Goal: Task Accomplishment & Management: Manage account settings

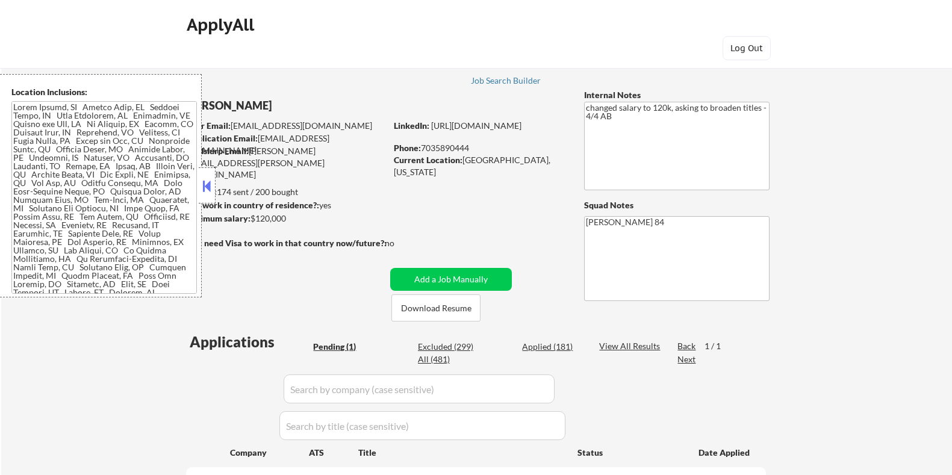
select select ""pending""
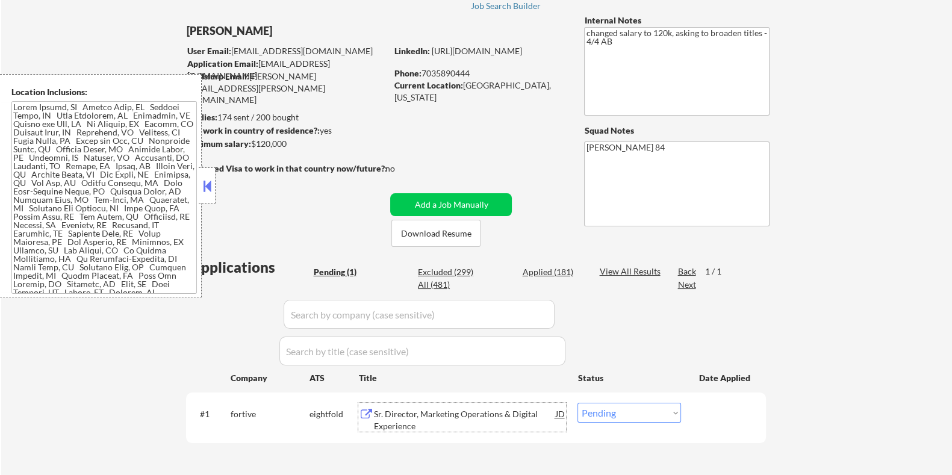
scroll to position [198, 0]
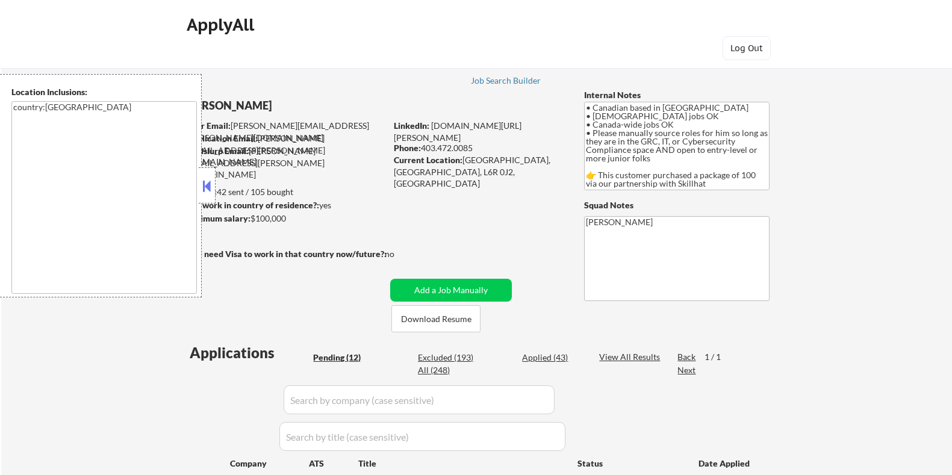
select select ""pending""
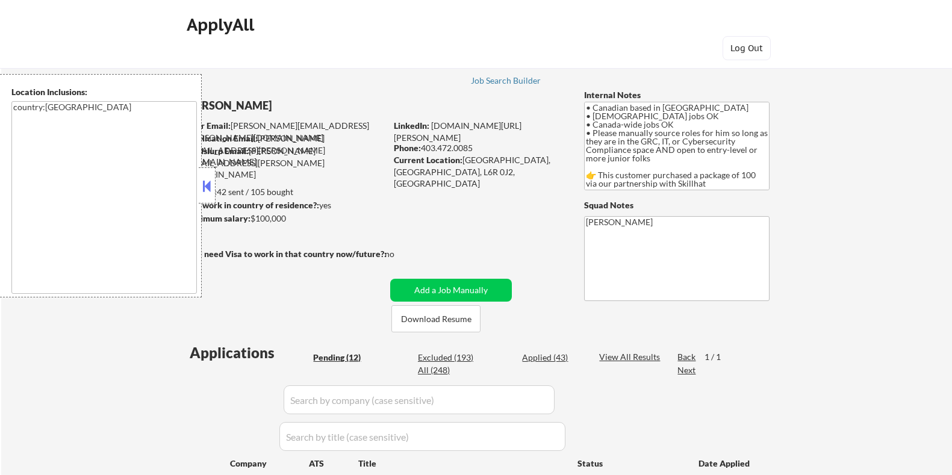
select select ""pending""
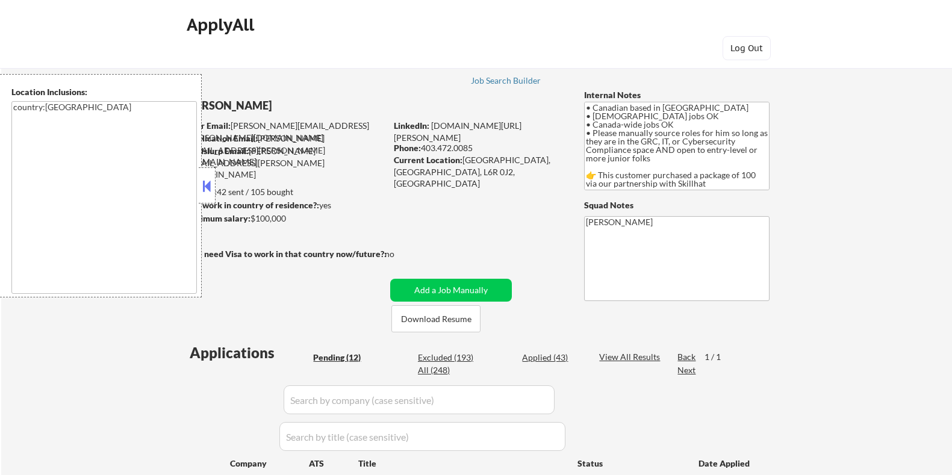
select select ""pending""
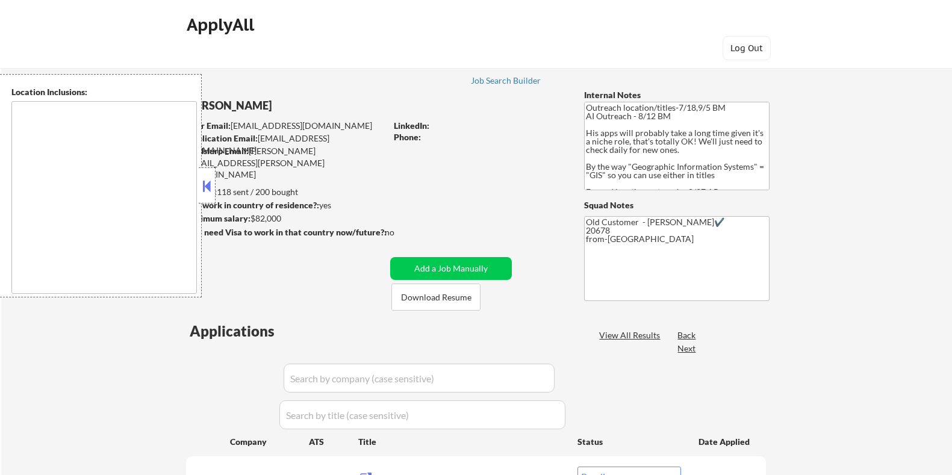
select select ""pending""
type textarea "Remote US Washington DC Baltimore MD Alexandria VA Arlington VA Chevy Chase MD …"
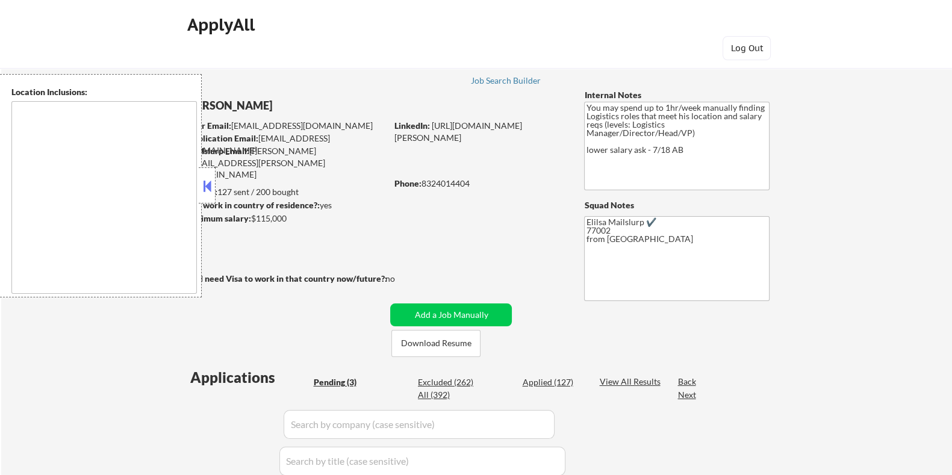
select select ""pending""
type textarea "Houston, TX Bellaire, TX West University Place, TX Southside Place, TX Hunters …"
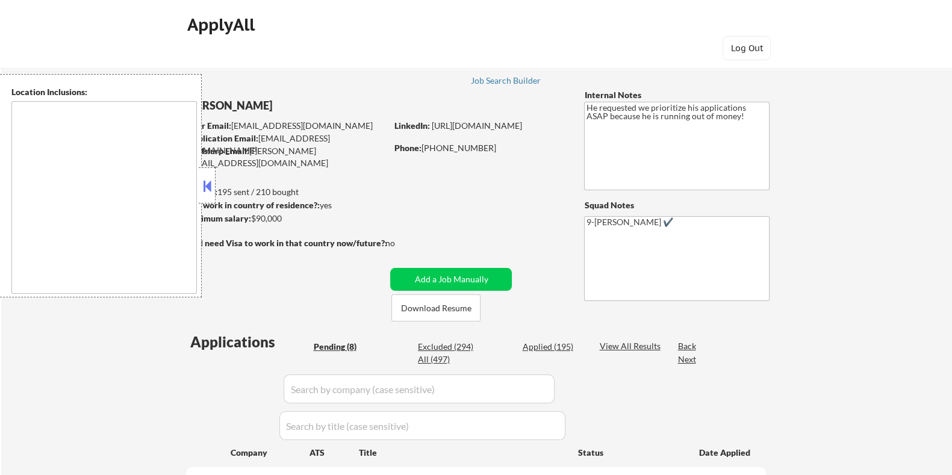
select select ""pending""
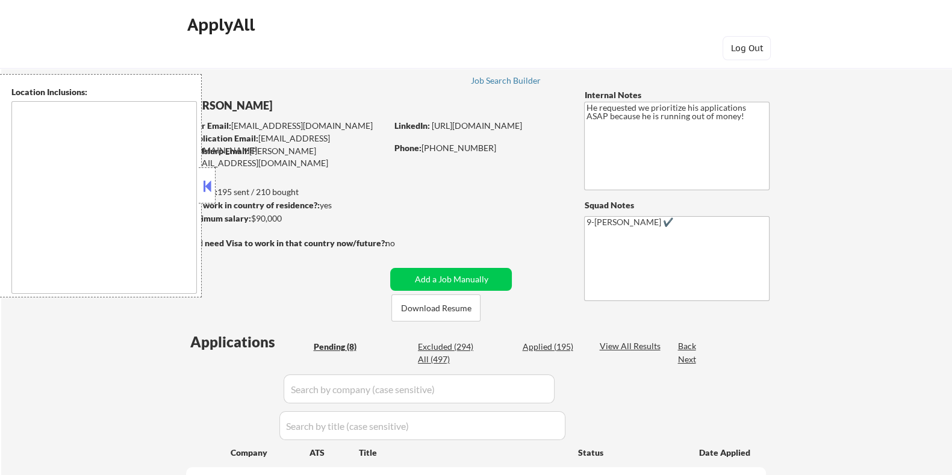
select select ""pending""
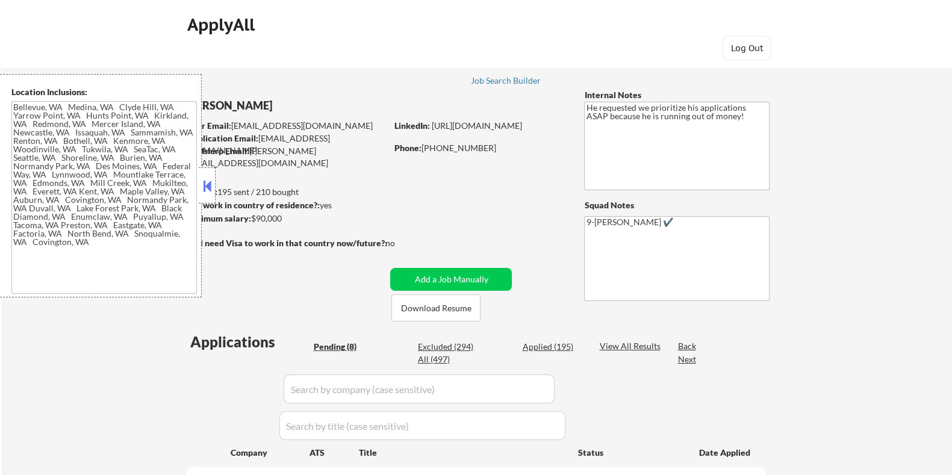
type textarea "Bellevue, WA Medina, WA Clyde Hill, WA Yarrow Point, WA Hunts Point, WA Kirklan…"
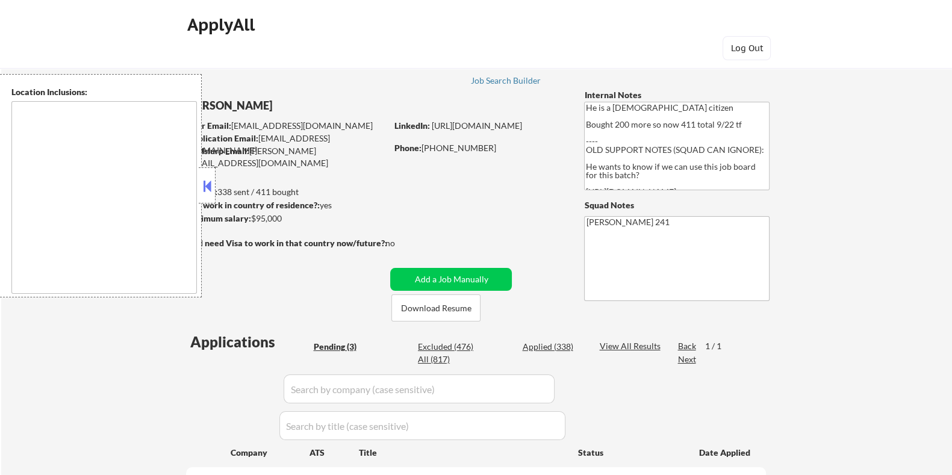
type textarea "Winter Park, FL Maitland, FL Altamonte Springs, FL Casselberry, FL Oviedo, FL W…"
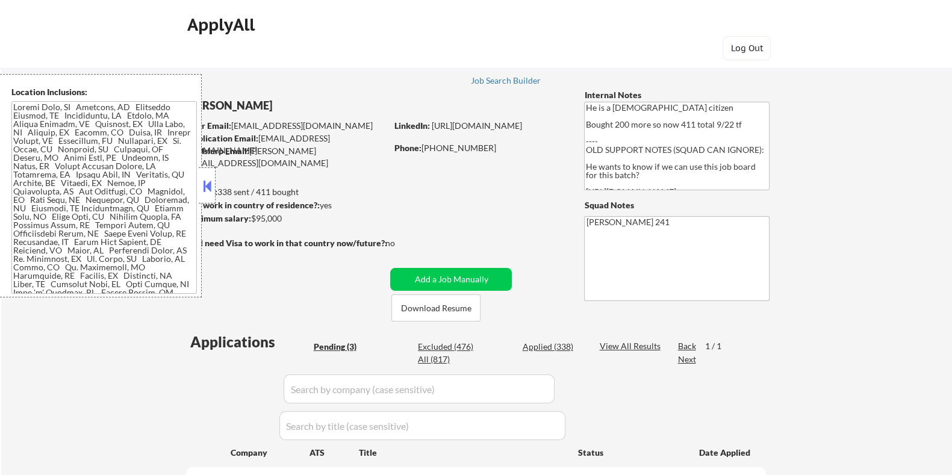
select select ""pending""
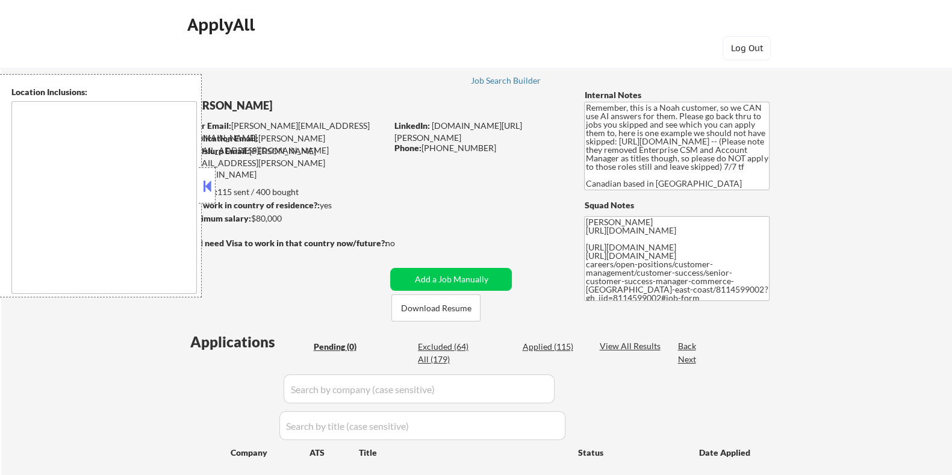
type textarea "[GEOGRAPHIC_DATA], ON [GEOGRAPHIC_DATA], ON [GEOGRAPHIC_DATA], ON [GEOGRAPHIC_D…"
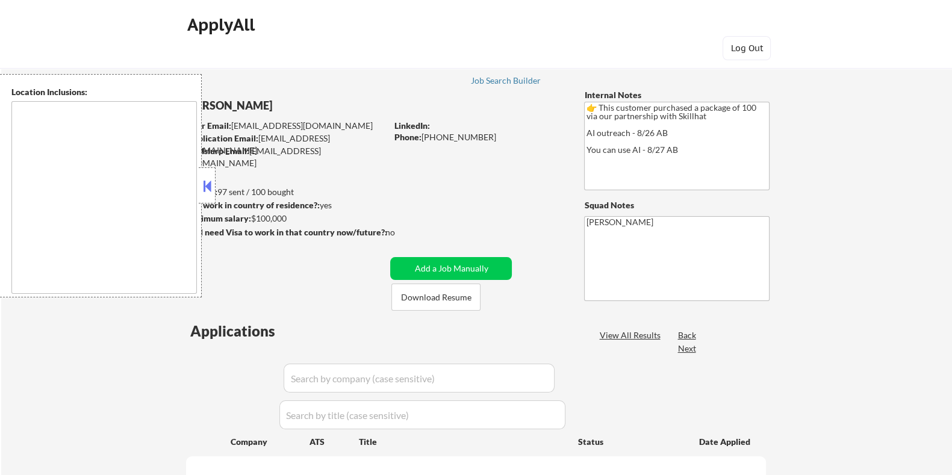
type textarea "[GEOGRAPHIC_DATA], ON [GEOGRAPHIC_DATA], ON [GEOGRAPHIC_DATA], ON [GEOGRAPHIC_D…"
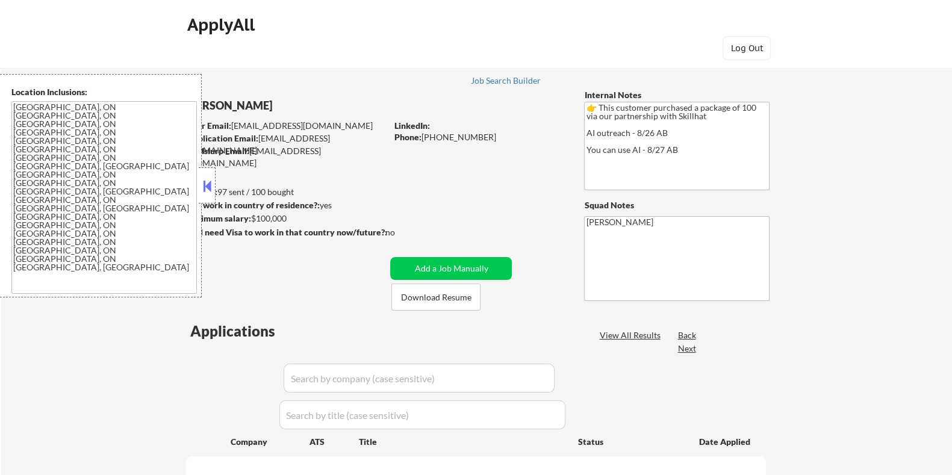
select select ""pending""
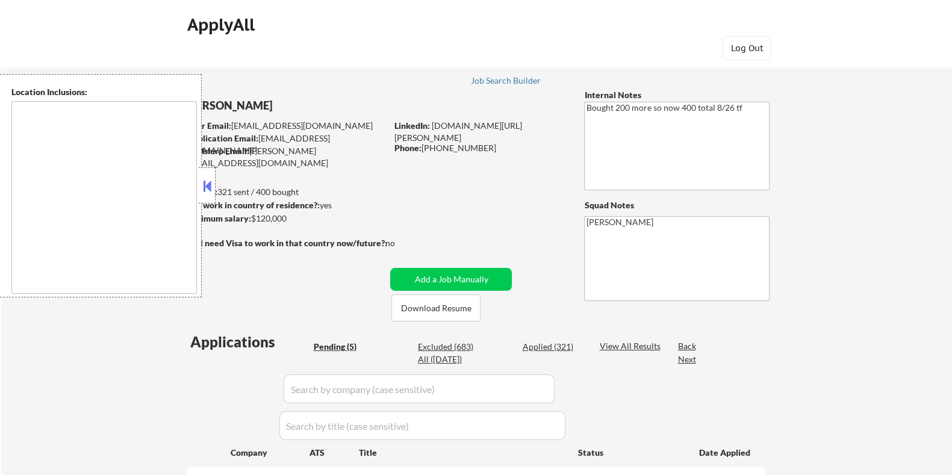
select select ""pending""
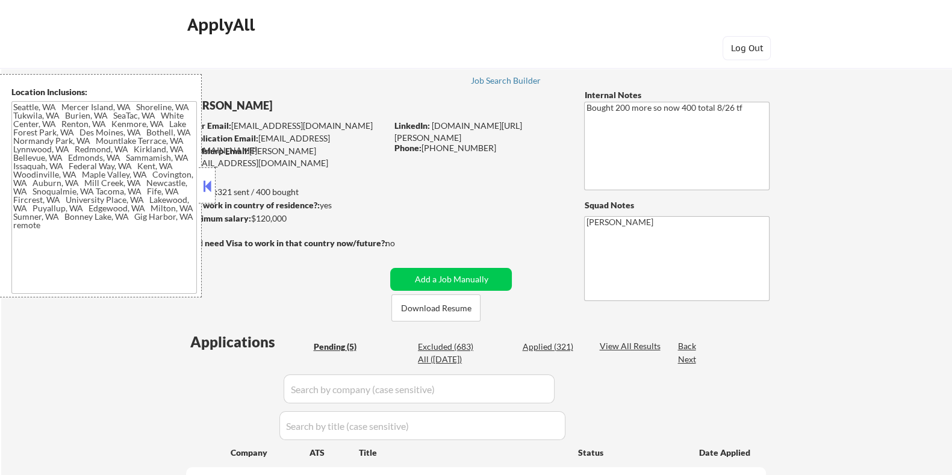
type textarea "Seattle, WA Mercer Island, WA Shoreline, WA Tukwila, WA Burien, WA SeaTac, WA W…"
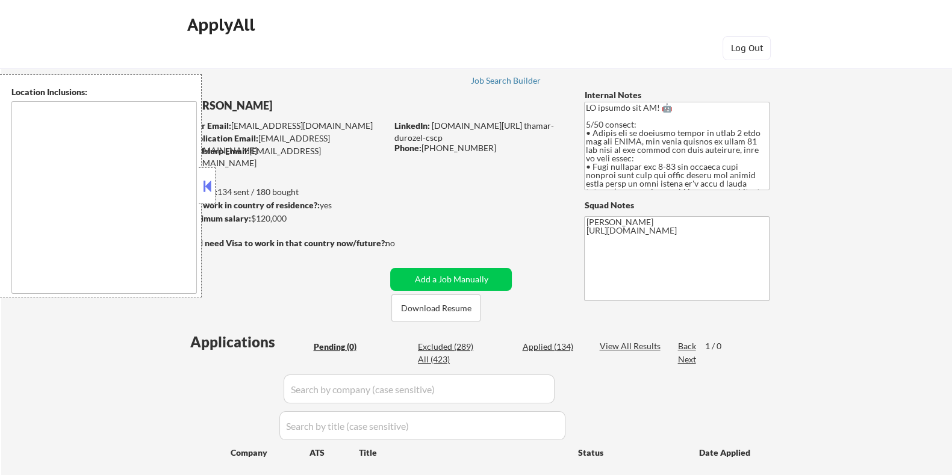
type textarea "[GEOGRAPHIC_DATA], [GEOGRAPHIC_DATA] [GEOGRAPHIC_DATA], [GEOGRAPHIC_DATA] [GEOG…"
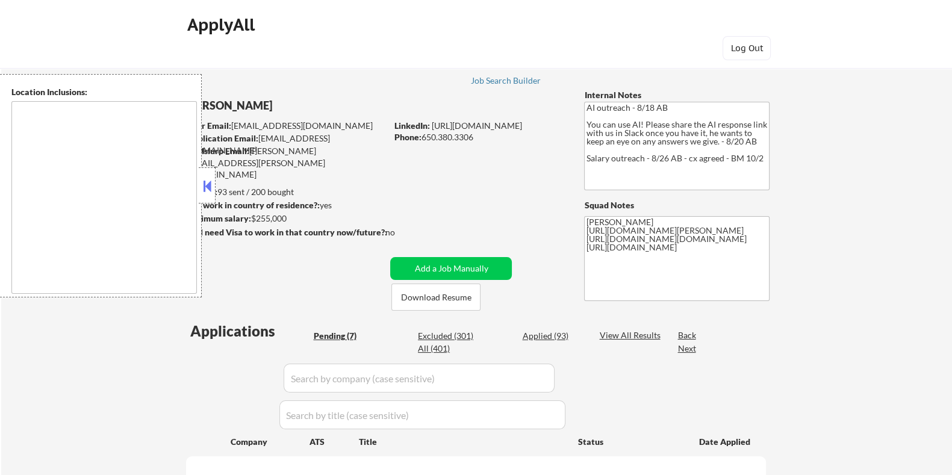
select select ""pending""
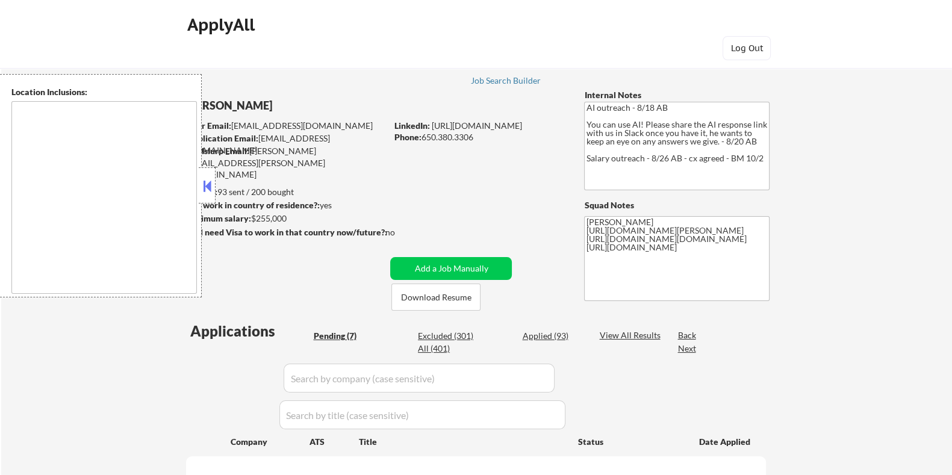
select select ""pending""
type textarea "[GEOGRAPHIC_DATA], [GEOGRAPHIC_DATA] [GEOGRAPHIC_DATA], [GEOGRAPHIC_DATA] [GEOG…"
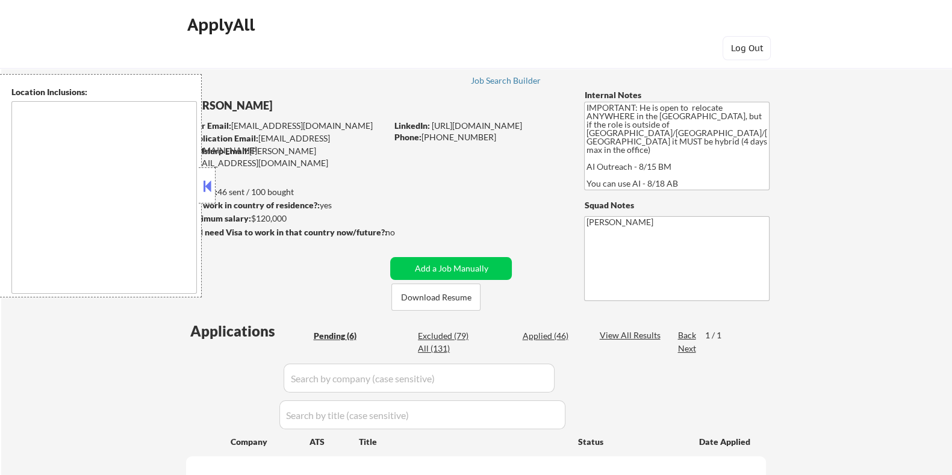
select select ""pending""
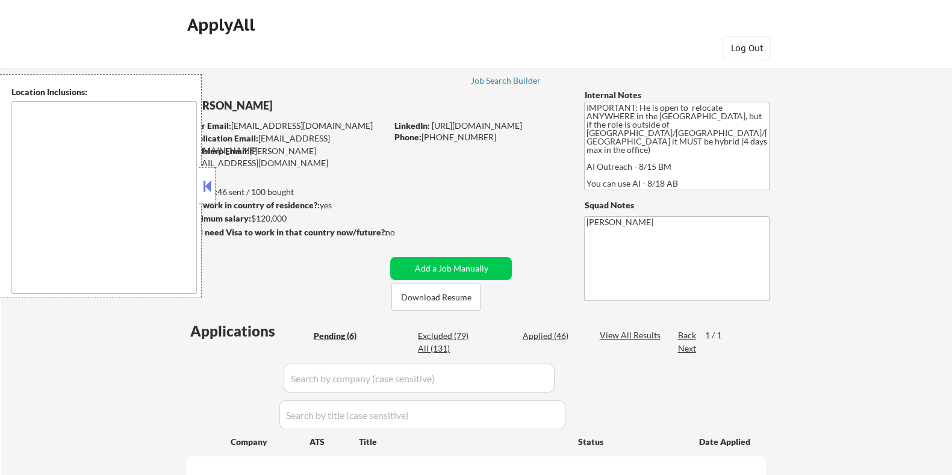
select select ""pending""
type textarea "country:US"
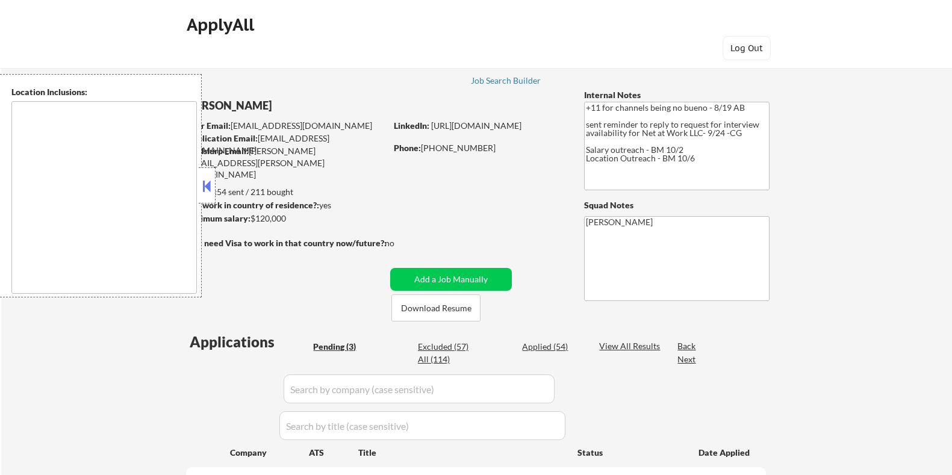
select select ""pending""
type textarea "remote"
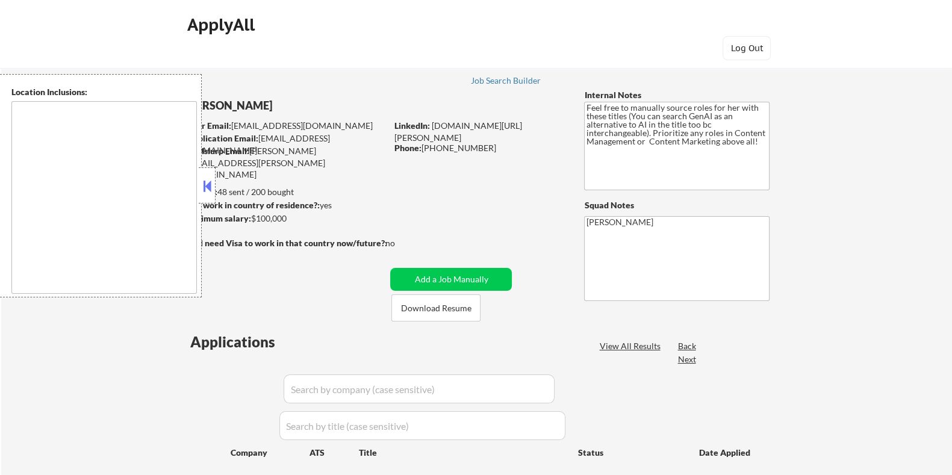
type textarea "[GEOGRAPHIC_DATA], [GEOGRAPHIC_DATA] [GEOGRAPHIC_DATA][PERSON_NAME], [GEOGRAPHI…"
type textarea "Huntley, IL Lake in the Hills, IL Algonquin, IL Gilberts, IL Hampshire, IL Ping…"
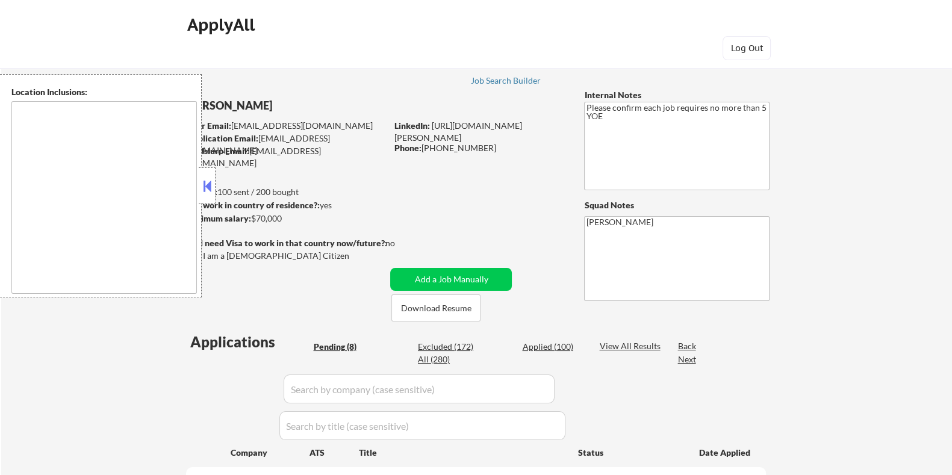
select select ""pending""
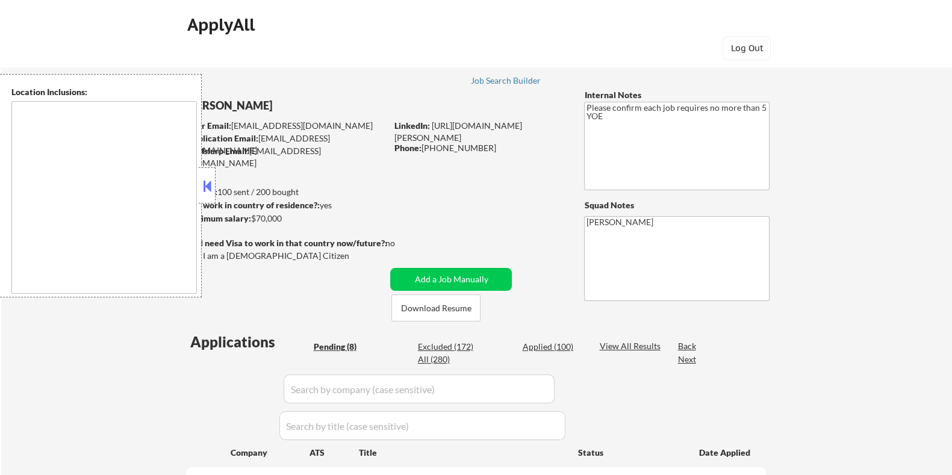
select select ""pending""
type textarea "Santa Clara, CA Campbell, CA Milpitas, CA Cupertino, CA Sunnyvale, CA Los Gatos…"
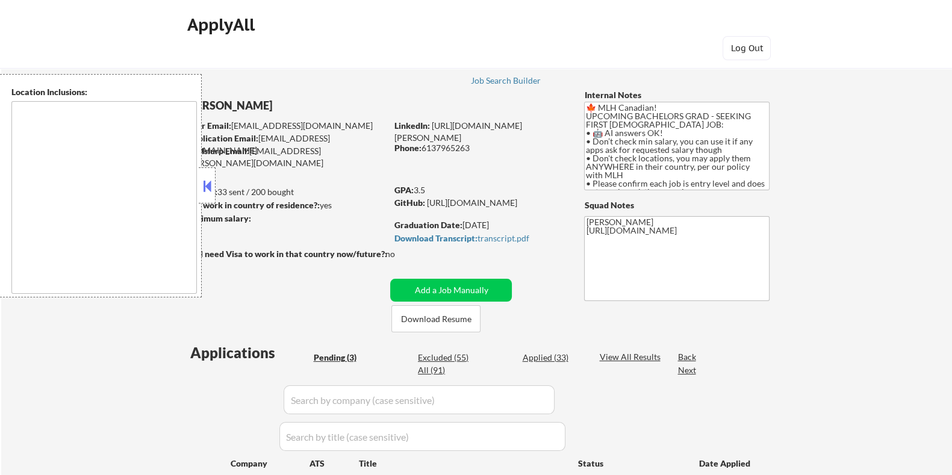
select select ""pending""
type textarea "country:[GEOGRAPHIC_DATA]"
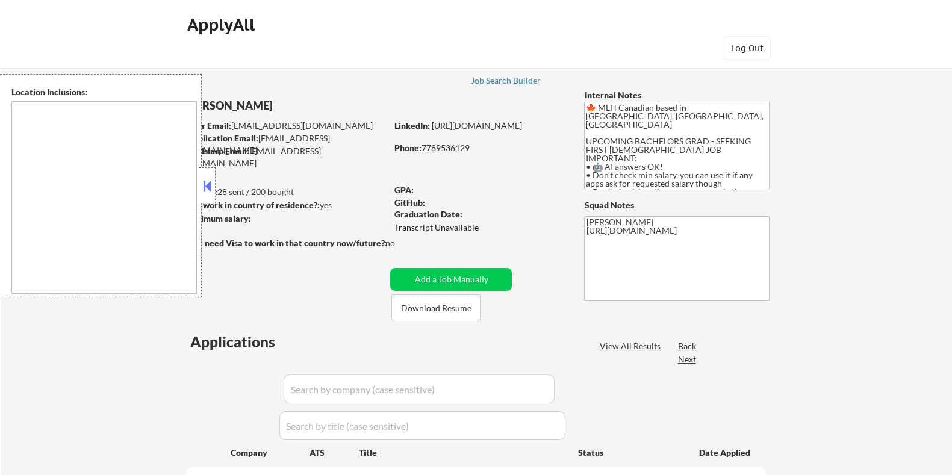
type textarea "country:[GEOGRAPHIC_DATA]"
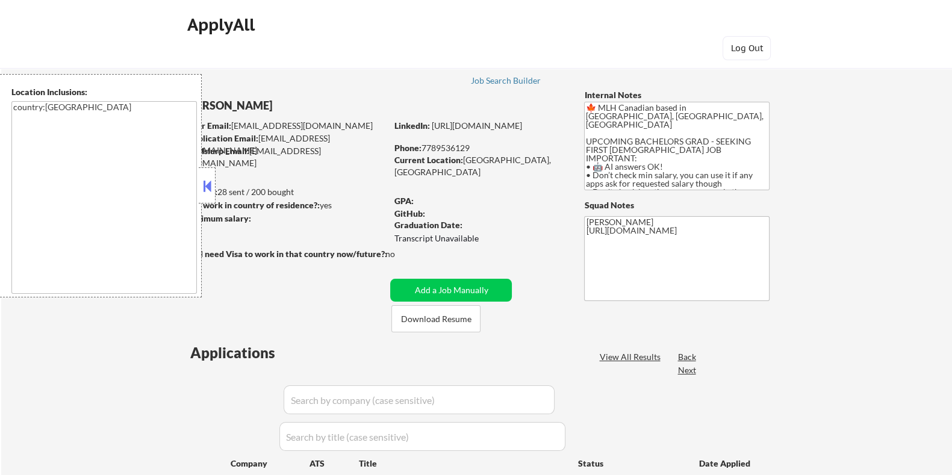
select select ""pending""
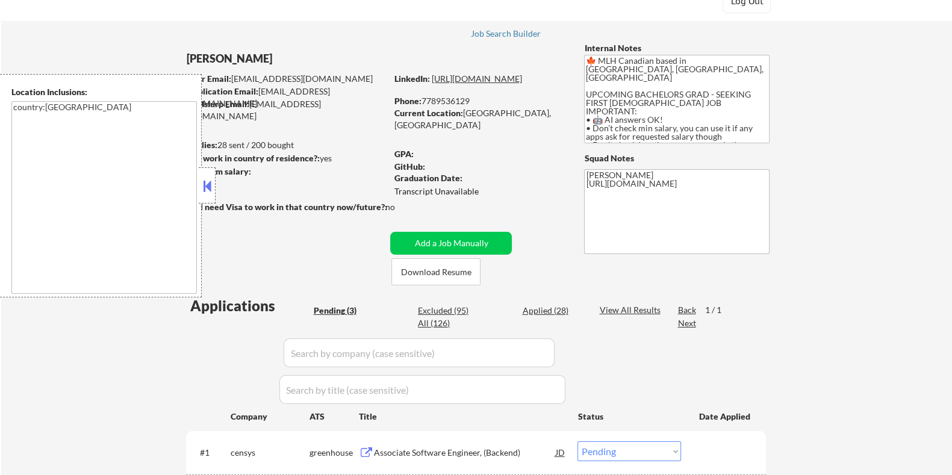
scroll to position [75, 0]
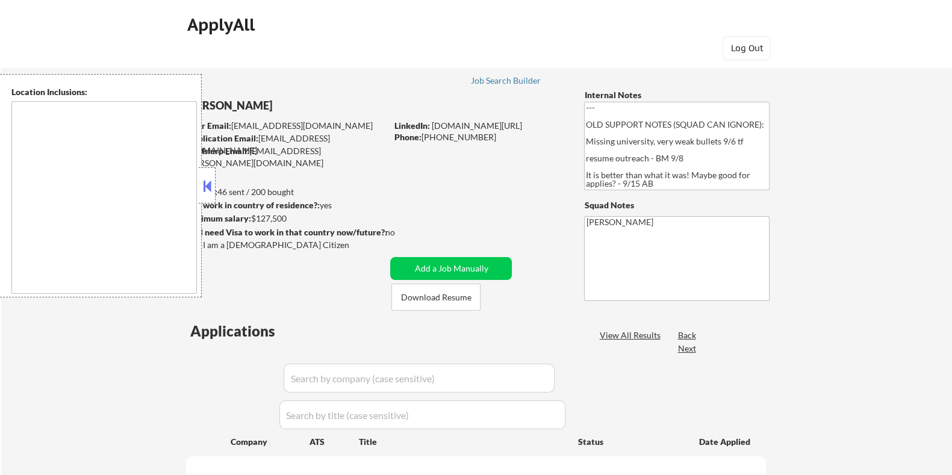
type textarea "[GEOGRAPHIC_DATA], [GEOGRAPHIC_DATA] [GEOGRAPHIC_DATA], [GEOGRAPHIC_DATA] [GEOG…"
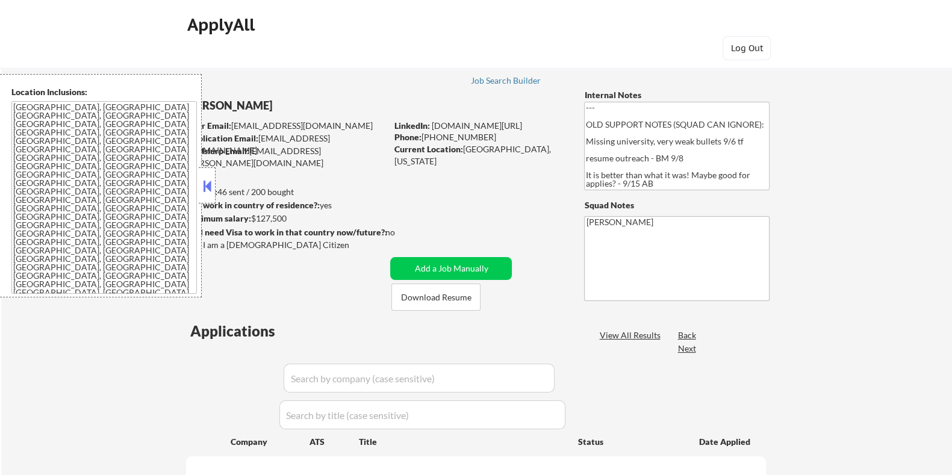
select select ""pending""
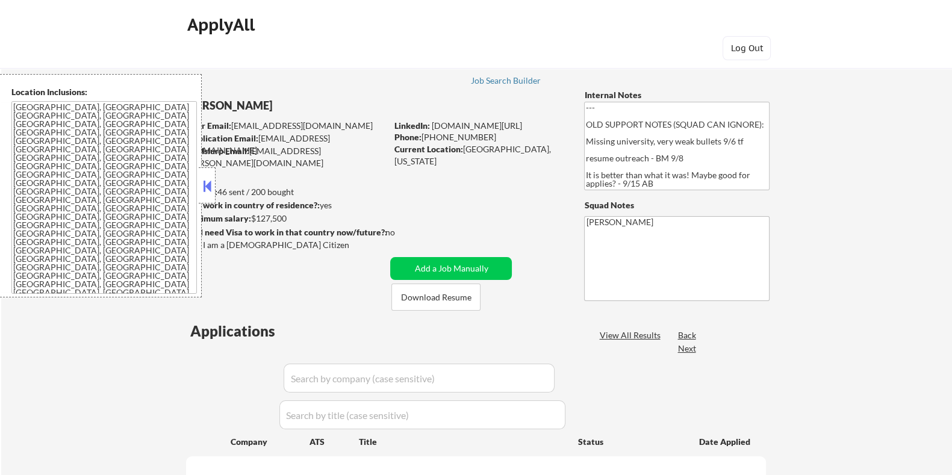
select select ""pending""
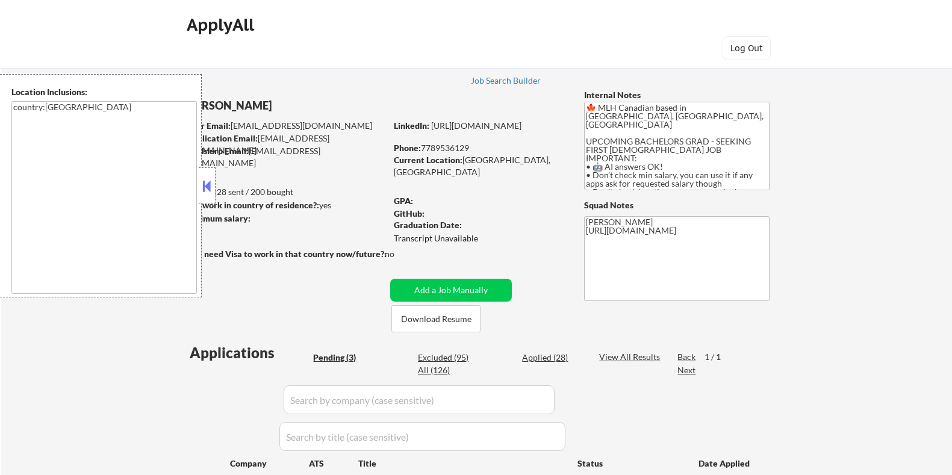
select select ""pending""
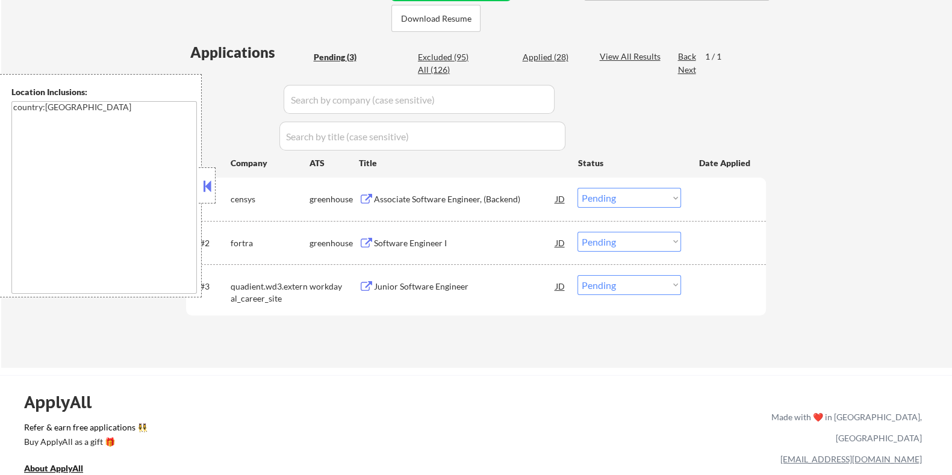
scroll to position [301, 0]
click at [421, 287] on div "Junior Software Engineer" at bounding box center [464, 287] width 182 height 12
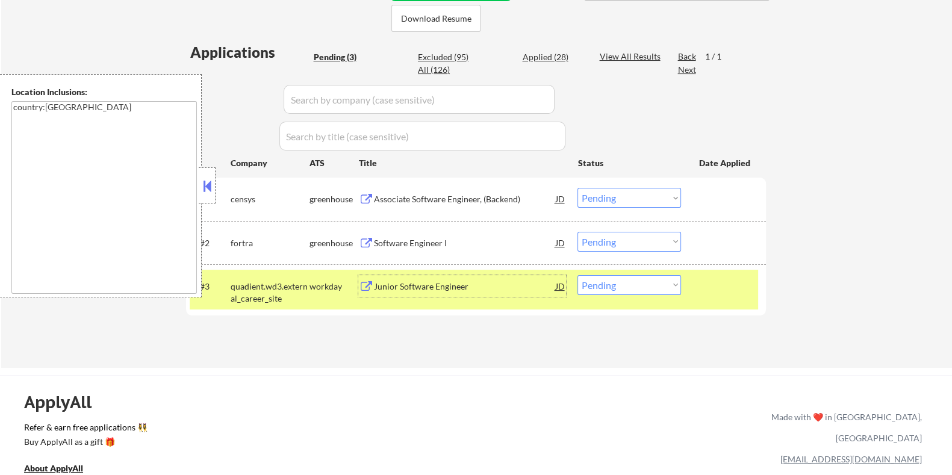
click at [446, 290] on div "Junior Software Engineer" at bounding box center [464, 287] width 182 height 12
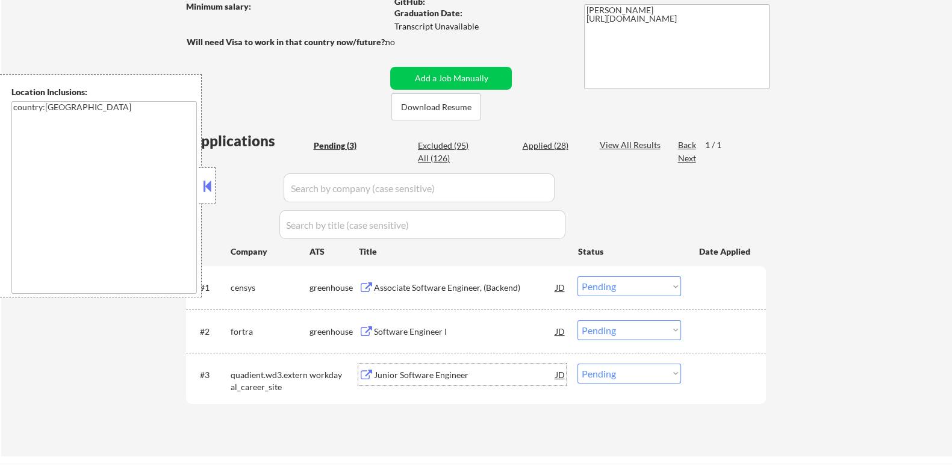
scroll to position [226, 0]
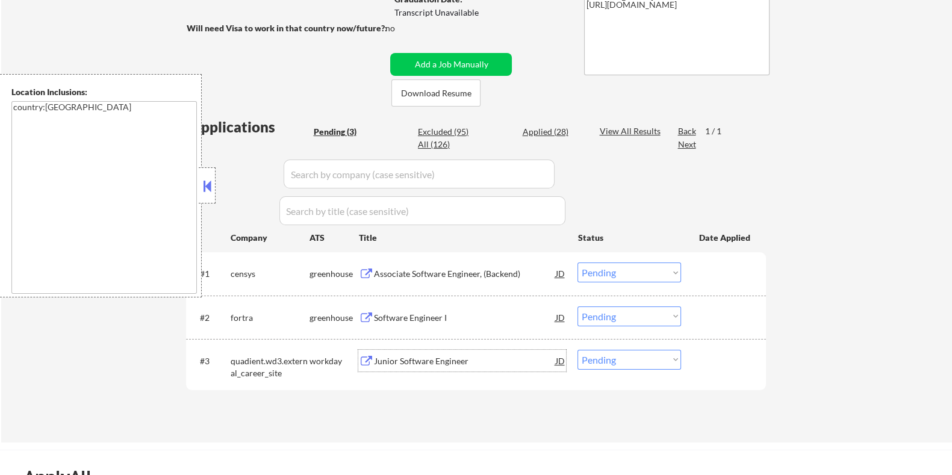
click at [424, 316] on div "Software Engineer I" at bounding box center [464, 318] width 182 height 12
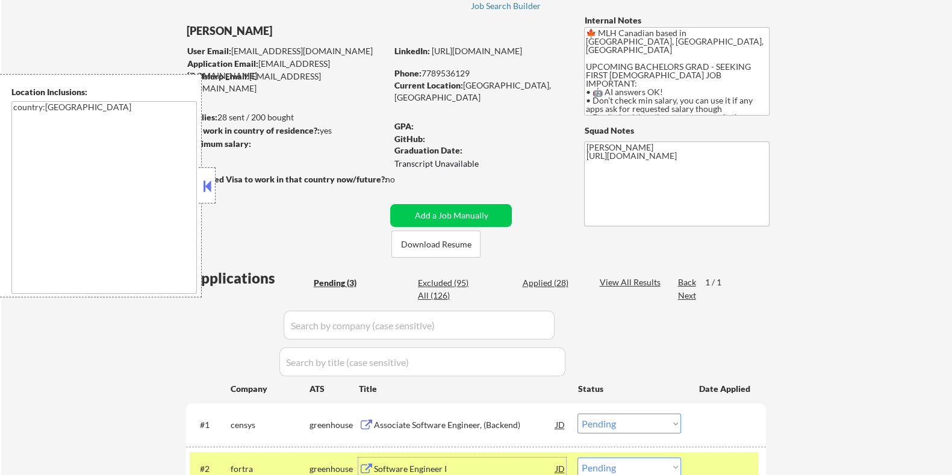
scroll to position [0, 0]
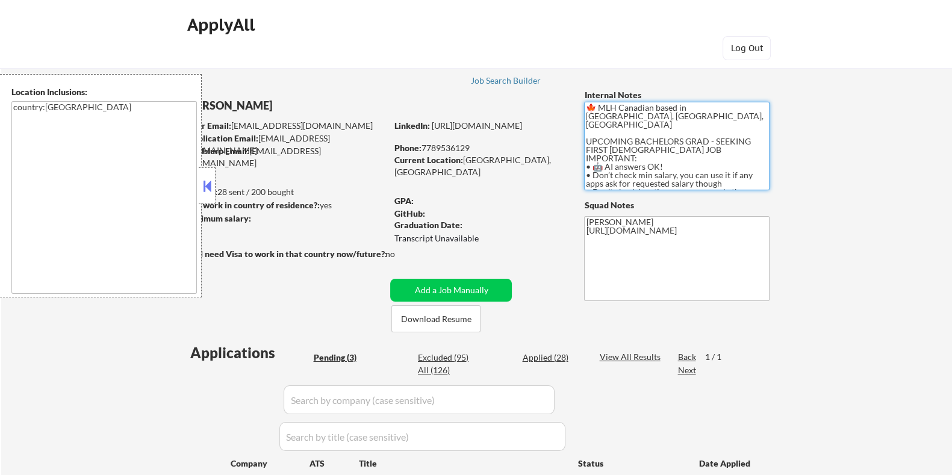
drag, startPoint x: 587, startPoint y: 134, endPoint x: 714, endPoint y: 140, distance: 127.2
click at [714, 140] on textarea "🍁 MLH Canadian based in [GEOGRAPHIC_DATA], [GEOGRAPHIC_DATA], [GEOGRAPHIC_DATA]…" at bounding box center [676, 146] width 185 height 89
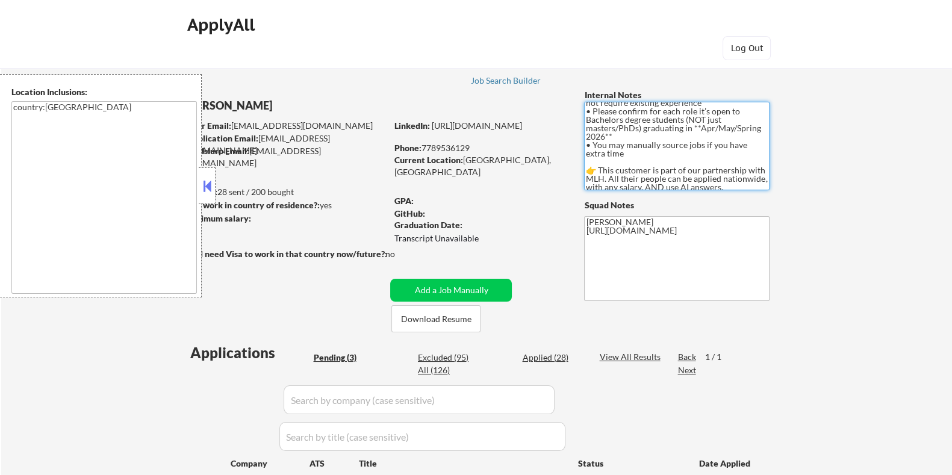
scroll to position [125, 0]
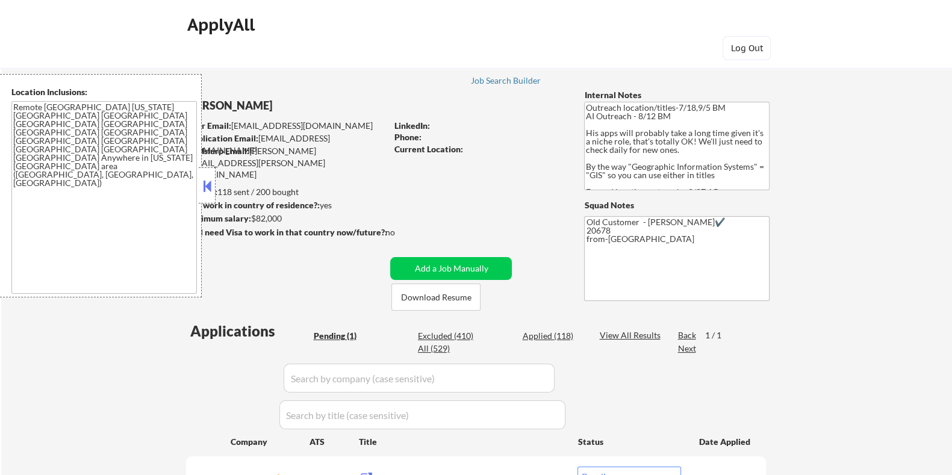
click at [201, 178] on button at bounding box center [207, 186] width 13 height 18
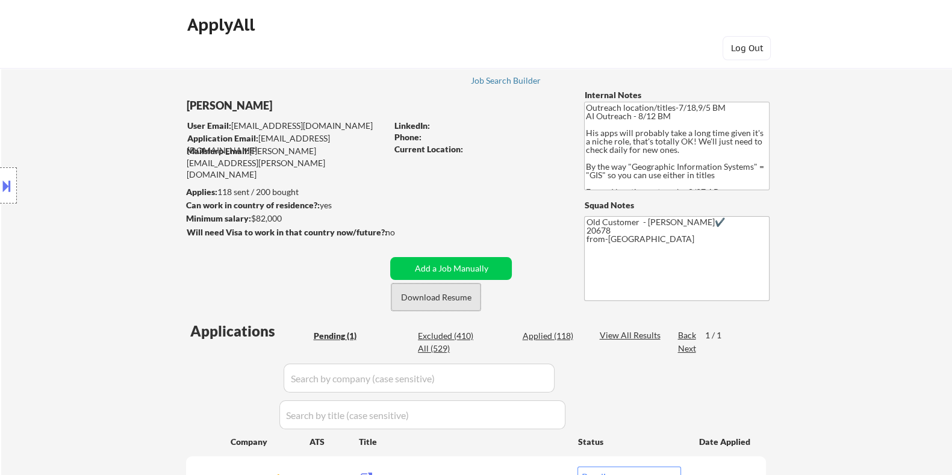
click at [417, 299] on button "Download Resume" at bounding box center [435, 297] width 89 height 27
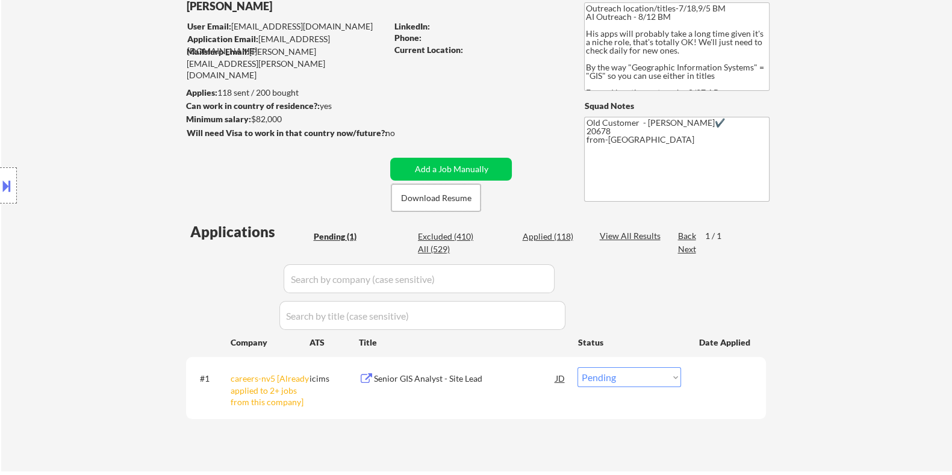
scroll to position [226, 0]
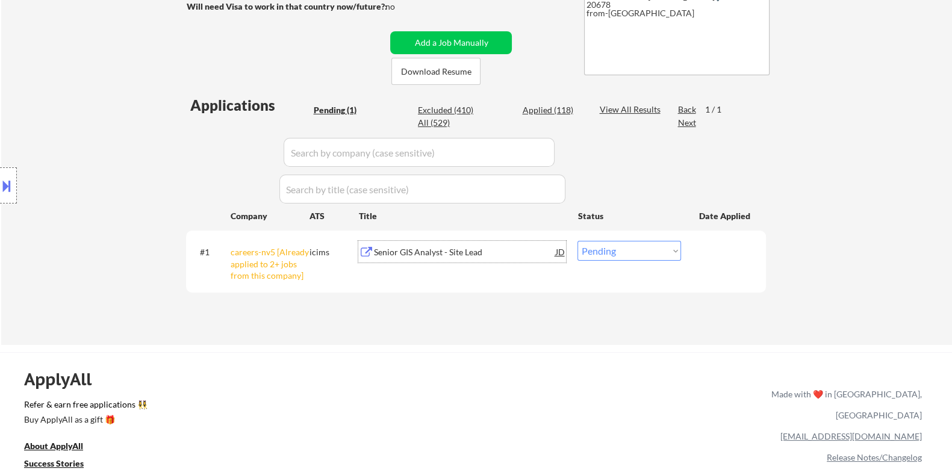
click at [428, 251] on div "Senior GIS Analyst - Site Lead" at bounding box center [464, 252] width 182 height 12
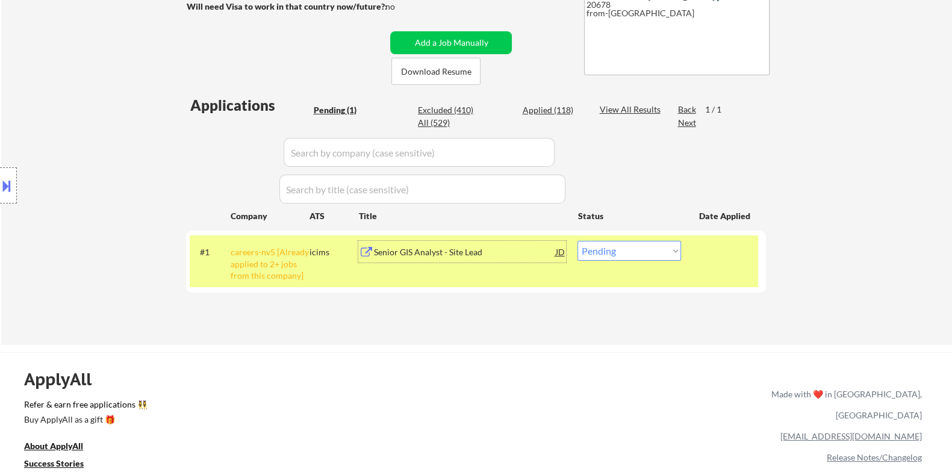
click at [10, 182] on button at bounding box center [6, 186] width 13 height 20
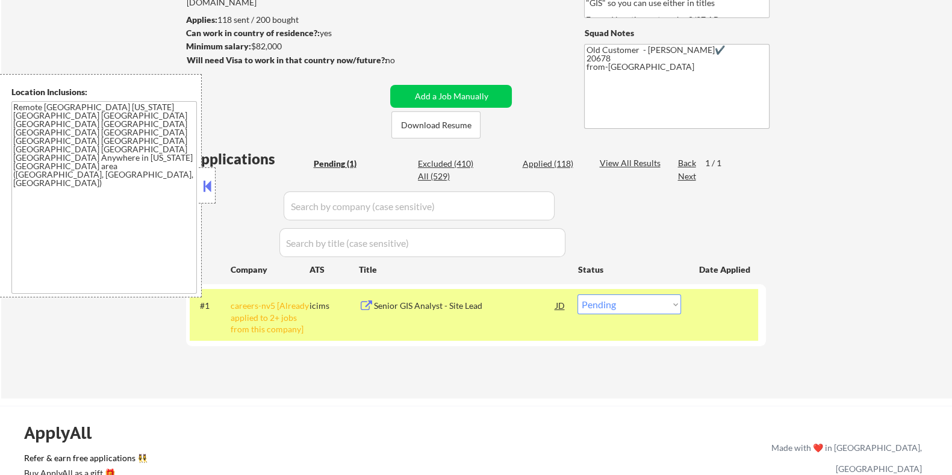
scroll to position [75, 0]
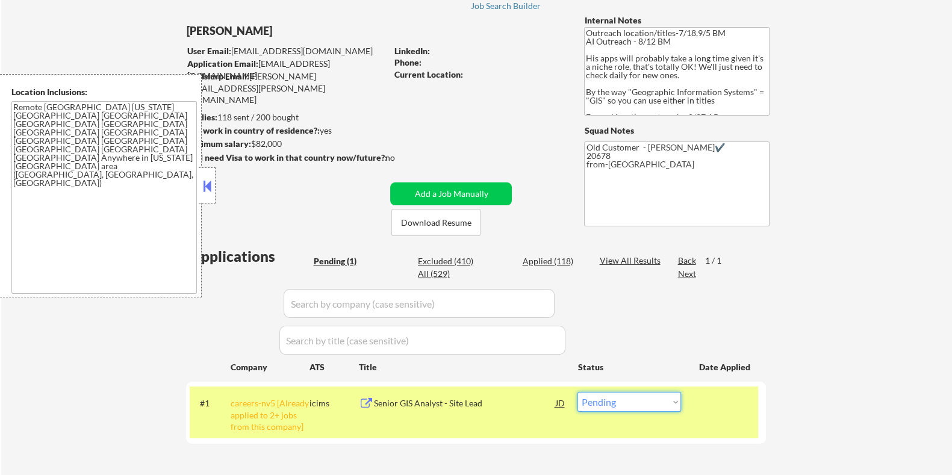
click at [670, 406] on select "Choose an option... Pending Applied Excluded (Questions) Excluded (Expired) Exc…" at bounding box center [630, 402] width 104 height 20
select select ""applied""
click at [578, 392] on select "Choose an option... Pending Applied Excluded (Questions) Excluded (Expired) Exc…" at bounding box center [630, 402] width 104 height 20
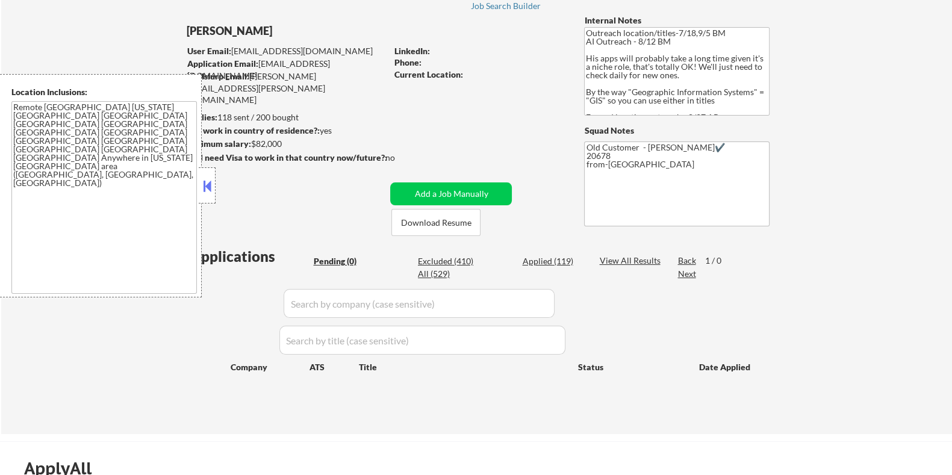
click at [205, 182] on button at bounding box center [207, 186] width 13 height 18
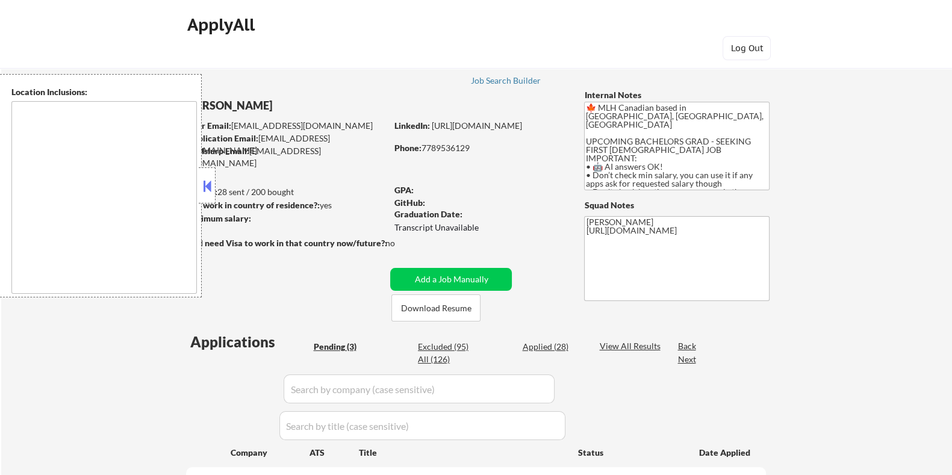
select select ""pending""
type textarea "country:[GEOGRAPHIC_DATA]"
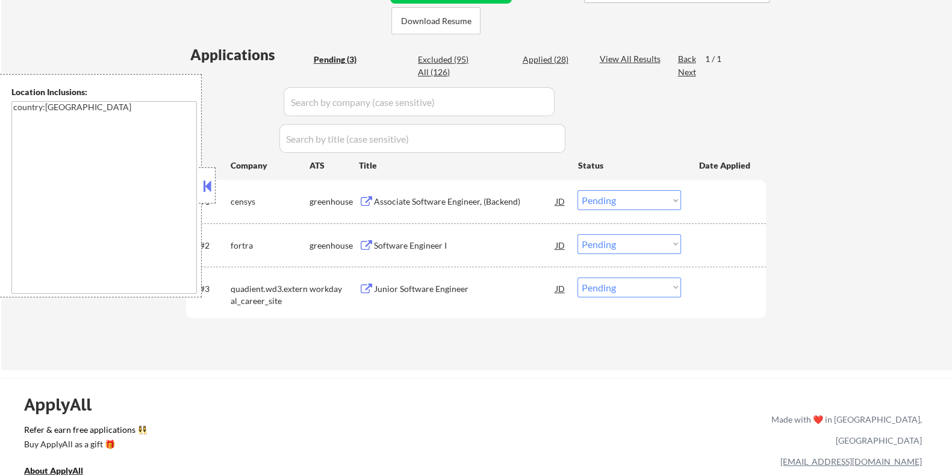
scroll to position [301, 0]
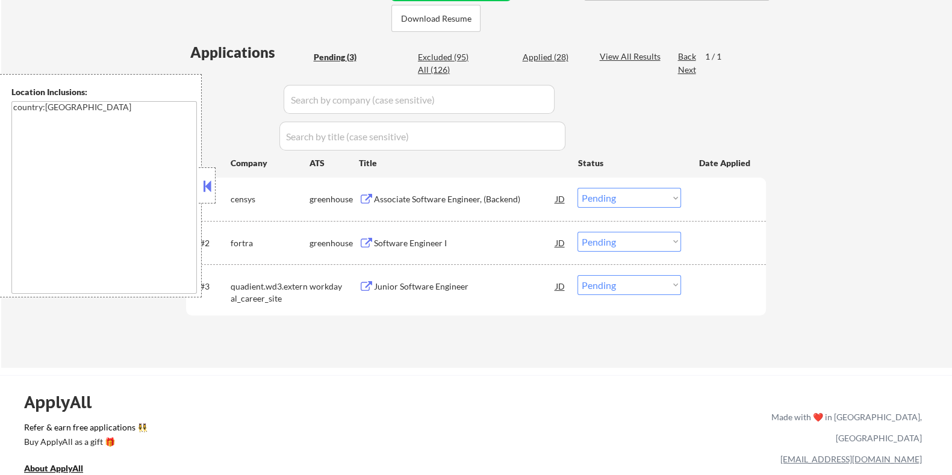
click at [414, 196] on div "Associate Software Engineer, (Backend)" at bounding box center [464, 199] width 182 height 12
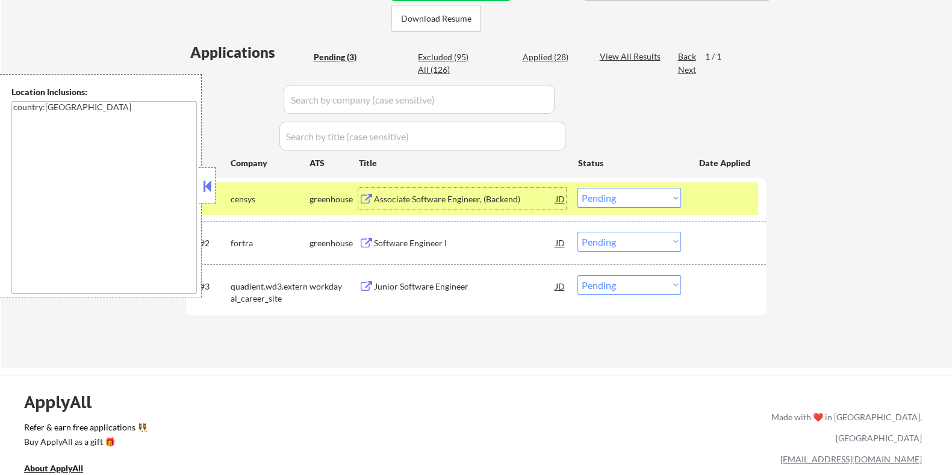
click at [429, 238] on div "Software Engineer I" at bounding box center [464, 243] width 182 height 12
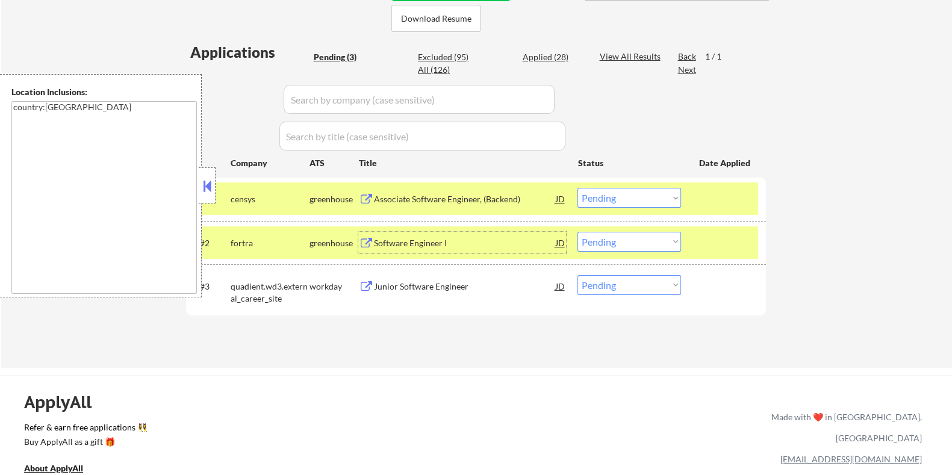
click at [428, 284] on div "Junior Software Engineer" at bounding box center [464, 287] width 182 height 12
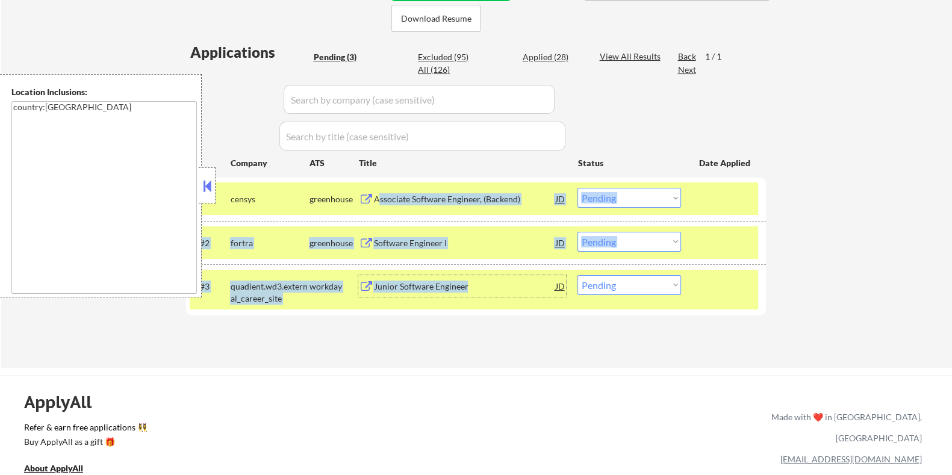
drag, startPoint x: 488, startPoint y: 289, endPoint x: 378, endPoint y: 207, distance: 137.3
click at [378, 207] on div "#1 censys greenhouse Associate Software Engineer, (Backend) JD Choose an option…" at bounding box center [476, 246] width 580 height 137
copy div "ssociate Software Engineer, (Backend) JD Choose an option... Pending Applied Ex…"
click at [407, 314] on div "#3 quadient.wd3.external_career_site workday Junior Software Engineer JD Choose…" at bounding box center [476, 289] width 580 height 51
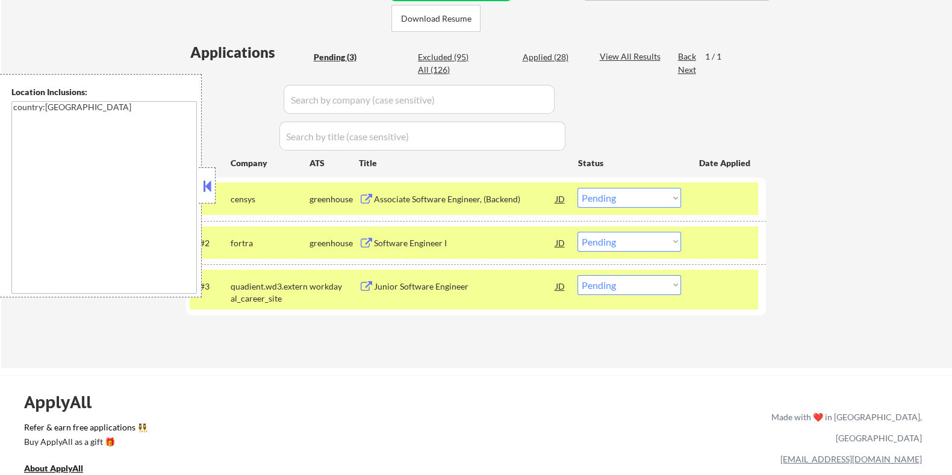
click at [340, 318] on div "Applications Pending (3) Excluded (95) Applied (28) All (126) View All Results …" at bounding box center [476, 193] width 580 height 302
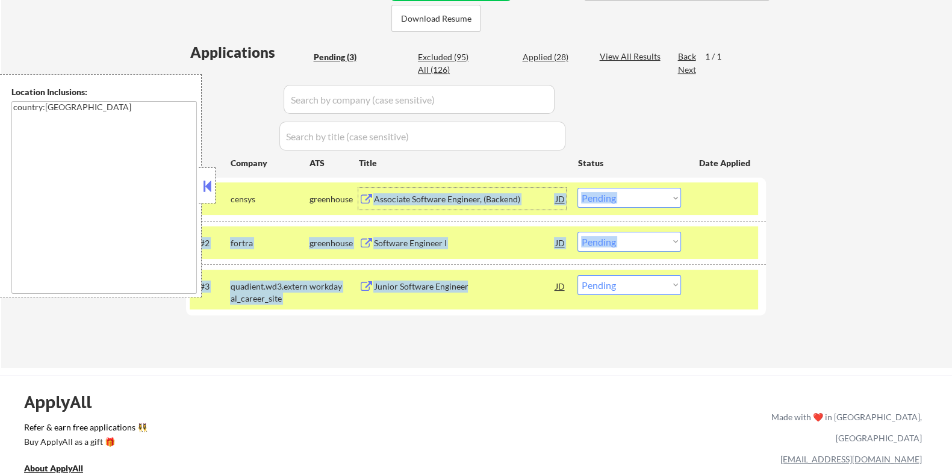
drag, startPoint x: 375, startPoint y: 191, endPoint x: 467, endPoint y: 276, distance: 125.8
click at [467, 276] on div "#1 censys greenhouse Associate Software Engineer, (Backend) JD Choose an option…" at bounding box center [476, 246] width 580 height 137
copy div "Associate Software Engineer, (Backend) JD Choose an option... Pending Applied E…"
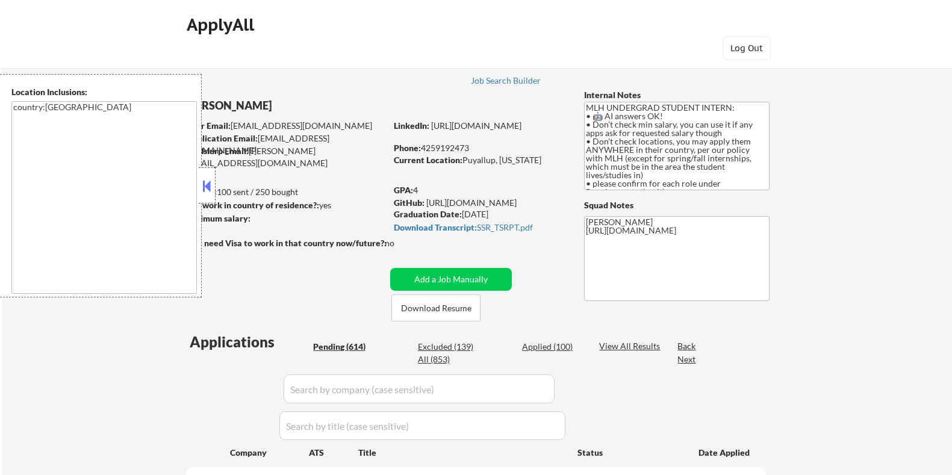
select select ""pending""
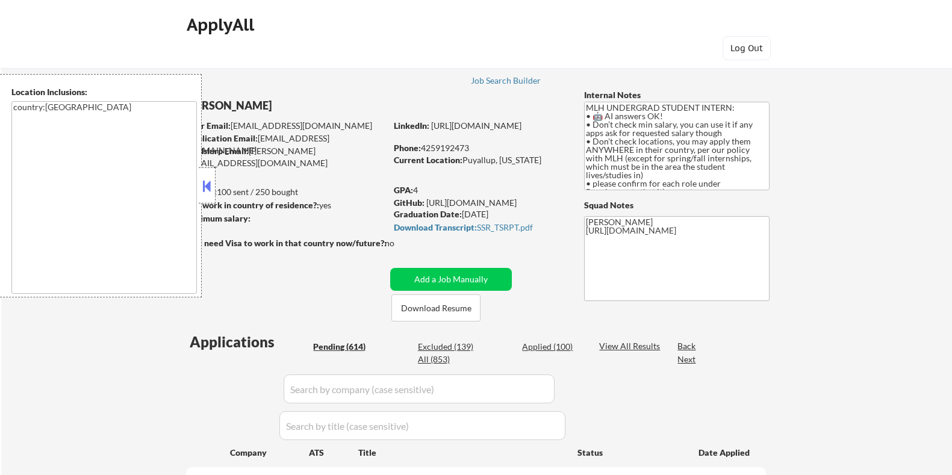
select select ""pending""
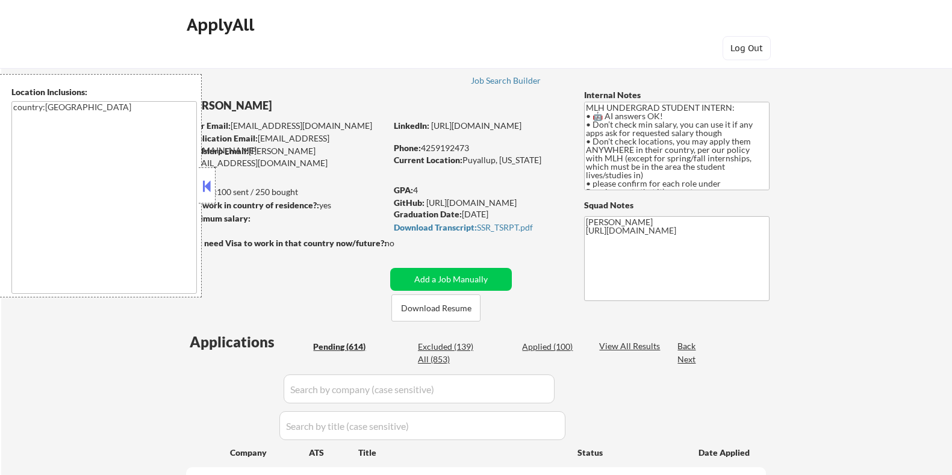
select select ""pending""
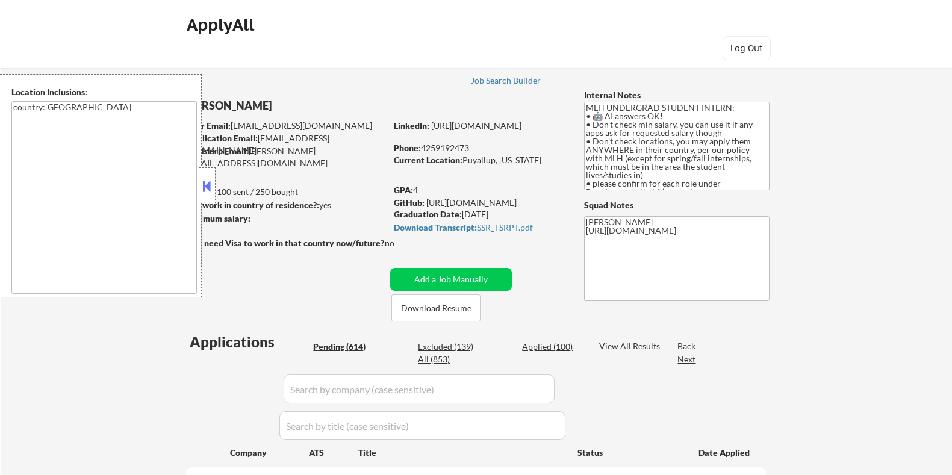
select select ""pending""
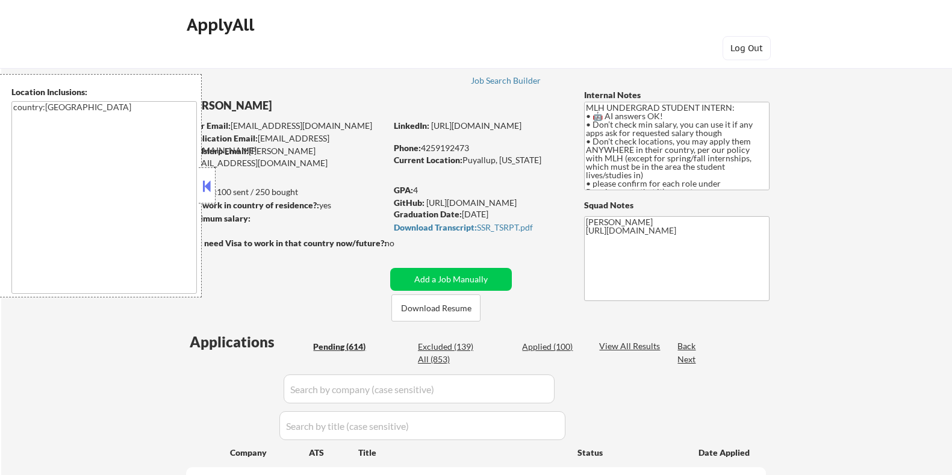
select select ""pending""
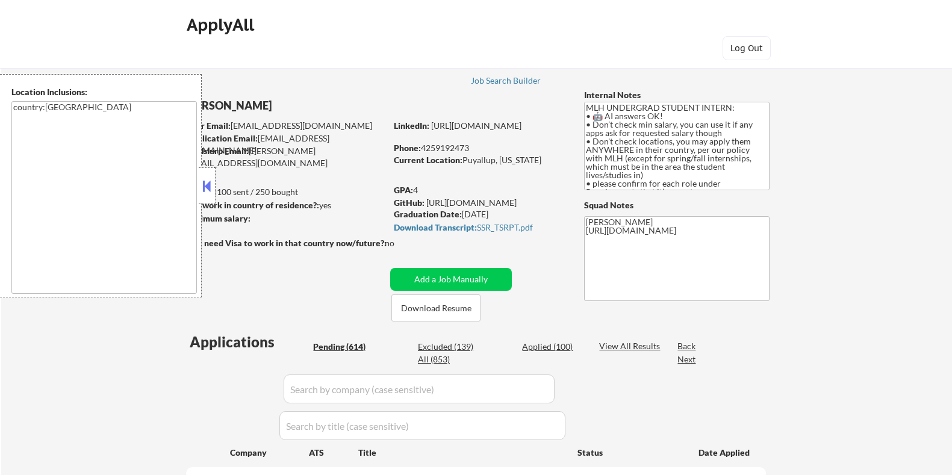
select select ""pending""
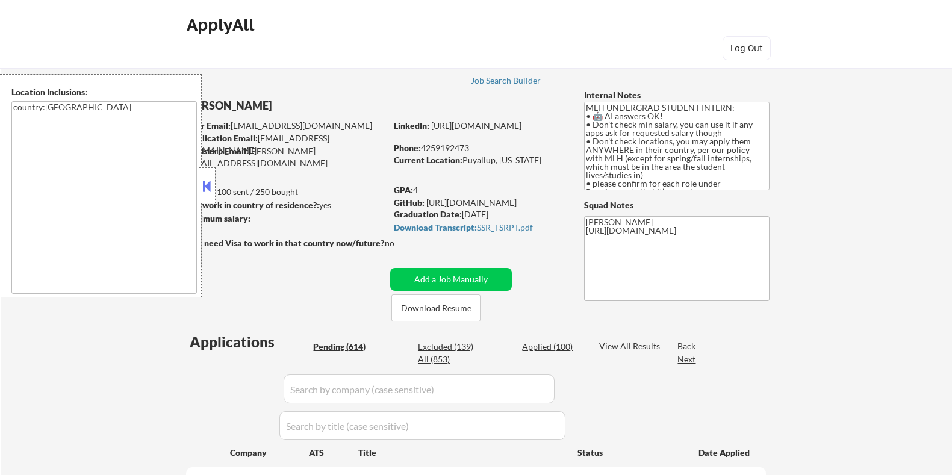
select select ""pending""
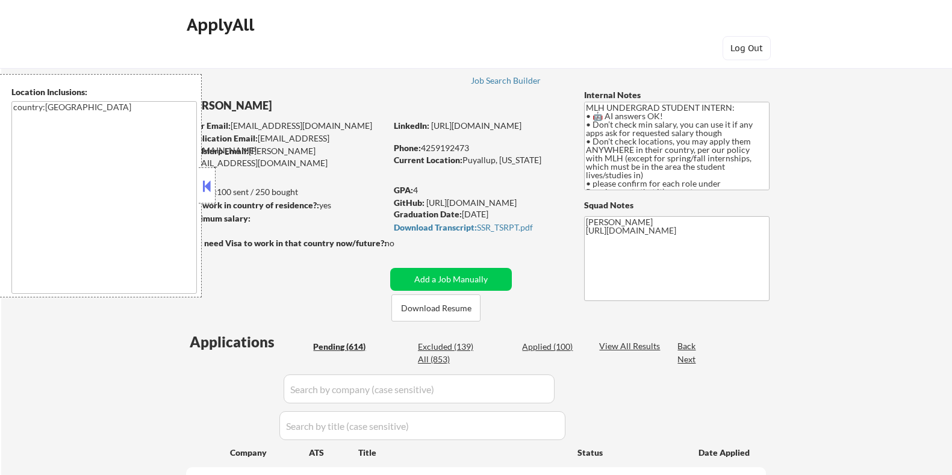
select select ""pending""
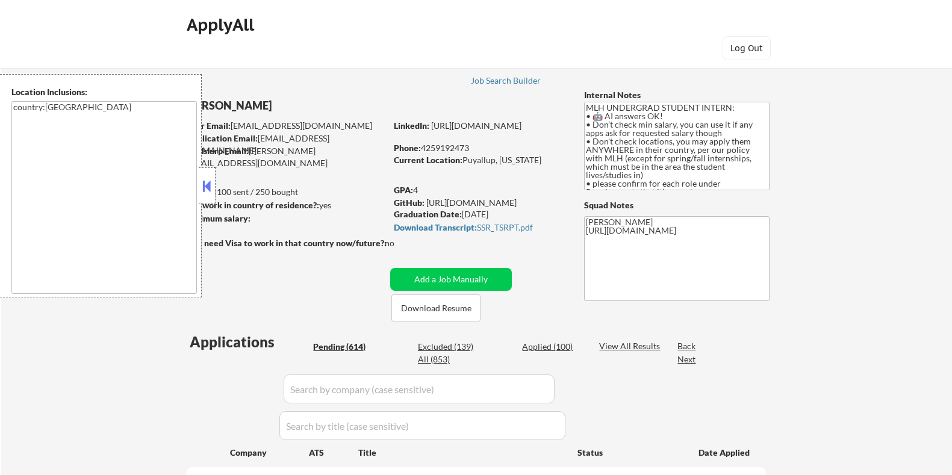
select select ""pending""
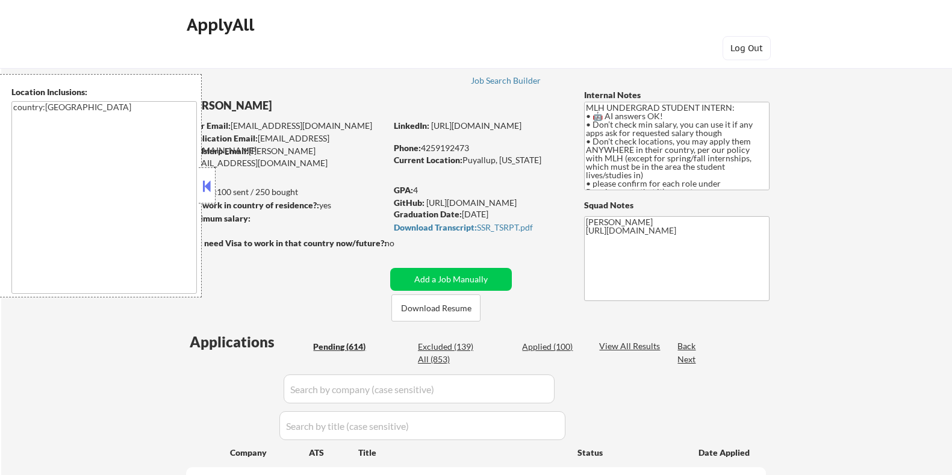
select select ""pending""
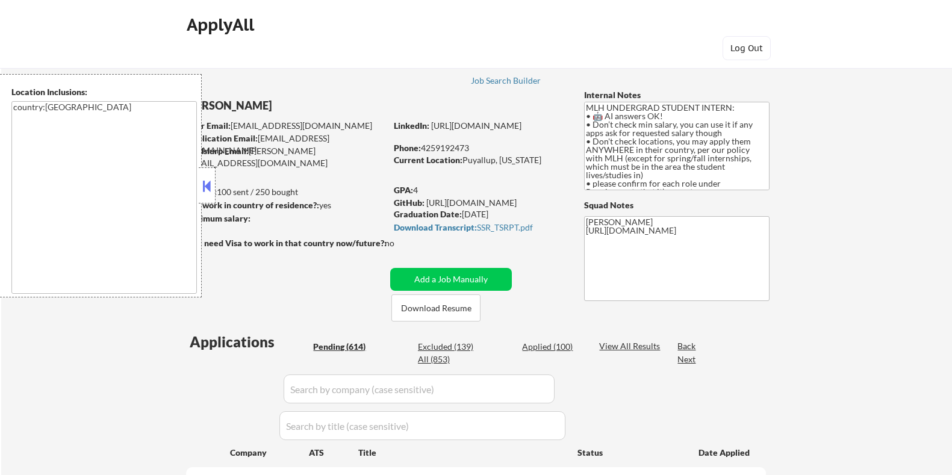
select select ""pending""
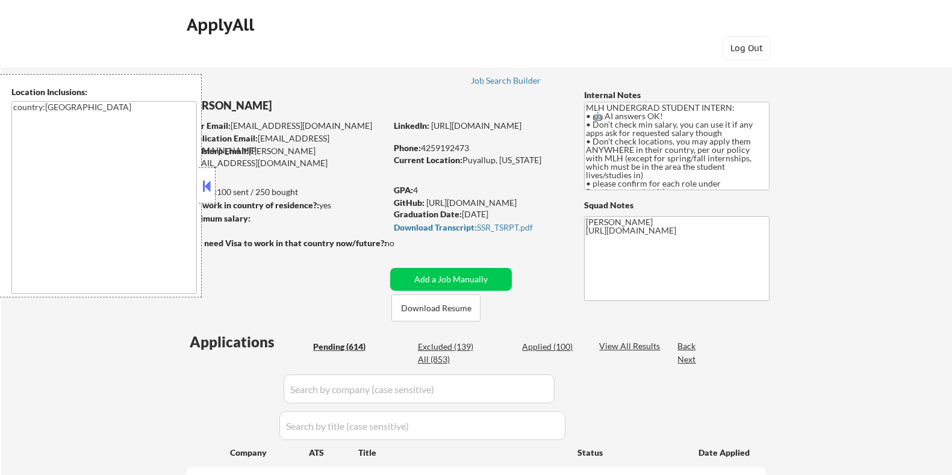
select select ""pending""
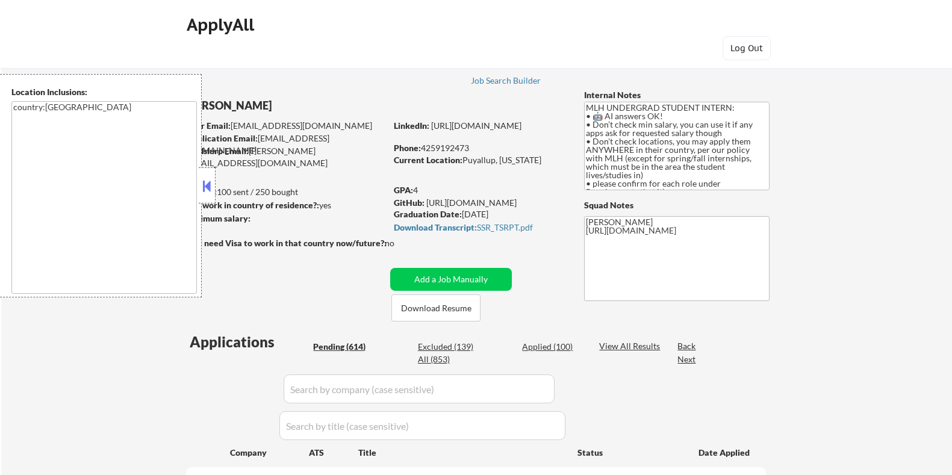
select select ""pending""
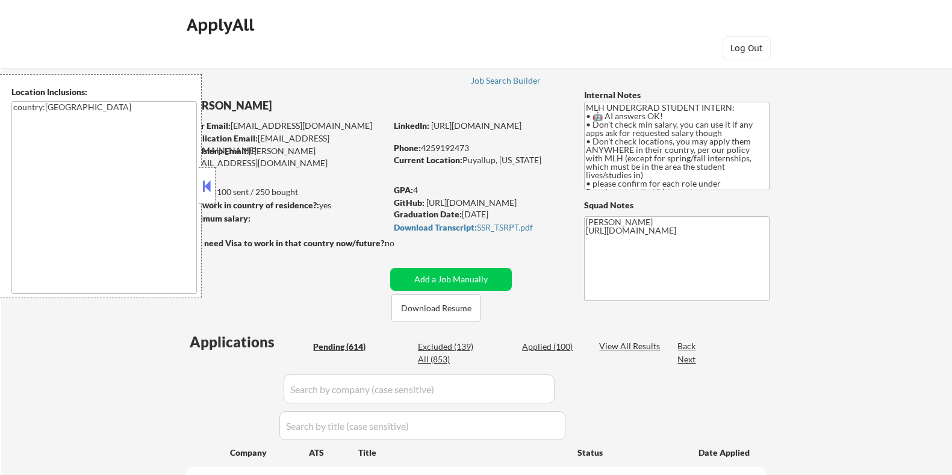
select select ""pending""
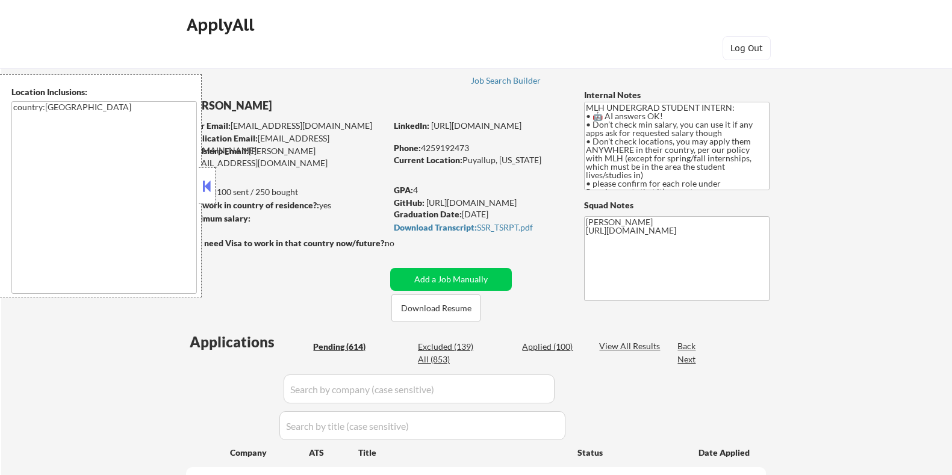
select select ""pending""
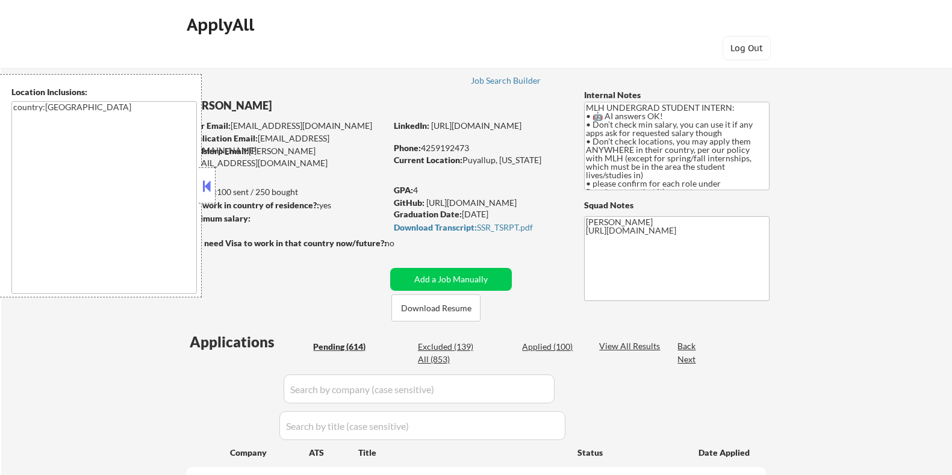
select select ""pending""
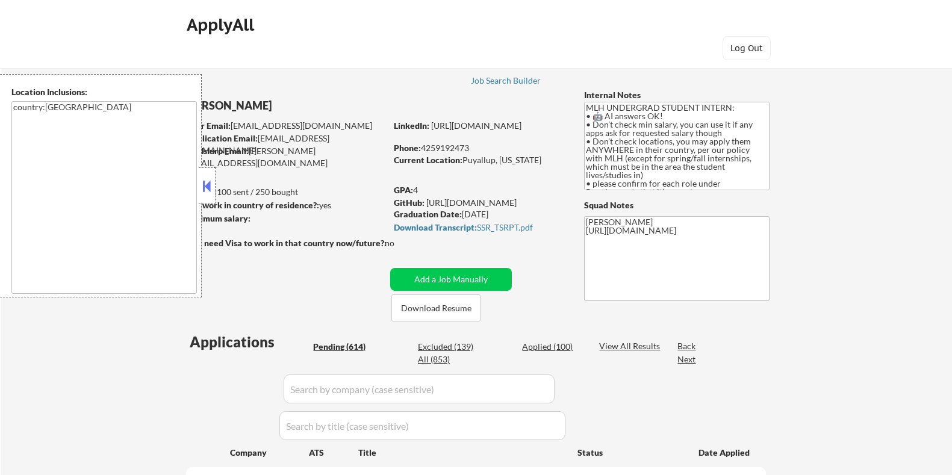
select select ""pending""
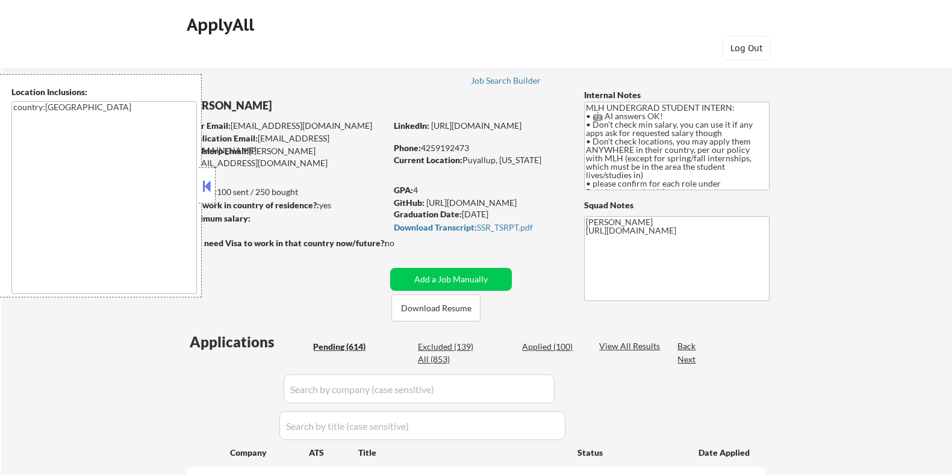
select select ""pending""
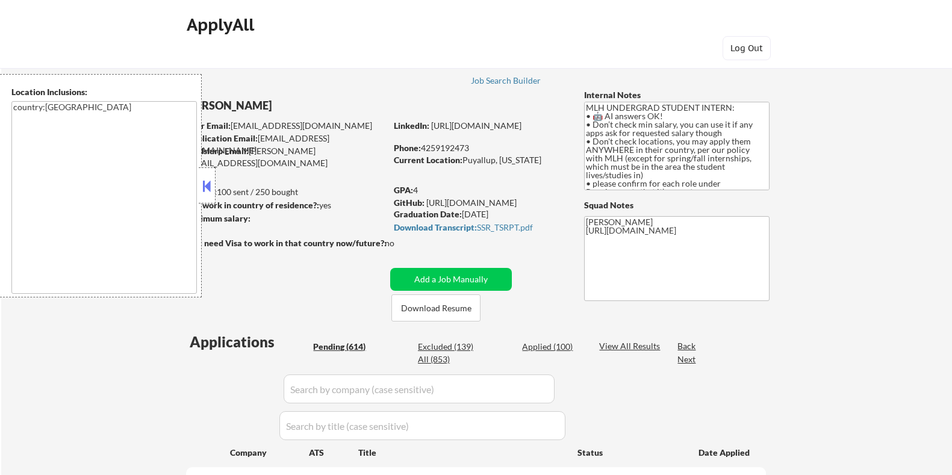
select select ""pending""
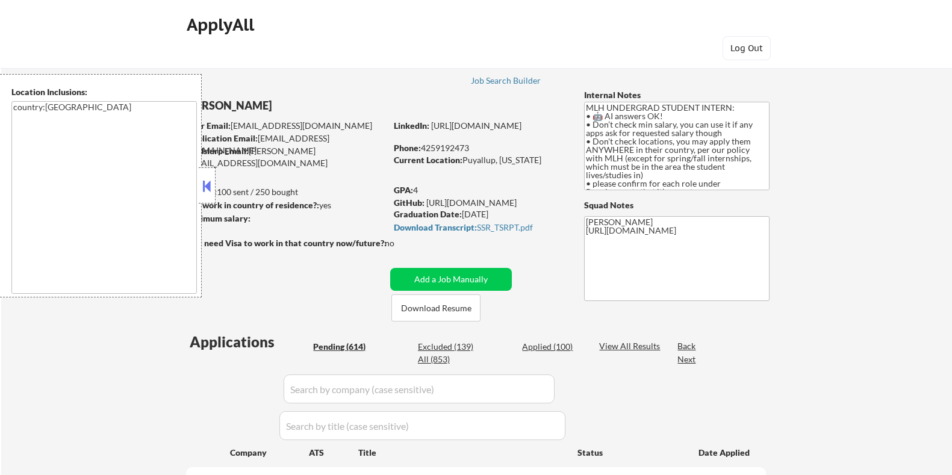
select select ""pending""
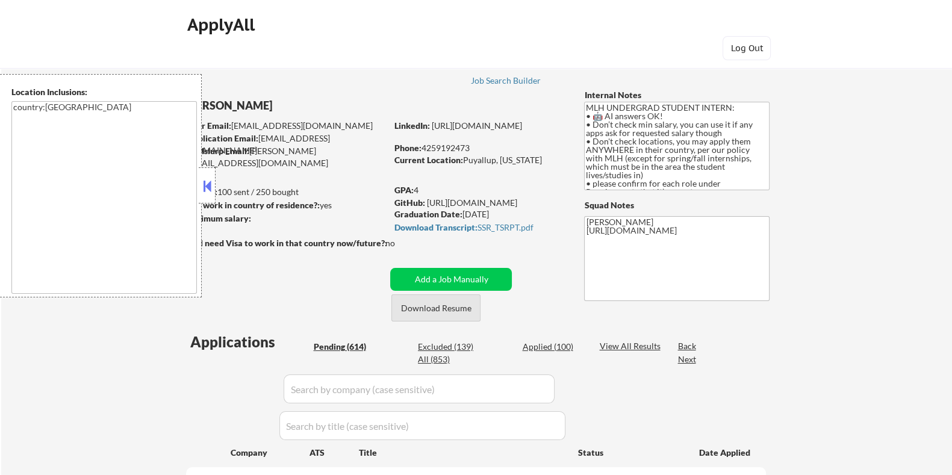
click at [461, 310] on button "Download Resume" at bounding box center [435, 308] width 89 height 27
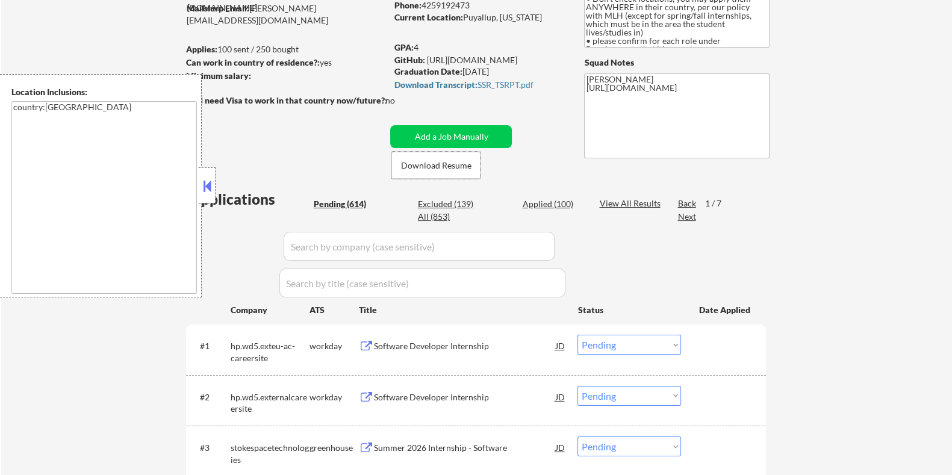
scroll to position [150, 0]
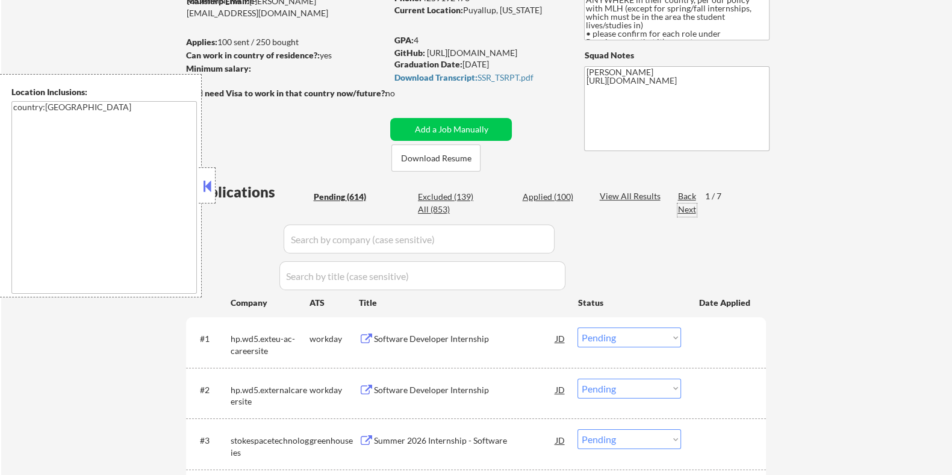
click at [690, 207] on div "Next" at bounding box center [687, 210] width 19 height 12
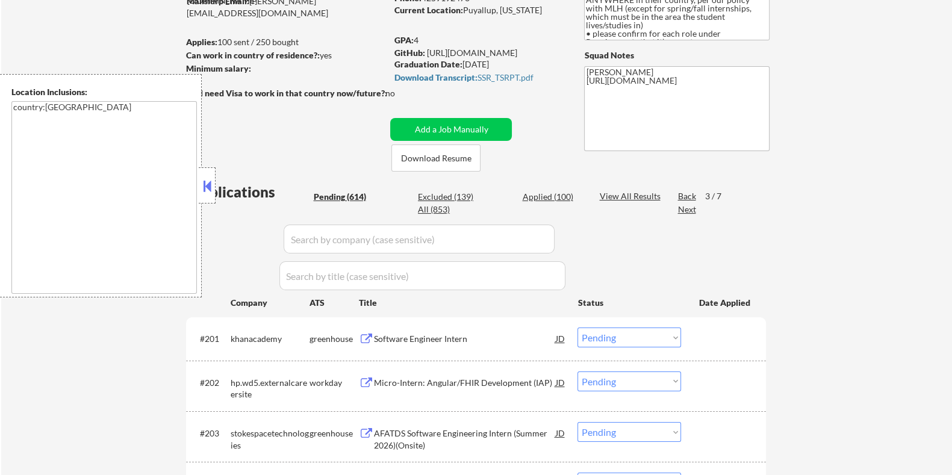
click at [690, 207] on div "Next" at bounding box center [687, 210] width 19 height 12
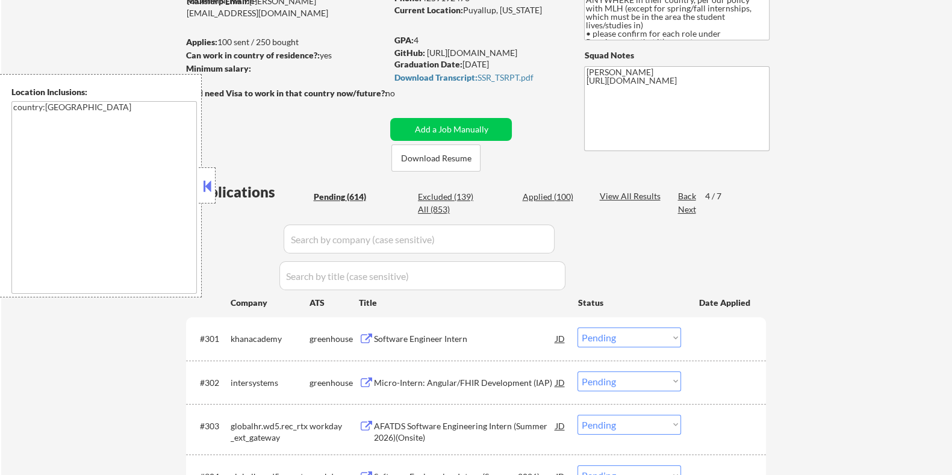
click at [690, 208] on div "Next" at bounding box center [687, 210] width 19 height 12
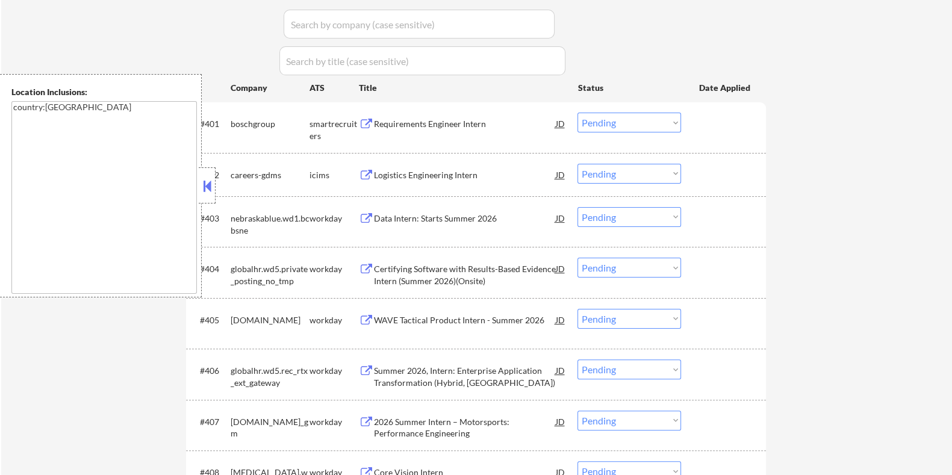
scroll to position [376, 0]
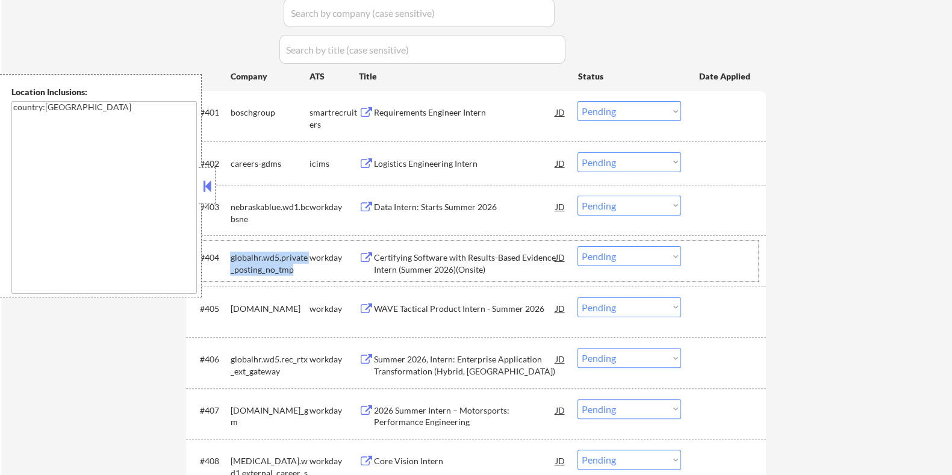
drag, startPoint x: 292, startPoint y: 270, endPoint x: 231, endPoint y: 256, distance: 62.4
click at [231, 256] on div "globalhr.wd5.private_posting_no_tmp" at bounding box center [269, 263] width 79 height 23
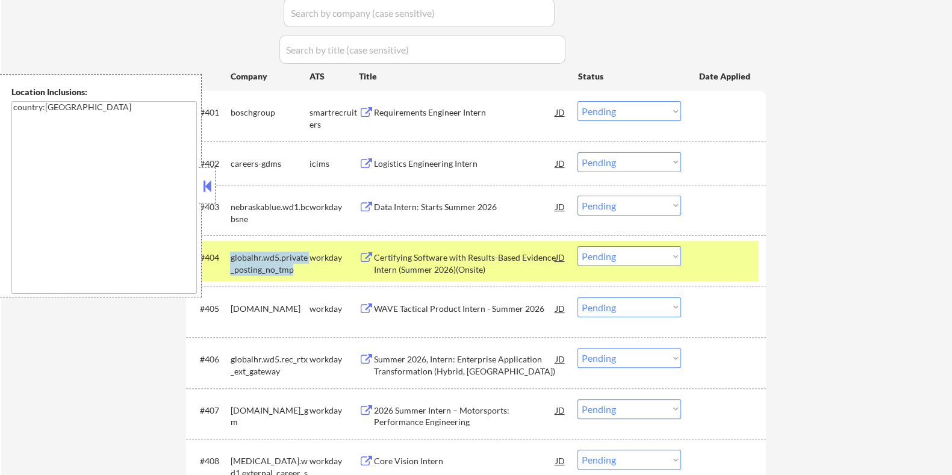
copy div "globalhr.wd5.private_posting_no_tmp"
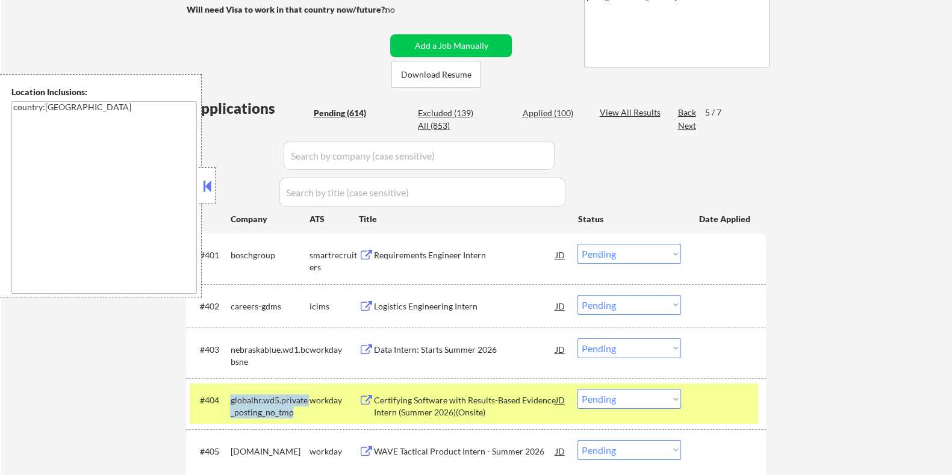
scroll to position [226, 0]
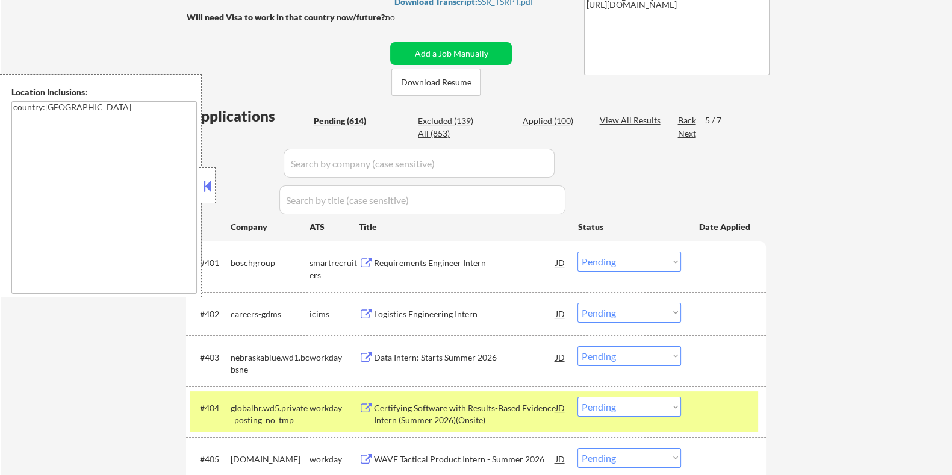
click at [317, 164] on input "input" at bounding box center [419, 163] width 271 height 29
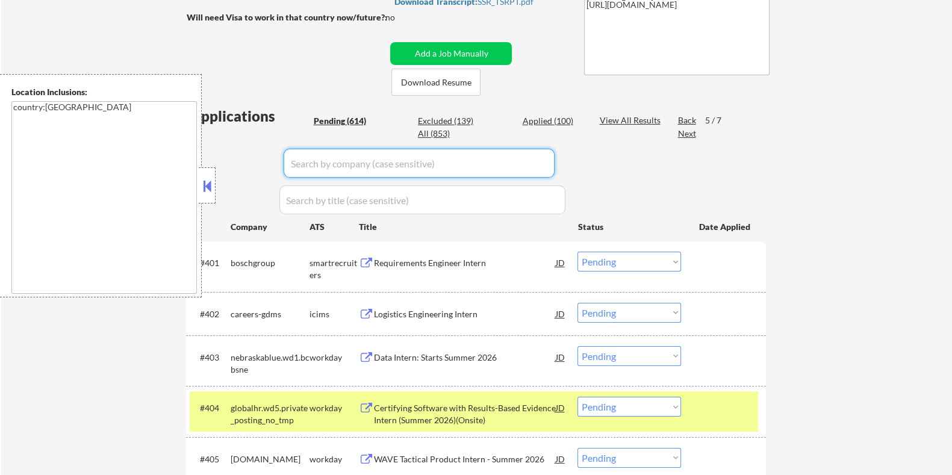
paste input "globalhr.wd5.private_posting_no_tmp"
type input "globalhr.wd5.private_posting_no_tmp"
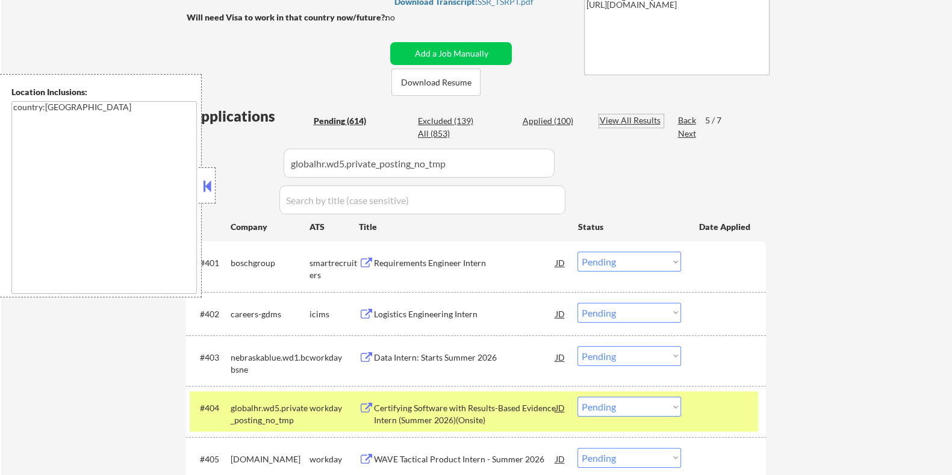
click at [632, 117] on div "View All Results" at bounding box center [631, 120] width 64 height 12
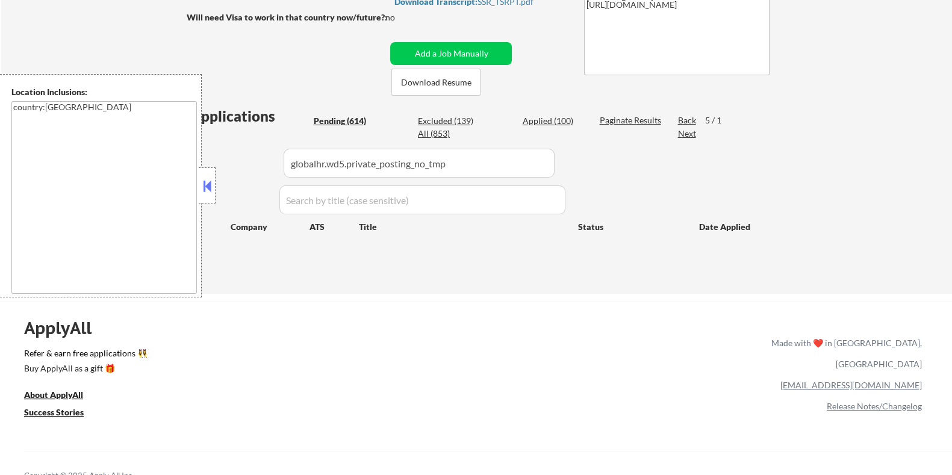
click at [354, 120] on div "Pending (614)" at bounding box center [343, 121] width 60 height 12
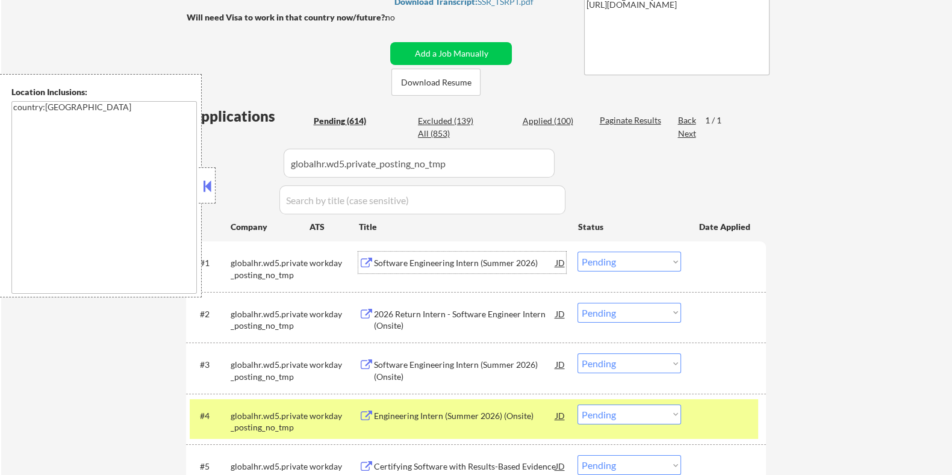
click at [416, 263] on div "Software Engineering Intern (Summer 2026)" at bounding box center [464, 263] width 182 height 12
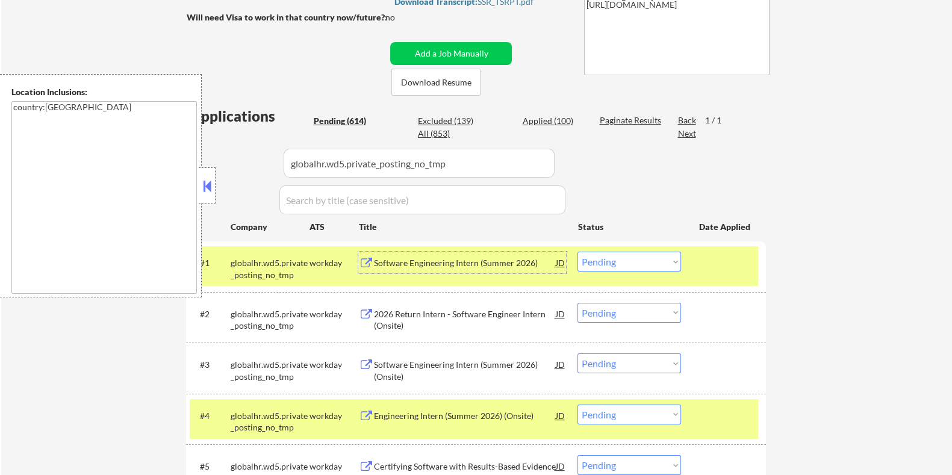
click at [632, 264] on select "Choose an option... Pending Applied Excluded (Questions) Excluded (Expired) Exc…" at bounding box center [630, 262] width 104 height 20
click at [578, 252] on select "Choose an option... Pending Applied Excluded (Questions) Excluded (Expired) Exc…" at bounding box center [630, 262] width 104 height 20
click at [639, 258] on select "Choose an option... Pending Applied Excluded (Questions) Excluded (Expired) Exc…" at bounding box center [630, 262] width 104 height 20
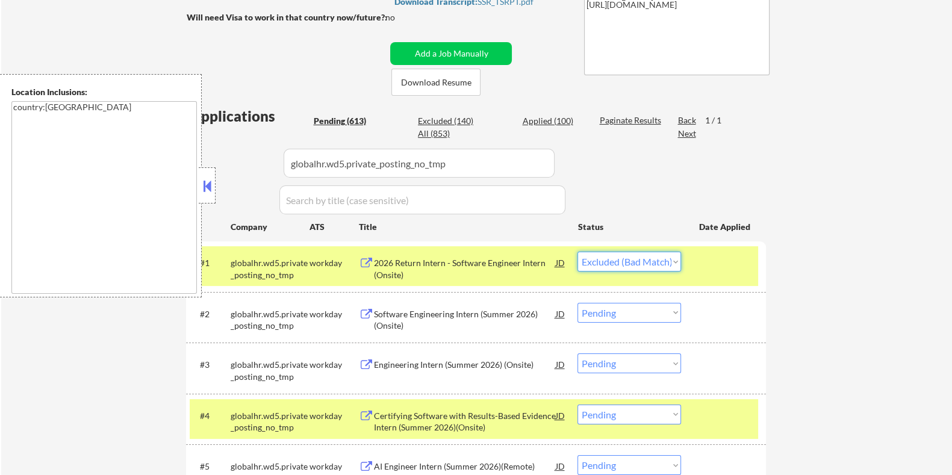
click at [578, 252] on select "Choose an option... Pending Applied Excluded (Questions) Excluded (Expired) Exc…" at bounding box center [630, 262] width 104 height 20
select select ""pending""
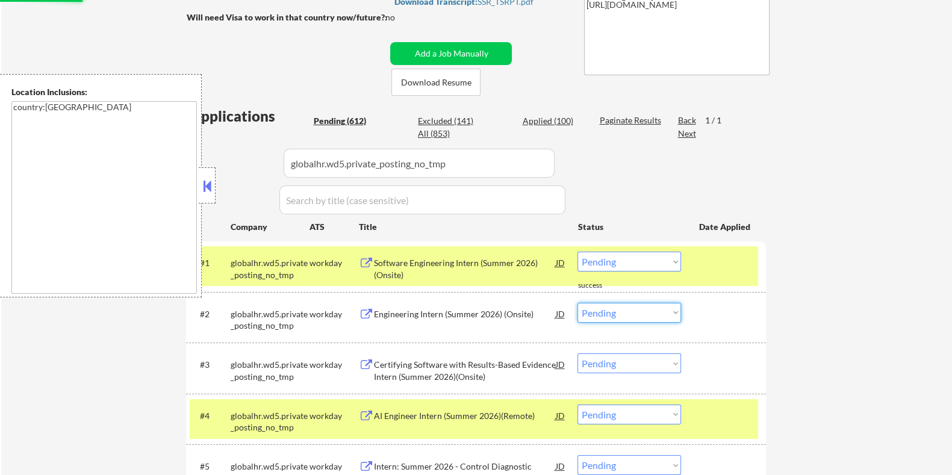
click at [657, 312] on select "Choose an option... Pending Applied Excluded (Questions) Excluded (Expired) Exc…" at bounding box center [630, 313] width 104 height 20
click at [578, 303] on select "Choose an option... Pending Applied Excluded (Questions) Excluded (Expired) Exc…" at bounding box center [630, 313] width 104 height 20
select select ""pending""
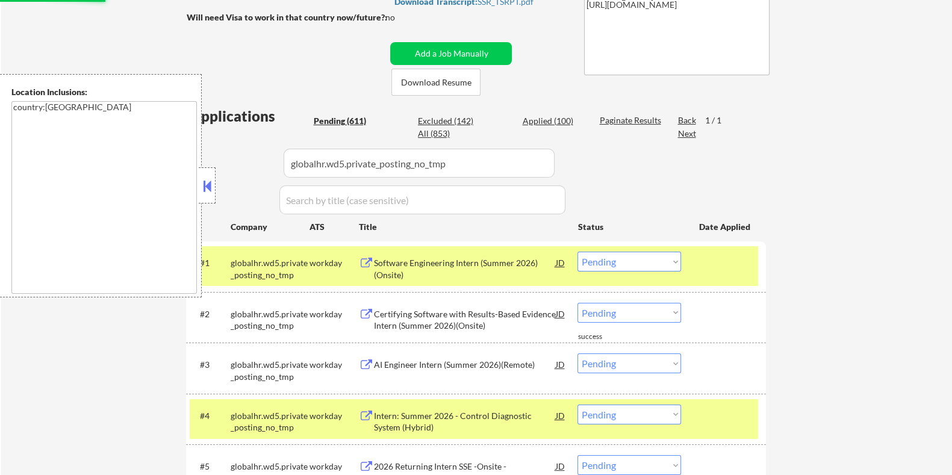
click at [653, 263] on select "Choose an option... Pending Applied Excluded (Questions) Excluded (Expired) Exc…" at bounding box center [630, 262] width 104 height 20
click at [578, 252] on select "Choose an option... Pending Applied Excluded (Questions) Excluded (Expired) Exc…" at bounding box center [630, 262] width 104 height 20
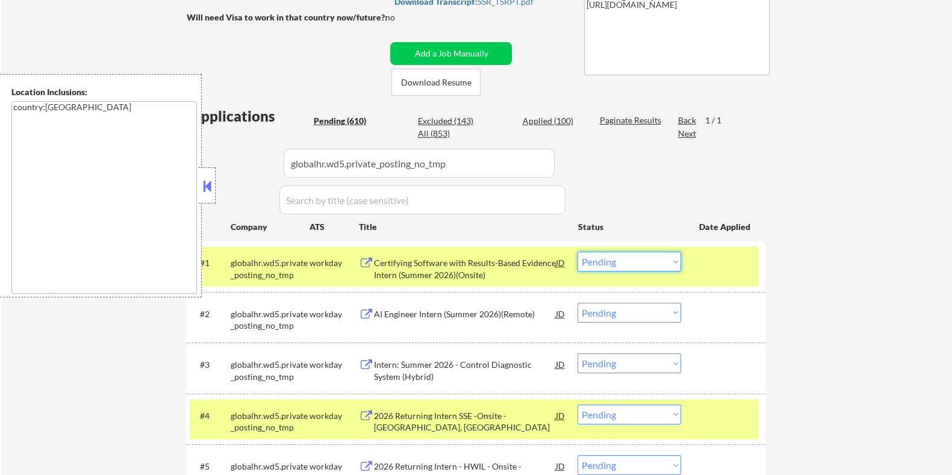
click at [641, 264] on select "Choose an option... Pending Applied Excluded (Questions) Excluded (Expired) Exc…" at bounding box center [630, 262] width 104 height 20
click at [578, 252] on select "Choose an option... Pending Applied Excluded (Questions) Excluded (Expired) Exc…" at bounding box center [630, 262] width 104 height 20
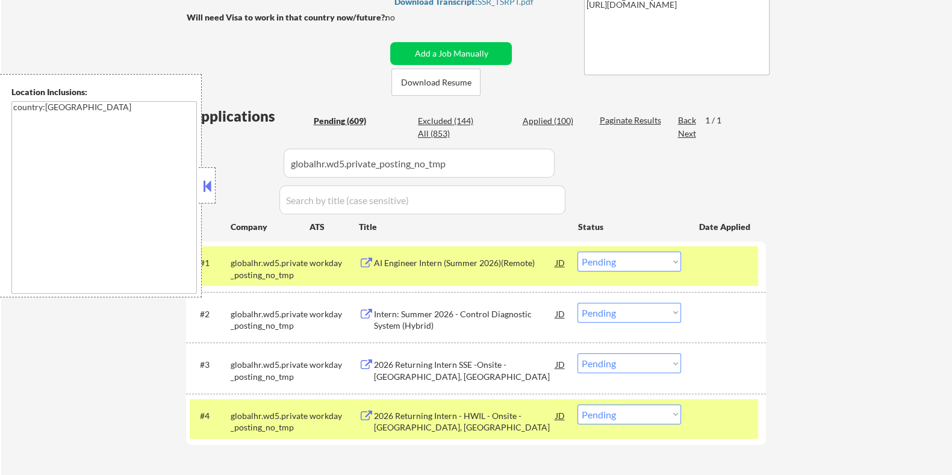
click at [623, 266] on select "Choose an option... Pending Applied Excluded (Questions) Excluded (Expired) Exc…" at bounding box center [630, 262] width 104 height 20
click at [578, 252] on select "Choose an option... Pending Applied Excluded (Questions) Excluded (Expired) Exc…" at bounding box center [630, 262] width 104 height 20
click at [636, 313] on select "Choose an option... Pending Applied Excluded (Questions) Excluded (Expired) Exc…" at bounding box center [630, 313] width 104 height 20
select select ""pending""
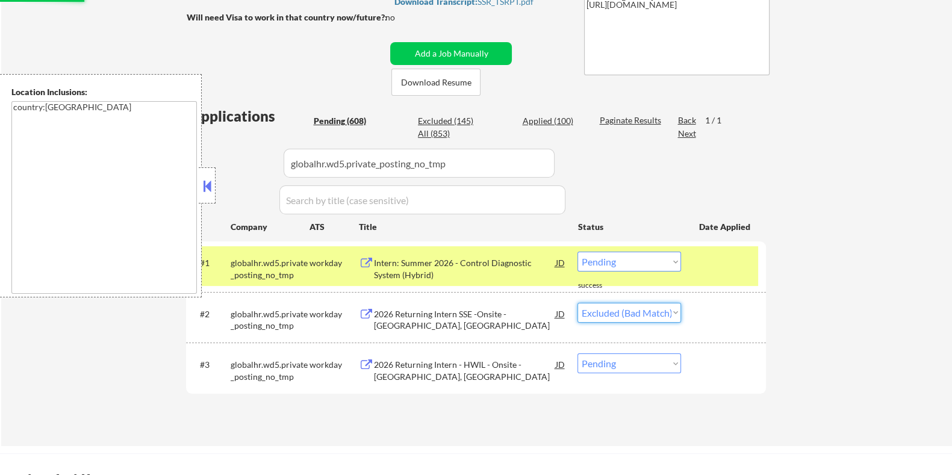
click at [578, 303] on select "Choose an option... Pending Applied Excluded (Questions) Excluded (Expired) Exc…" at bounding box center [630, 313] width 104 height 20
select select ""pending""
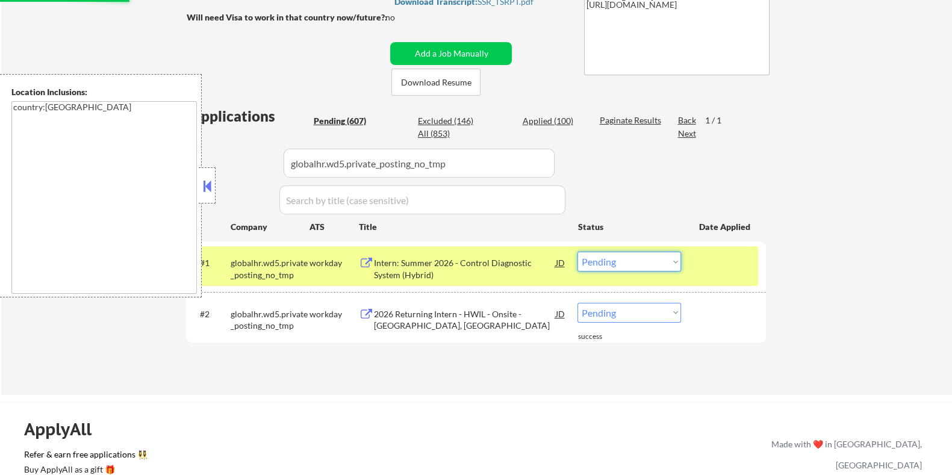
click at [637, 261] on select "Choose an option... Pending Applied Excluded (Questions) Excluded (Expired) Exc…" at bounding box center [630, 262] width 104 height 20
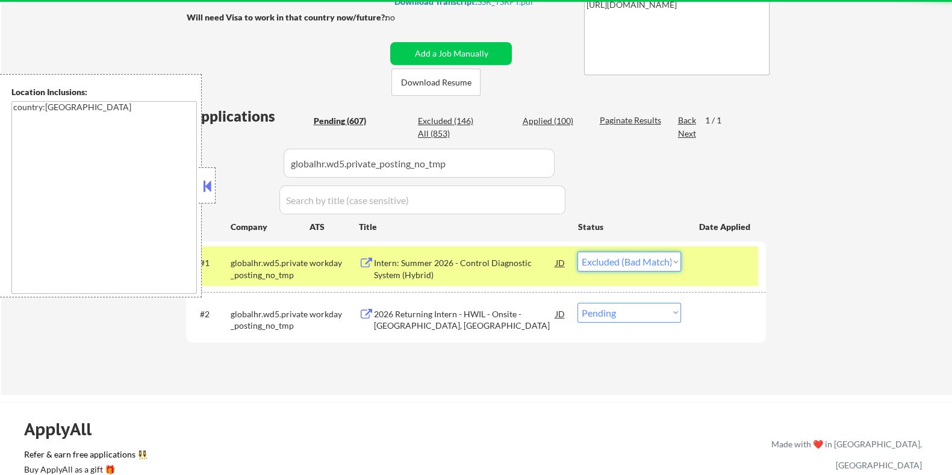
click at [578, 252] on select "Choose an option... Pending Applied Excluded (Questions) Excluded (Expired) Exc…" at bounding box center [630, 262] width 104 height 20
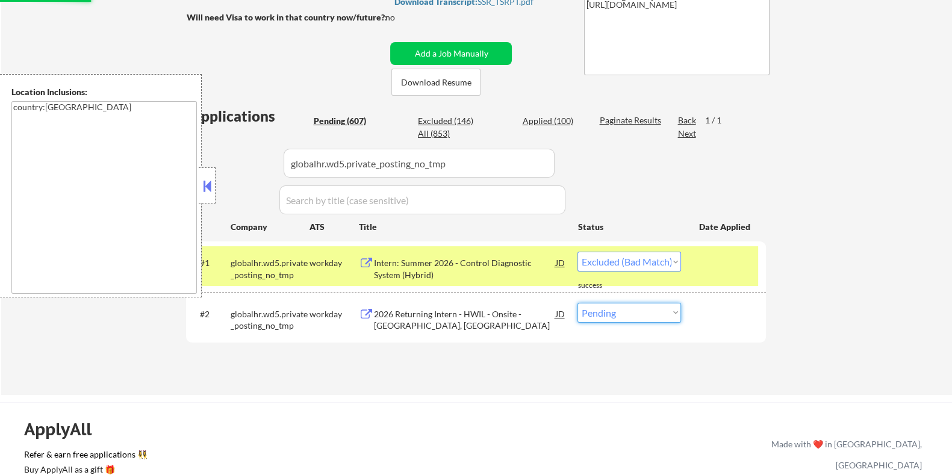
click at [626, 311] on select "Choose an option... Pending Applied Excluded (Questions) Excluded (Expired) Exc…" at bounding box center [630, 313] width 104 height 20
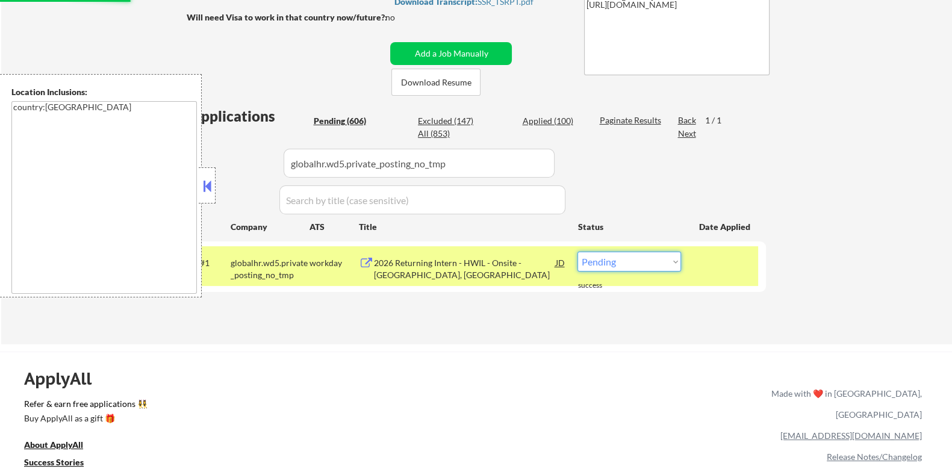
click at [632, 260] on select "Choose an option... Pending Applied Excluded (Questions) Excluded (Expired) Exc…" at bounding box center [630, 262] width 104 height 20
select select ""excluded__bad_match_""
click at [578, 252] on select "Choose an option... Pending Applied Excluded (Questions) Excluded (Expired) Exc…" at bounding box center [630, 262] width 104 height 20
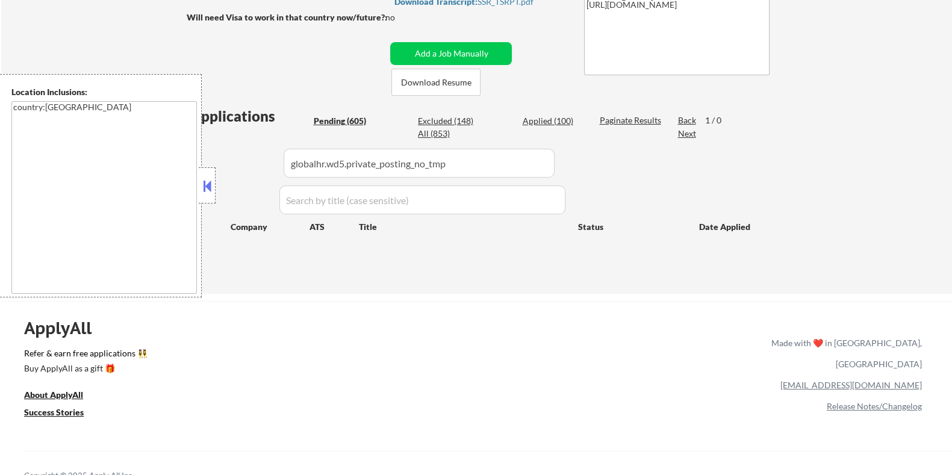
click at [340, 119] on div "Pending (605)" at bounding box center [343, 121] width 60 height 12
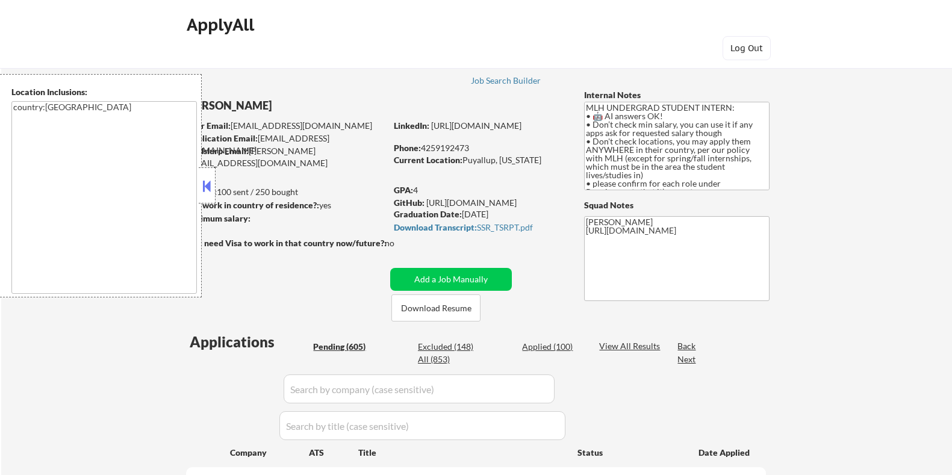
scroll to position [273, 0]
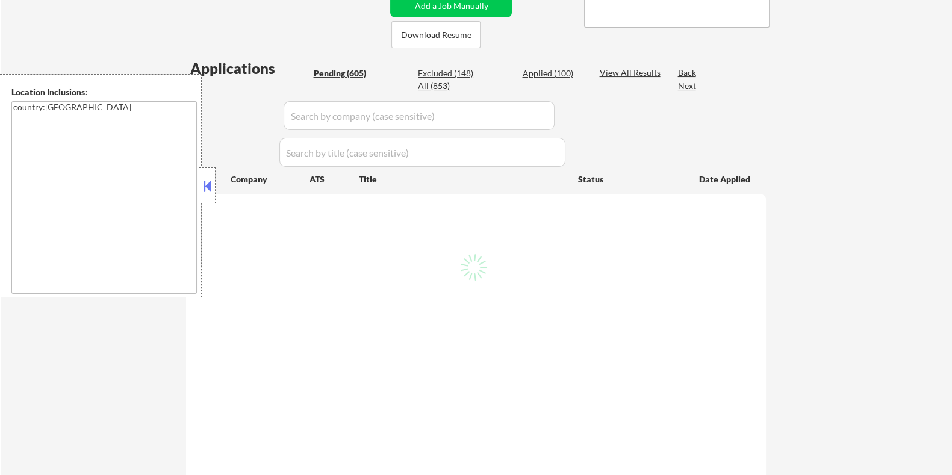
select select ""pending""
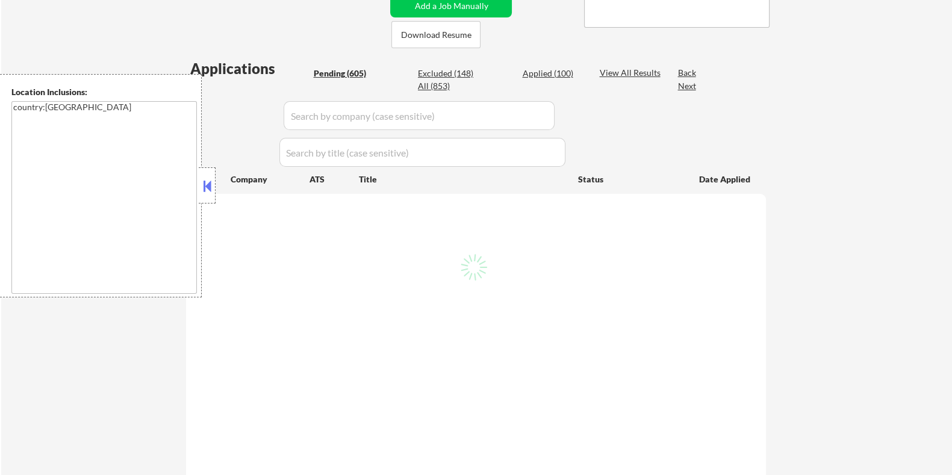
select select ""pending""
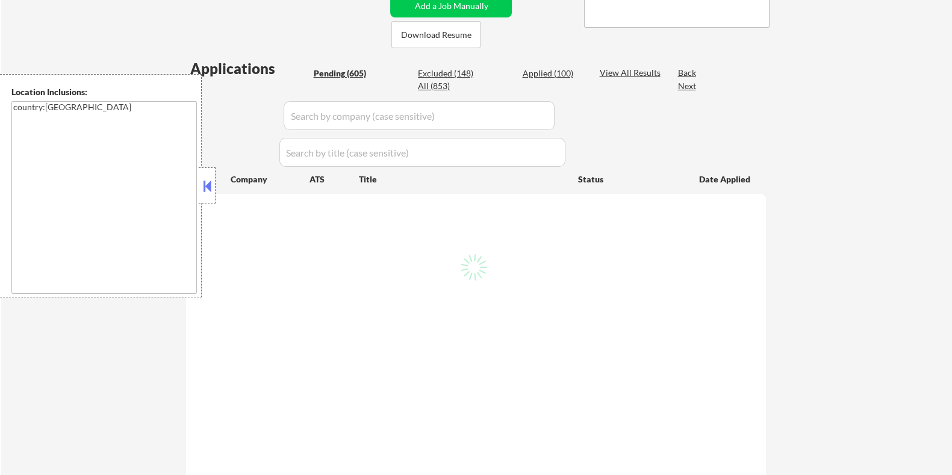
select select ""pending""
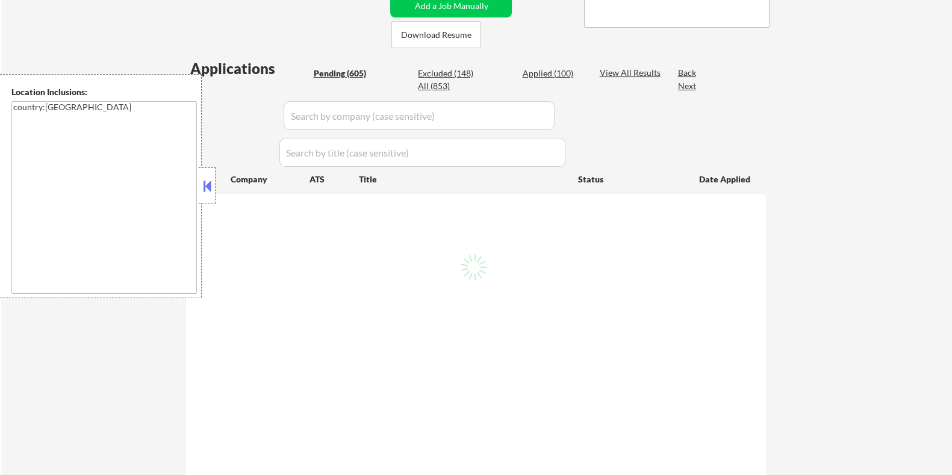
select select ""pending""
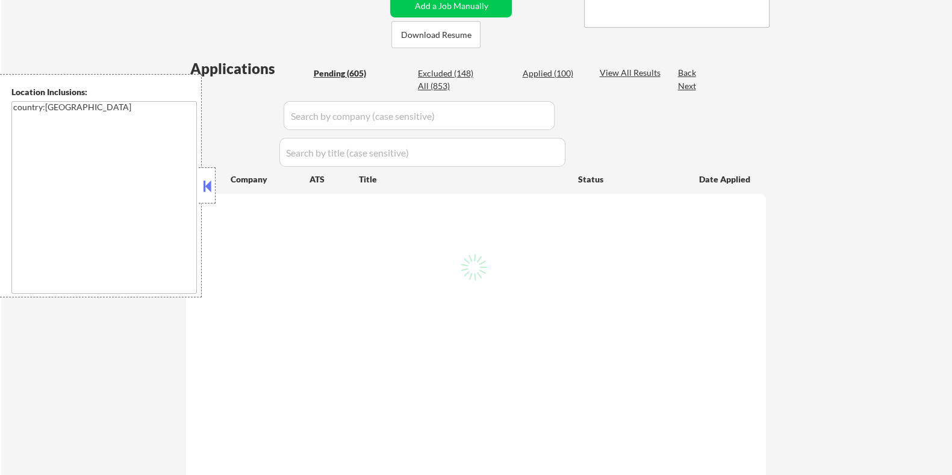
select select ""pending""
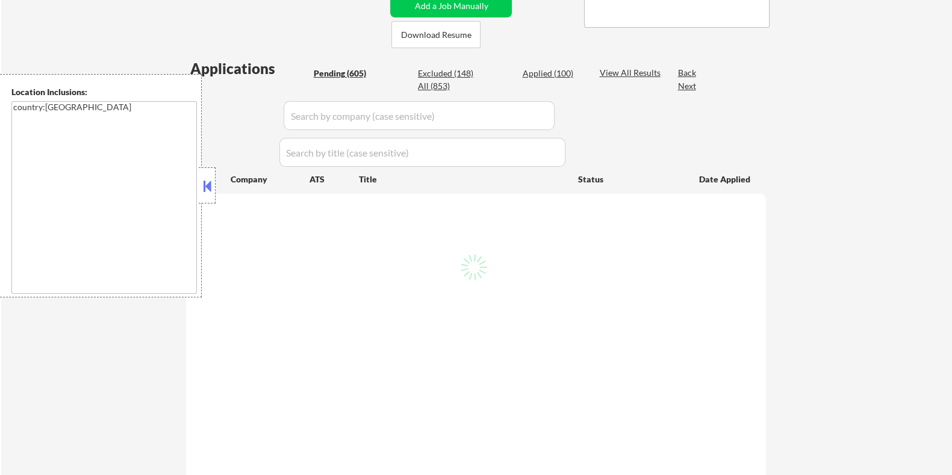
select select ""pending""
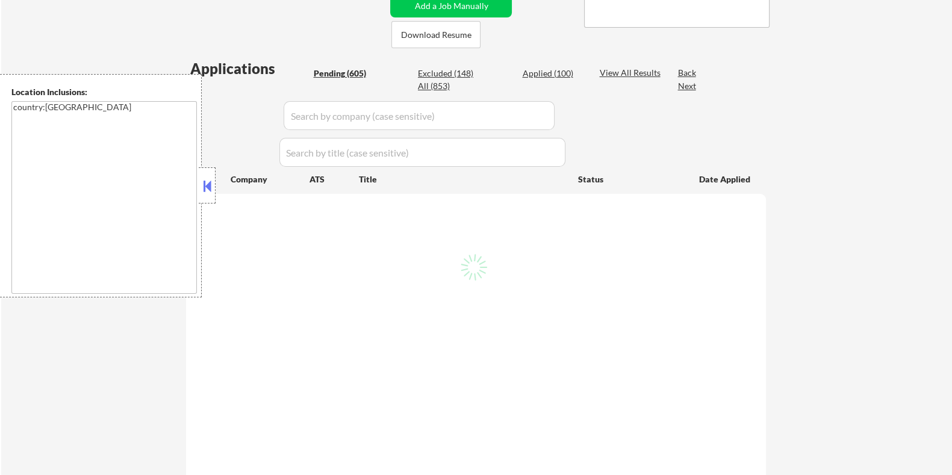
select select ""pending""
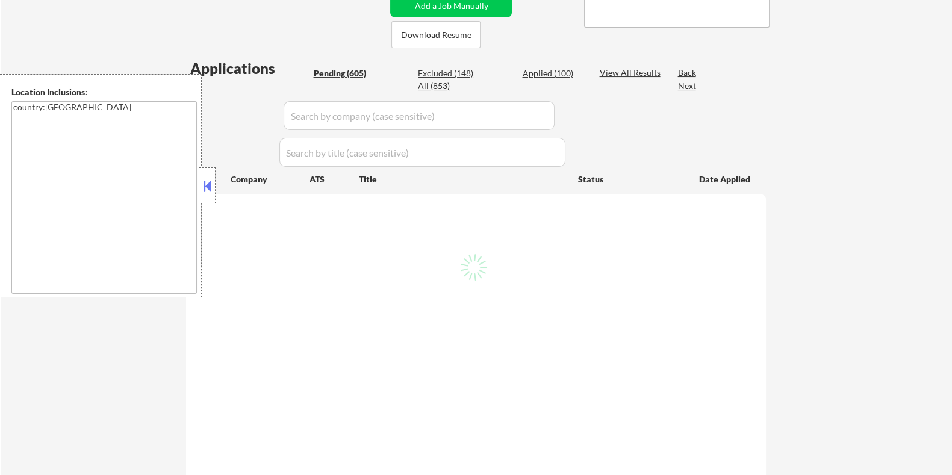
select select ""pending""
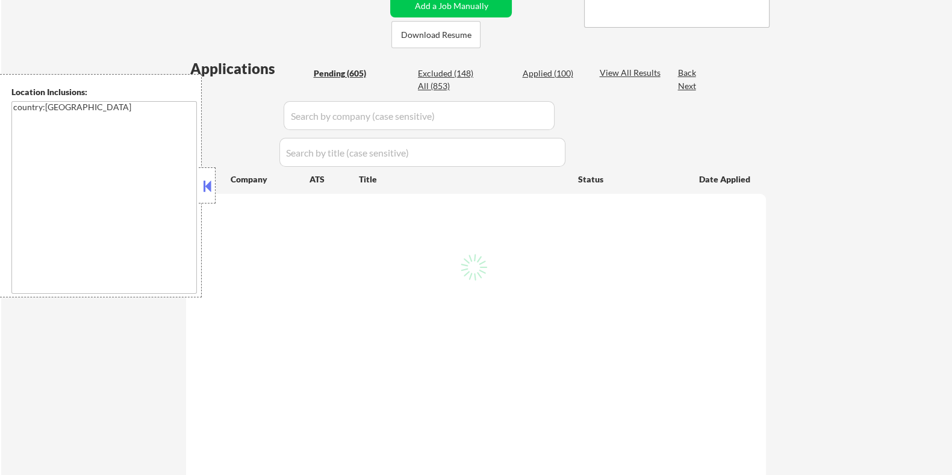
select select ""pending""
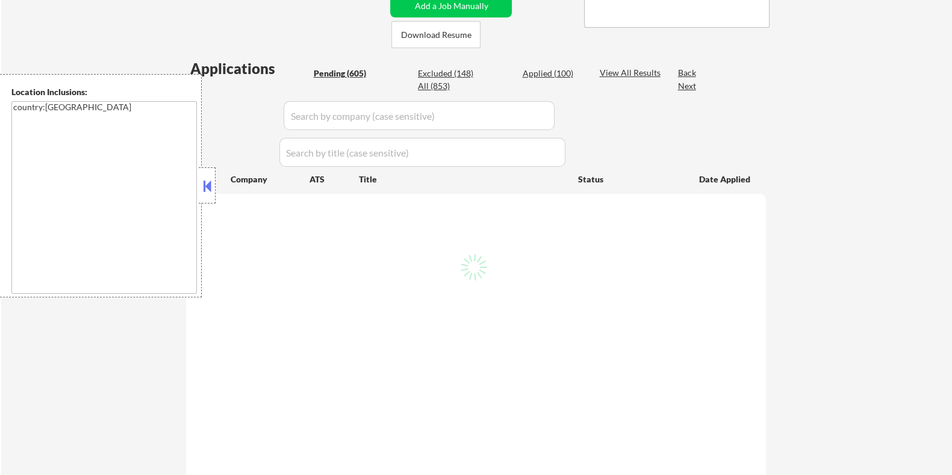
select select ""pending""
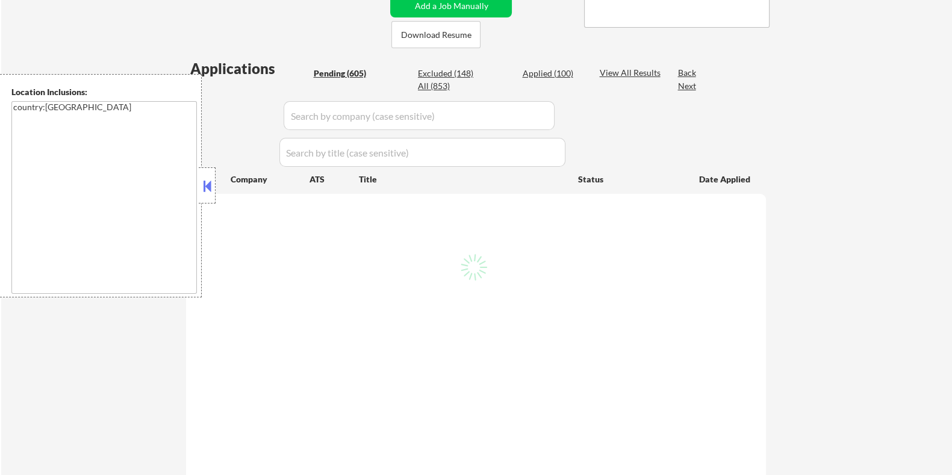
select select ""pending""
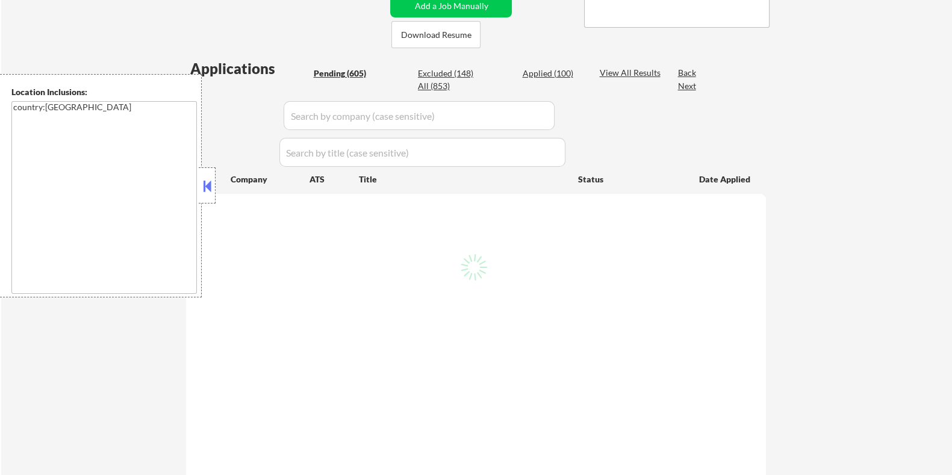
select select ""pending""
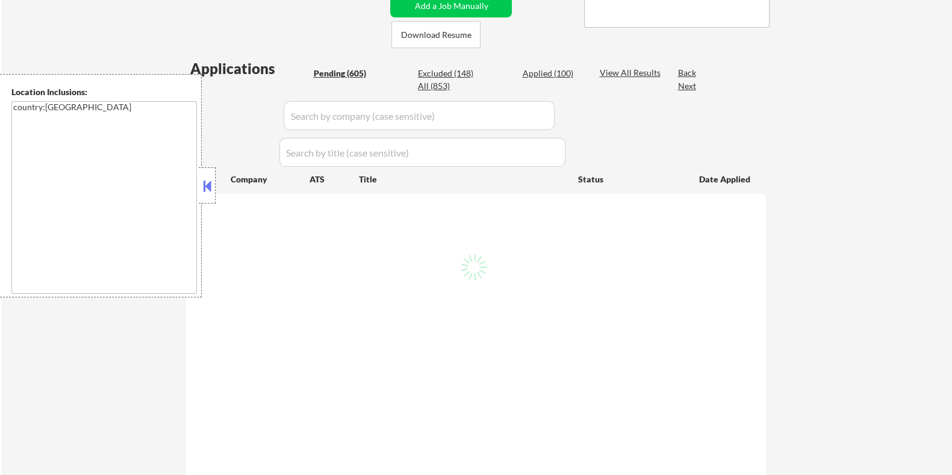
select select ""pending""
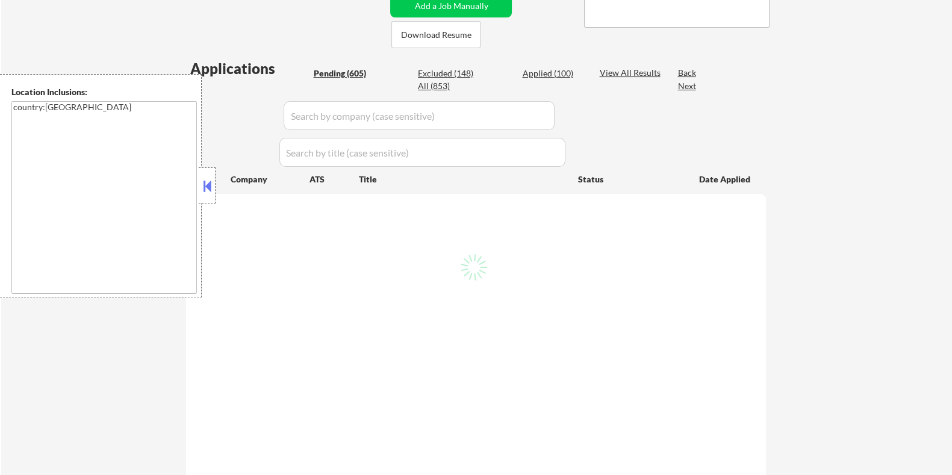
select select ""pending""
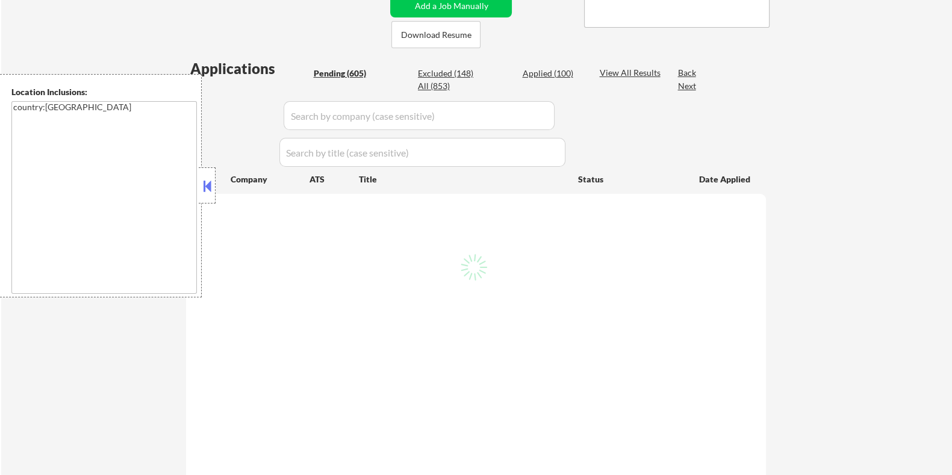
select select ""pending""
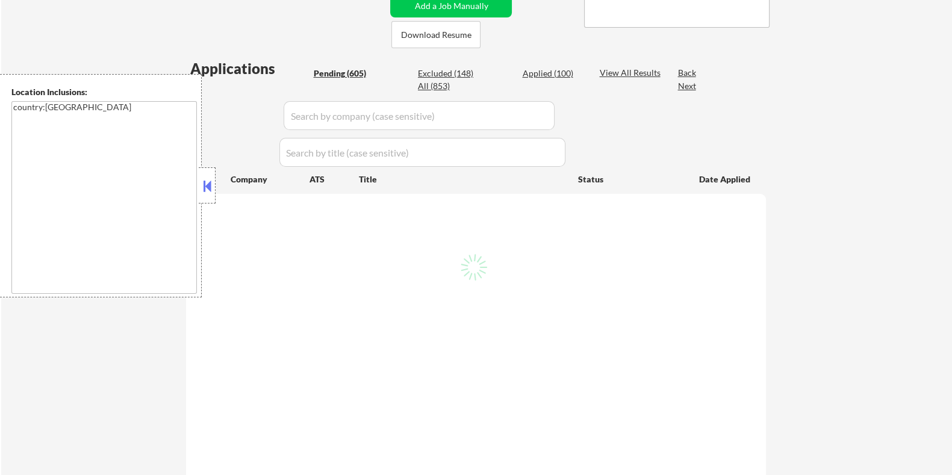
select select ""pending""
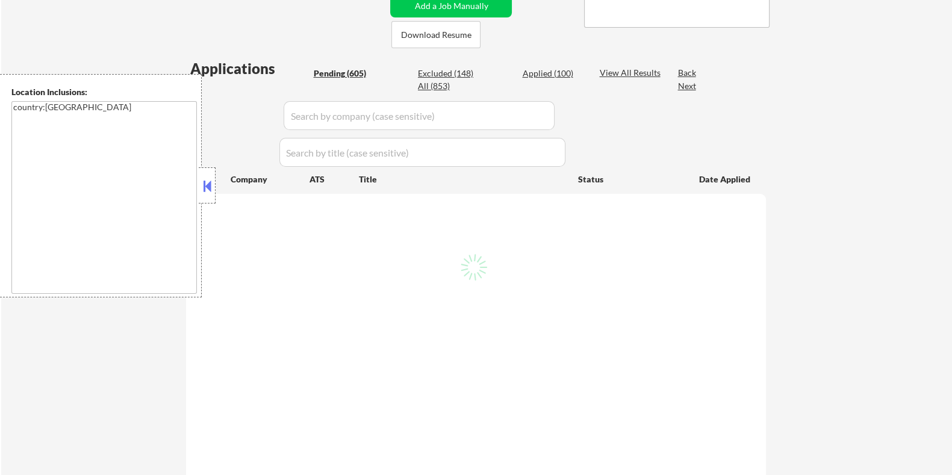
select select ""pending""
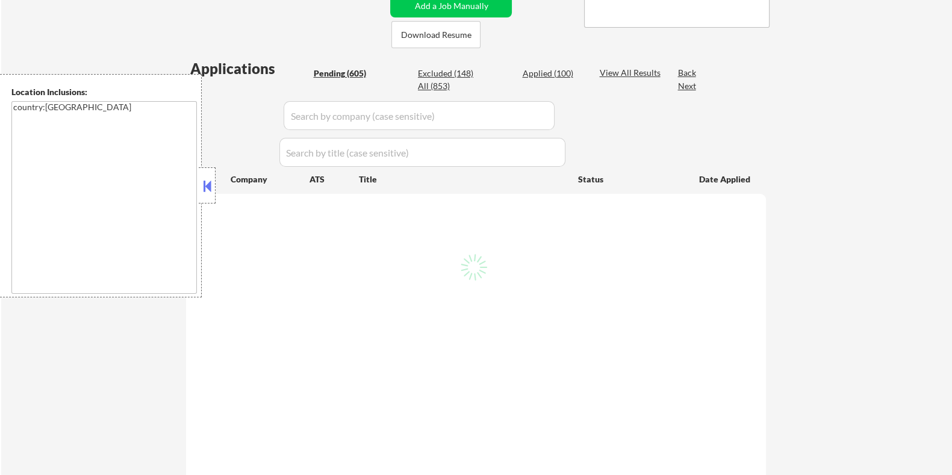
select select ""pending""
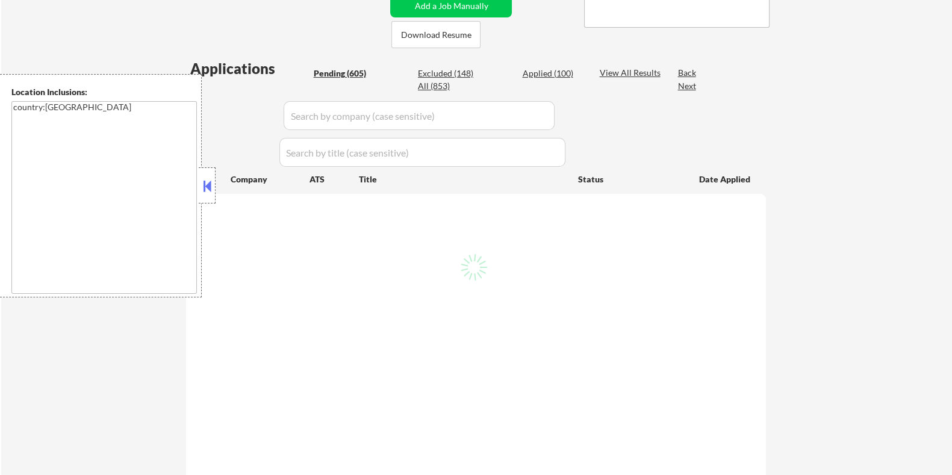
select select ""pending""
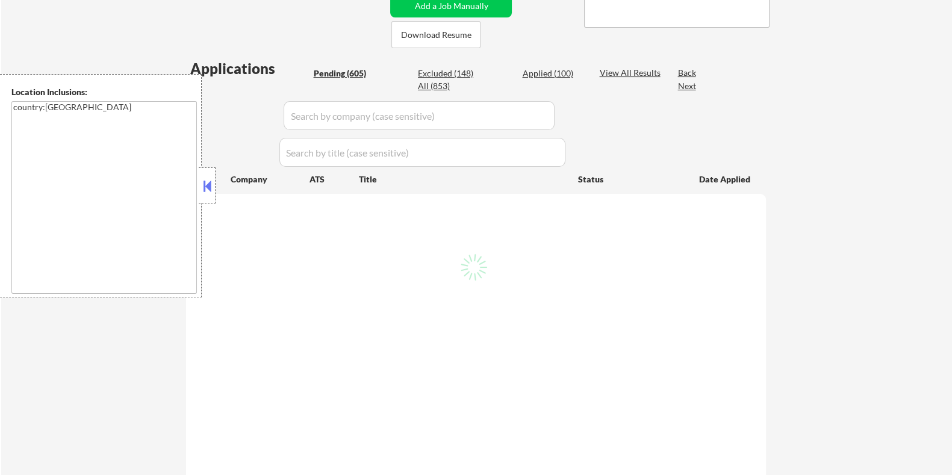
select select ""pending""
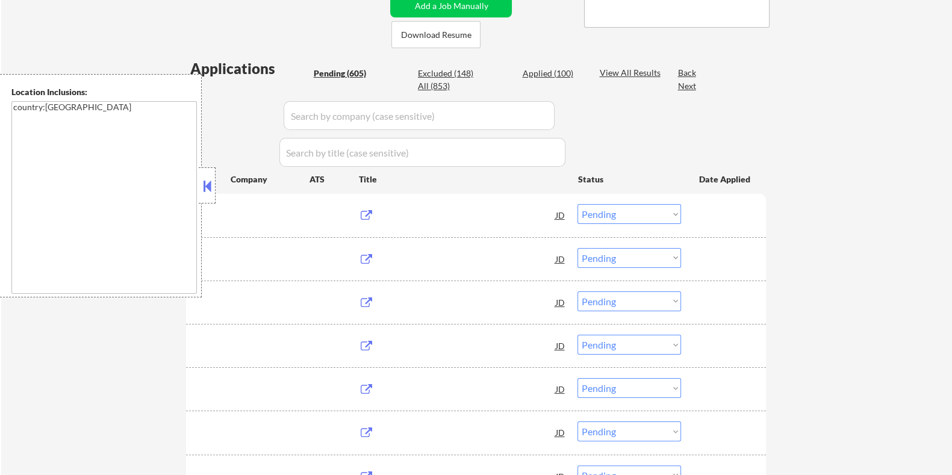
scroll to position [226, 0]
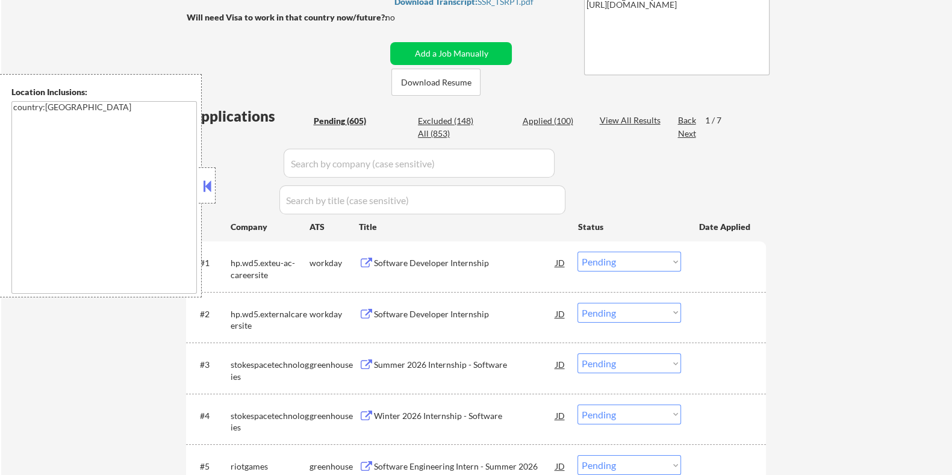
click at [338, 168] on input "input" at bounding box center [419, 163] width 271 height 29
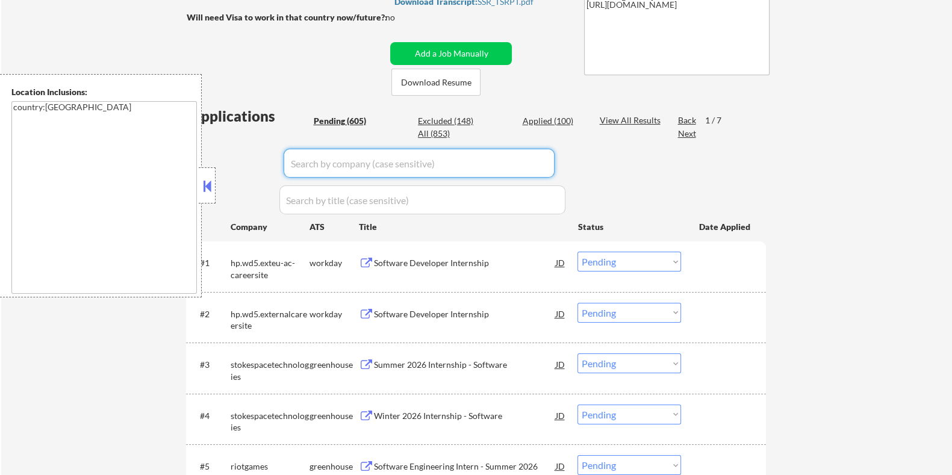
paste input "Loremips Dolorsitame Consec (Adipis 4417) Elits doeiusmod TEM80: Incid Utlabo, …"
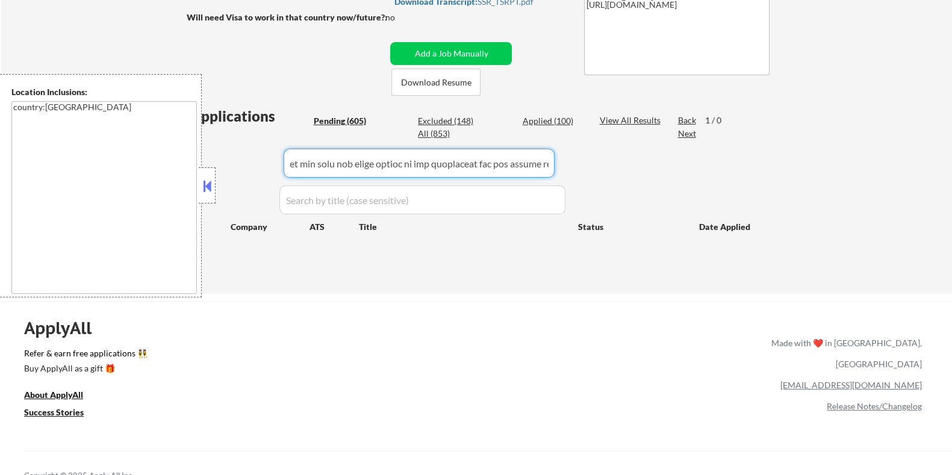
drag, startPoint x: 271, startPoint y: 160, endPoint x: 220, endPoint y: 160, distance: 51.2
click at [220, 160] on div "Applications Pending (605) Excluded (148) Applied (100) All (853) View All Resu…" at bounding box center [476, 188] width 580 height 165
drag, startPoint x: 520, startPoint y: 163, endPoint x: 232, endPoint y: 161, distance: 288.5
click at [232, 161] on div "Applications Pending (605) Excluded (148) Applied (100) All (853) View All Resu…" at bounding box center [476, 188] width 580 height 165
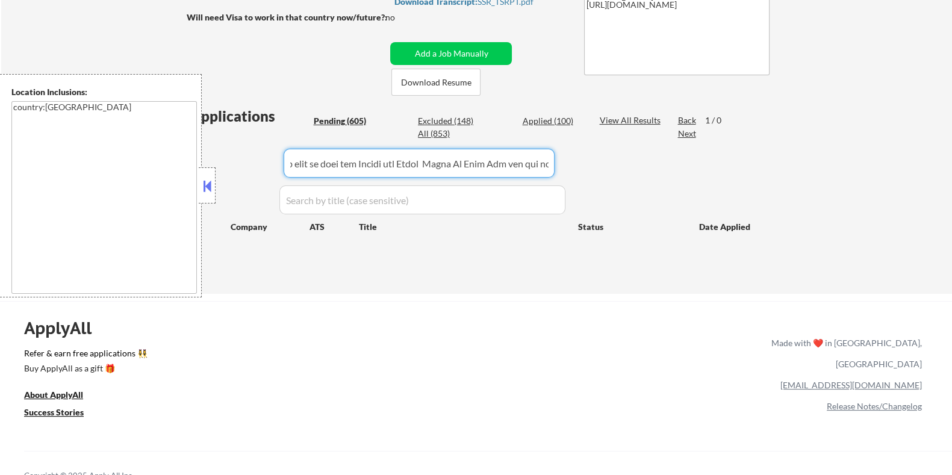
drag, startPoint x: 534, startPoint y: 164, endPoint x: 277, endPoint y: 161, distance: 256.6
click at [277, 161] on div "Applications Pending (605) Excluded (148) Applied (100) All (853) View All Resu…" at bounding box center [476, 188] width 580 height 165
drag, startPoint x: 537, startPoint y: 164, endPoint x: 158, endPoint y: 161, distance: 378.2
click at [161, 161] on body "← Return to /applysquad Mailslurp Inbox Job Search Builder [PERSON_NAME] User E…" at bounding box center [476, 11] width 952 height 475
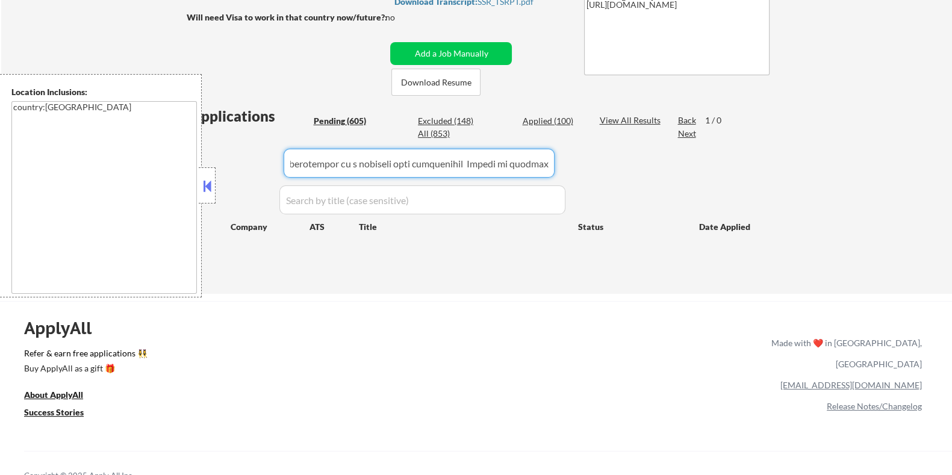
drag, startPoint x: 518, startPoint y: 170, endPoint x: 265, endPoint y: 163, distance: 253.1
click at [265, 163] on div "Applications Pending (605) Excluded (148) Applied (100) All (853) View All Resu…" at bounding box center [476, 188] width 580 height 165
drag, startPoint x: 535, startPoint y: 161, endPoint x: 247, endPoint y: 158, distance: 288.5
click at [247, 158] on div "Applications Pending (605) Excluded (148) Applied (100) All (853) View All Resu…" at bounding box center [476, 188] width 580 height 165
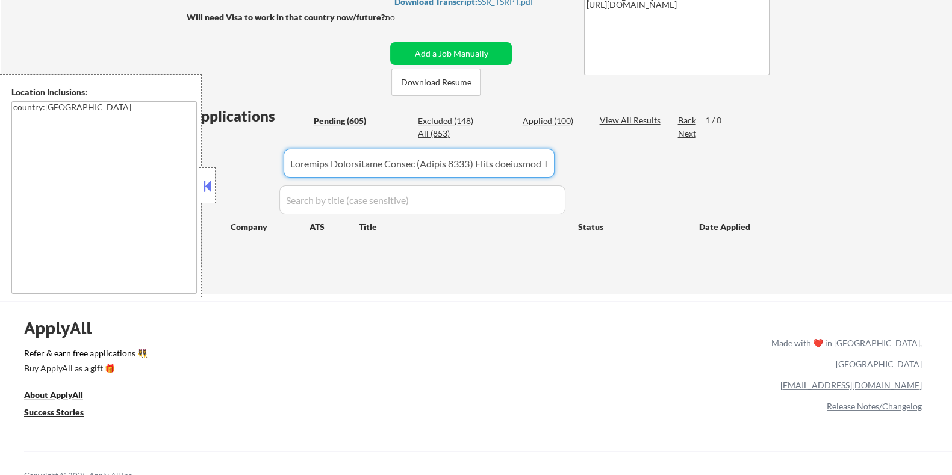
type input "ere"
drag, startPoint x: 341, startPoint y: 164, endPoint x: 220, endPoint y: 164, distance: 121.1
click at [220, 164] on div "Applications Pending (605) Excluded (148) Applied (100) All (853) View All Resu…" at bounding box center [476, 188] width 580 height 165
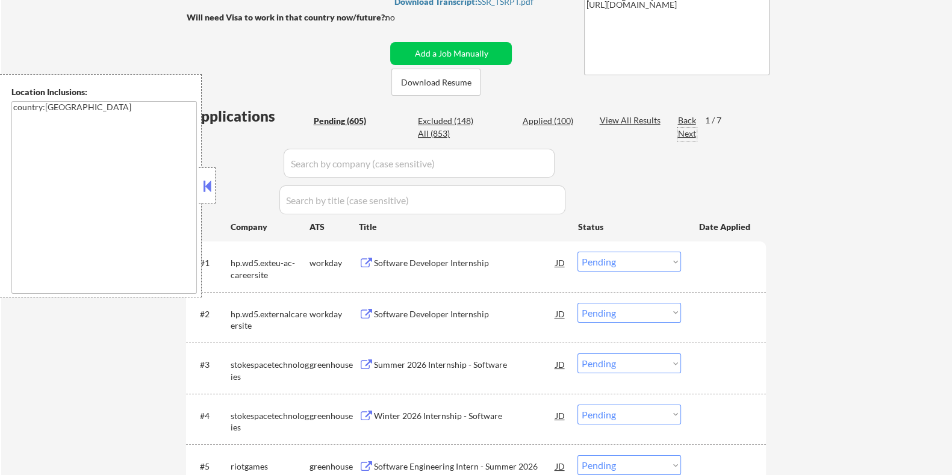
click at [679, 136] on div "Next" at bounding box center [687, 134] width 19 height 12
click at [682, 134] on div "Next" at bounding box center [687, 134] width 19 height 12
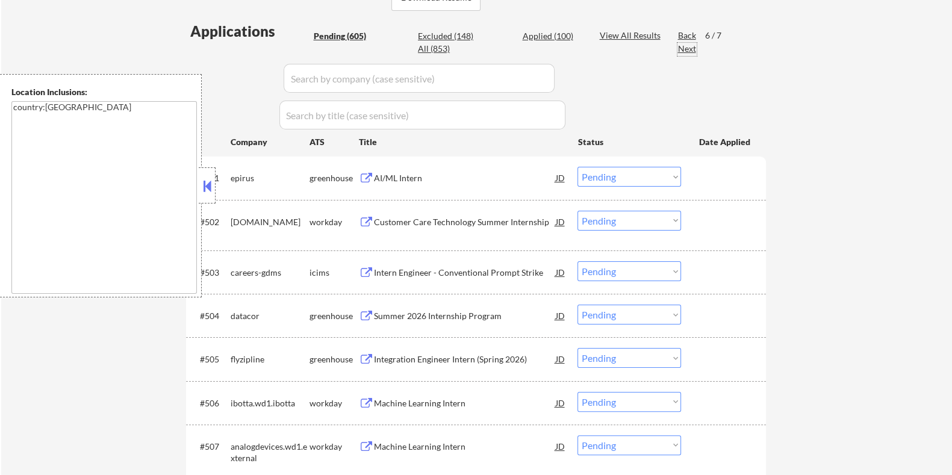
scroll to position [226, 0]
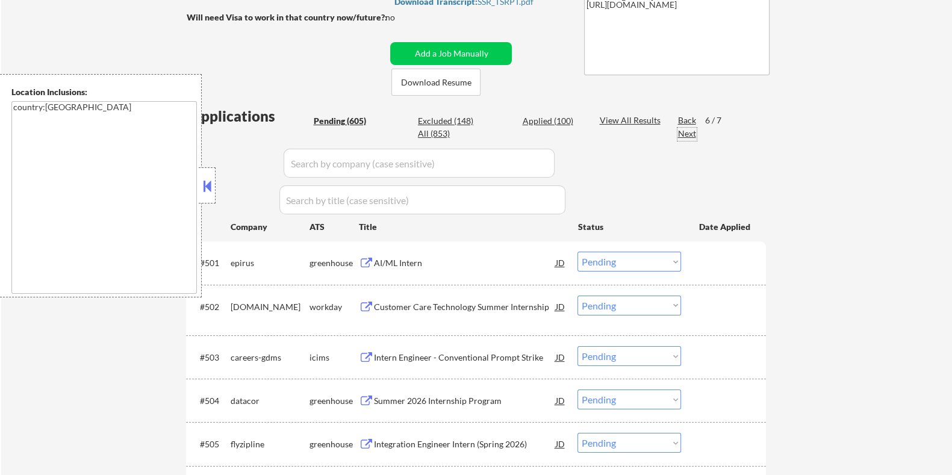
click at [688, 132] on div "Next" at bounding box center [687, 134] width 19 height 12
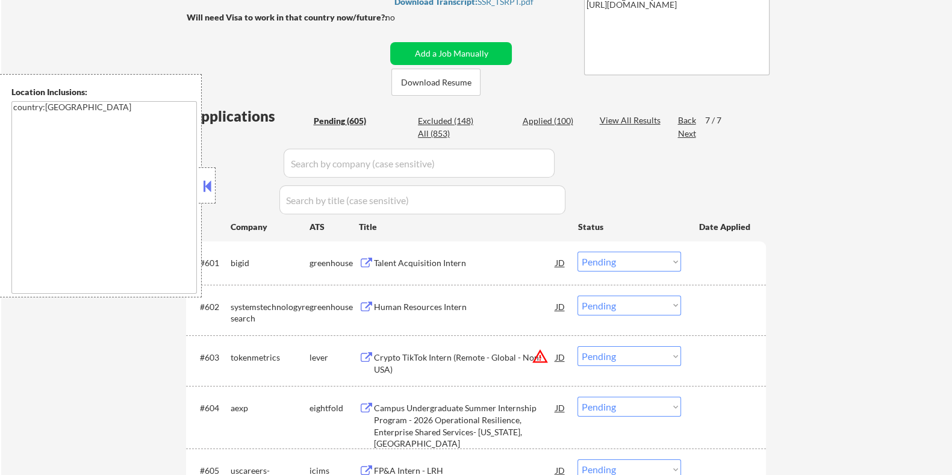
click at [684, 119] on div "Back" at bounding box center [687, 120] width 19 height 12
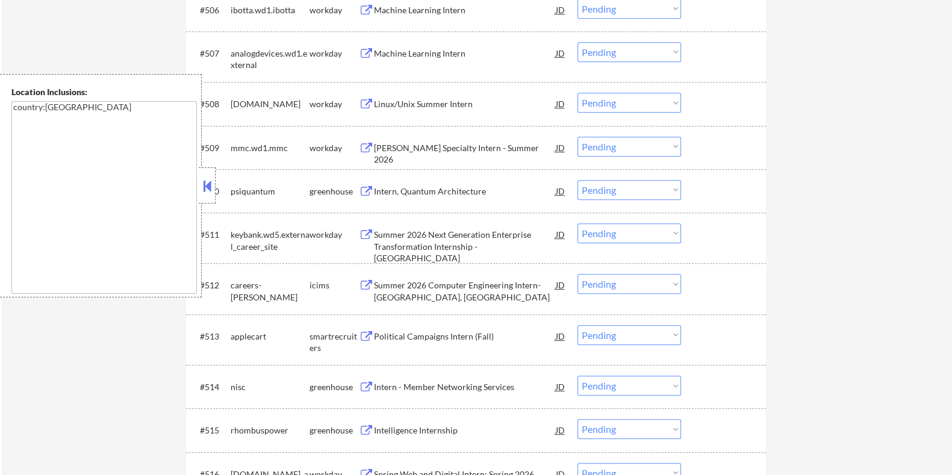
scroll to position [753, 0]
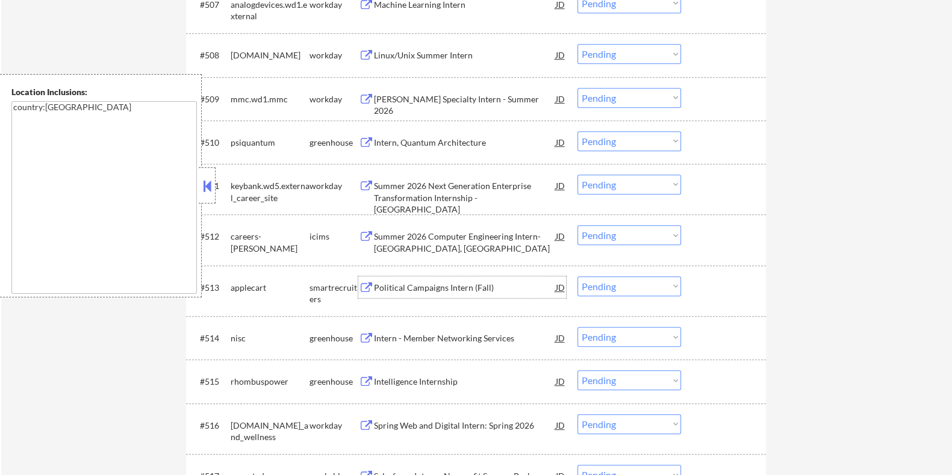
click at [383, 285] on div "Political Campaigns Intern (Fall)" at bounding box center [464, 288] width 182 height 12
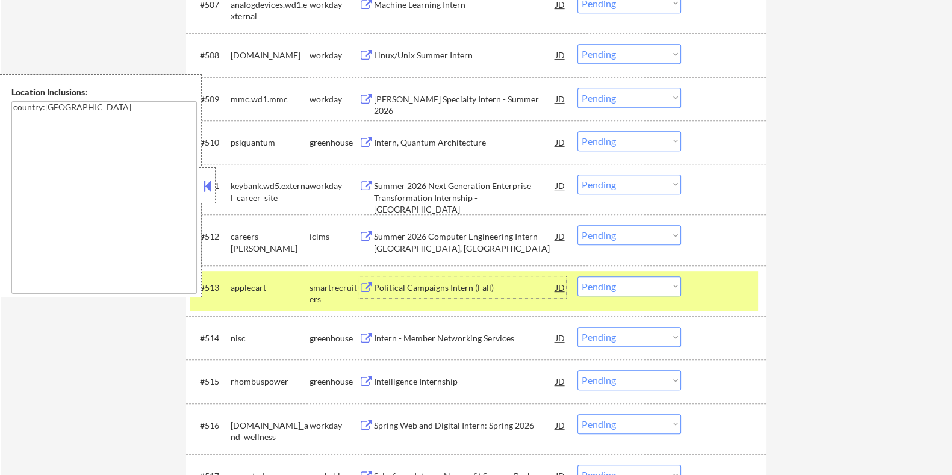
click at [625, 289] on select "Choose an option... Pending Applied Excluded (Questions) Excluded (Expired) Exc…" at bounding box center [630, 286] width 104 height 20
click at [578, 276] on select "Choose an option... Pending Applied Excluded (Questions) Excluded (Expired) Exc…" at bounding box center [630, 286] width 104 height 20
select select ""pending""
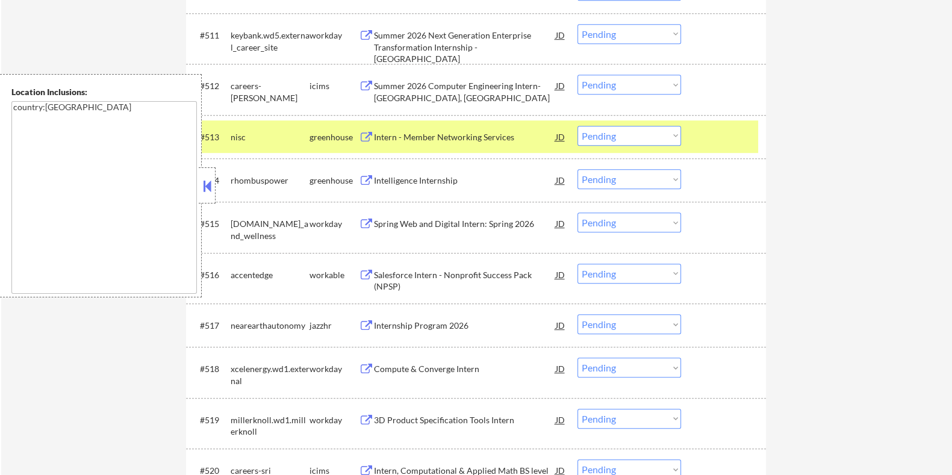
scroll to position [978, 0]
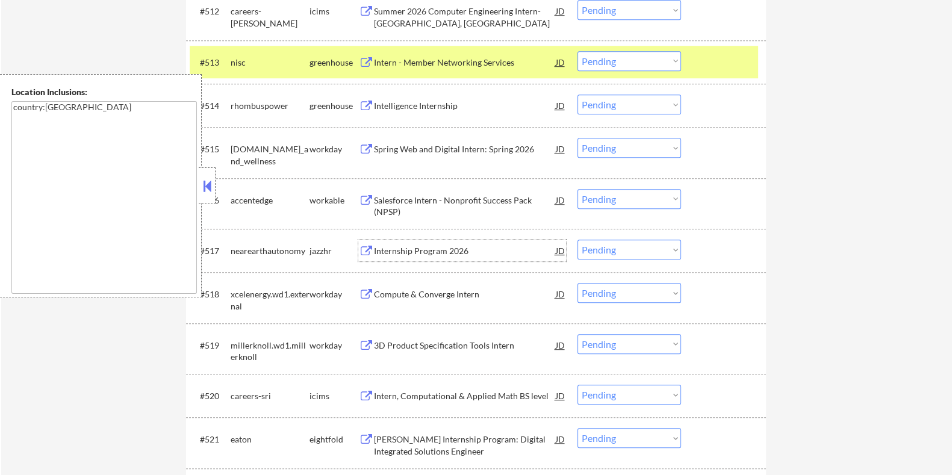
click at [413, 246] on div "Internship Program 2026" at bounding box center [464, 251] width 182 height 12
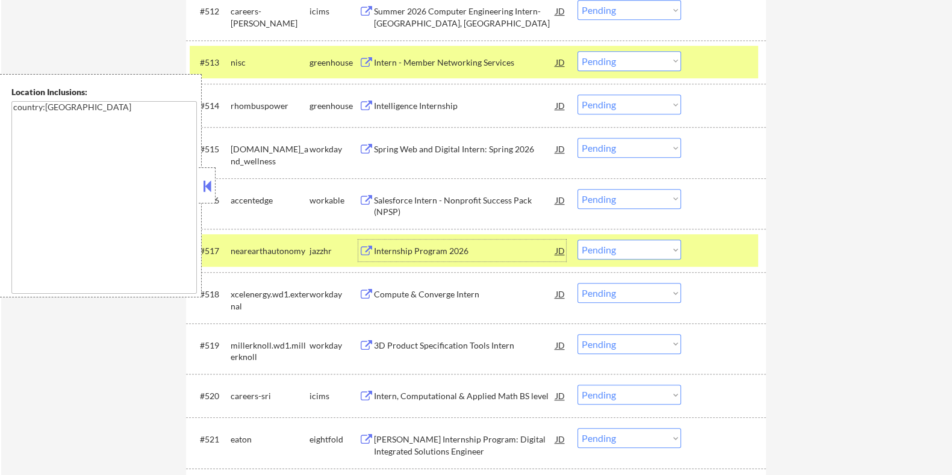
click at [264, 253] on div "nearearthautonomy" at bounding box center [269, 251] width 79 height 12
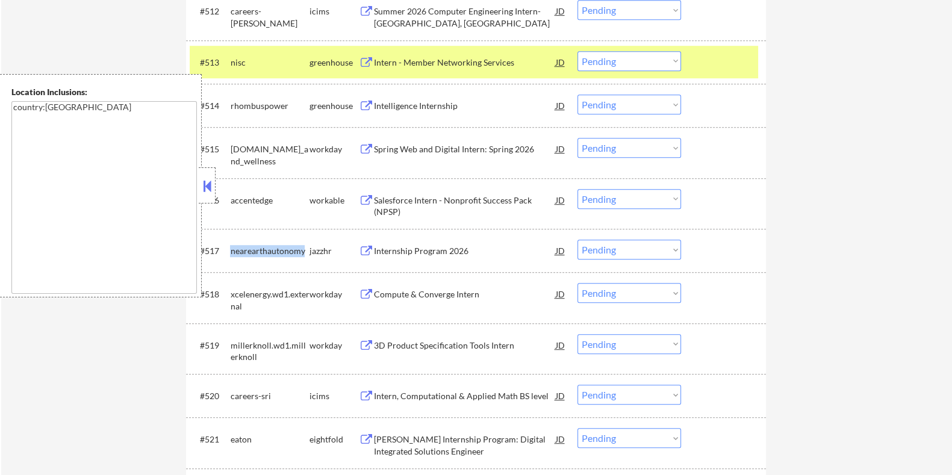
drag, startPoint x: 232, startPoint y: 245, endPoint x: 303, endPoint y: 247, distance: 71.1
click at [303, 247] on div "nearearthautonomy" at bounding box center [269, 251] width 79 height 12
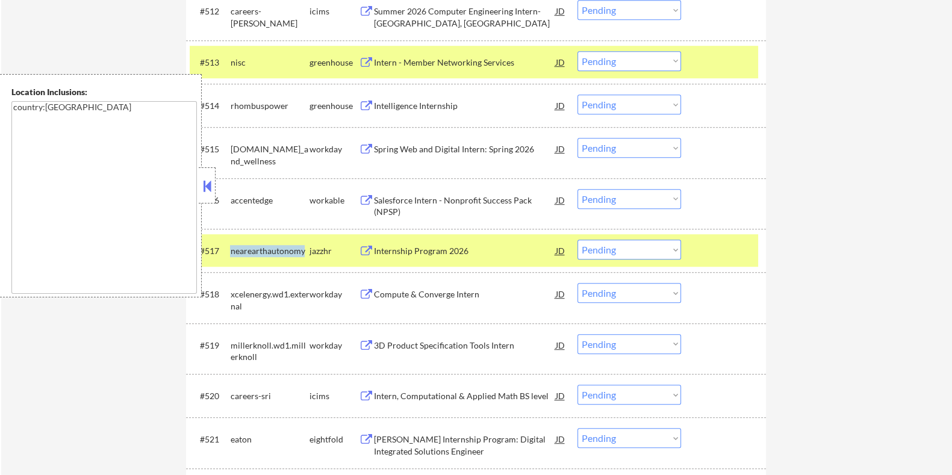
copy div "nearearthautonomy"
click at [640, 252] on select "Choose an option... Pending Applied Excluded (Questions) Excluded (Expired) Exc…" at bounding box center [630, 250] width 104 height 20
click at [578, 240] on select "Choose an option... Pending Applied Excluded (Questions) Excluded (Expired) Exc…" at bounding box center [630, 250] width 104 height 20
select select ""pending""
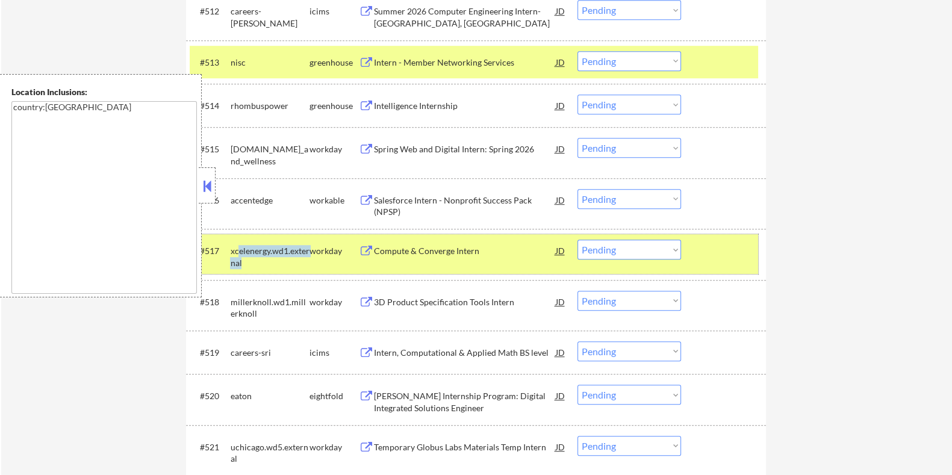
drag, startPoint x: 255, startPoint y: 257, endPoint x: 237, endPoint y: 245, distance: 21.7
click at [237, 245] on div "xcelenergy.wd1.external" at bounding box center [269, 256] width 79 height 23
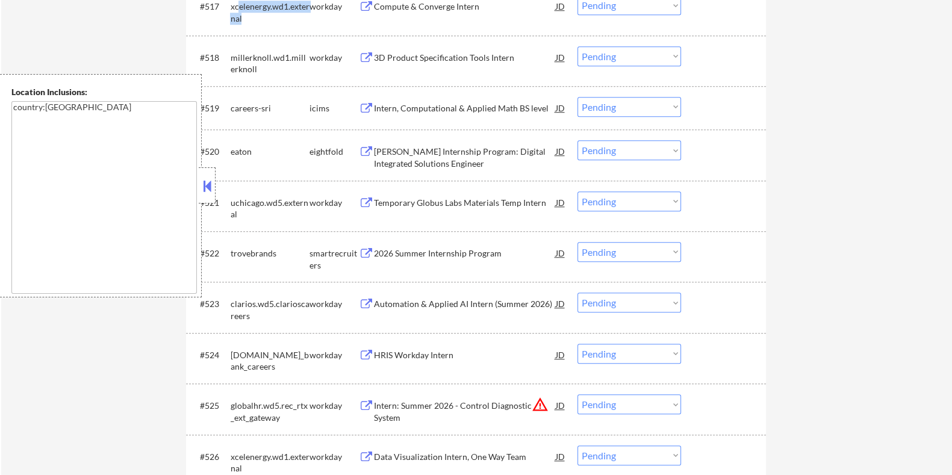
scroll to position [1280, 0]
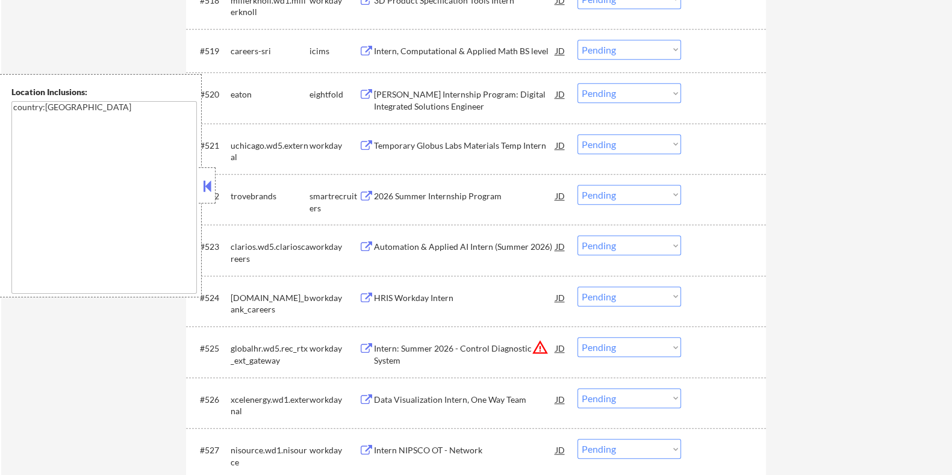
click at [440, 193] on div "2026 Summer Internship Program" at bounding box center [464, 196] width 182 height 12
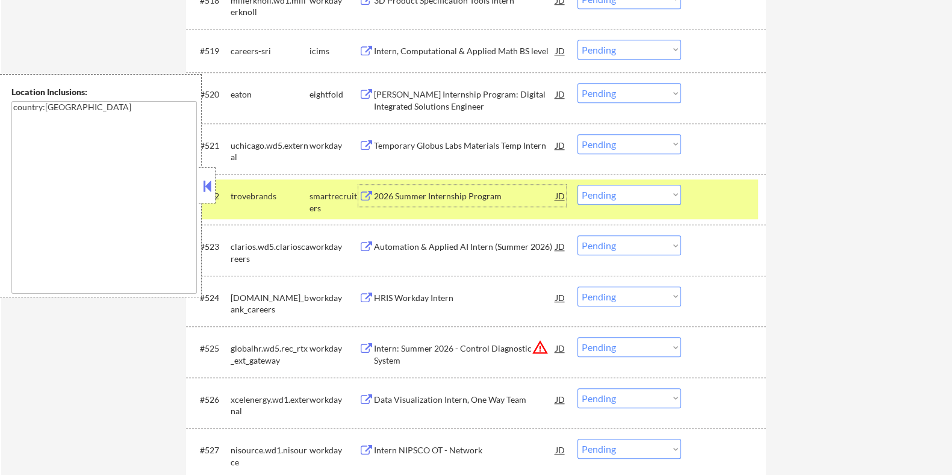
click at [558, 197] on div "JD" at bounding box center [560, 196] width 12 height 22
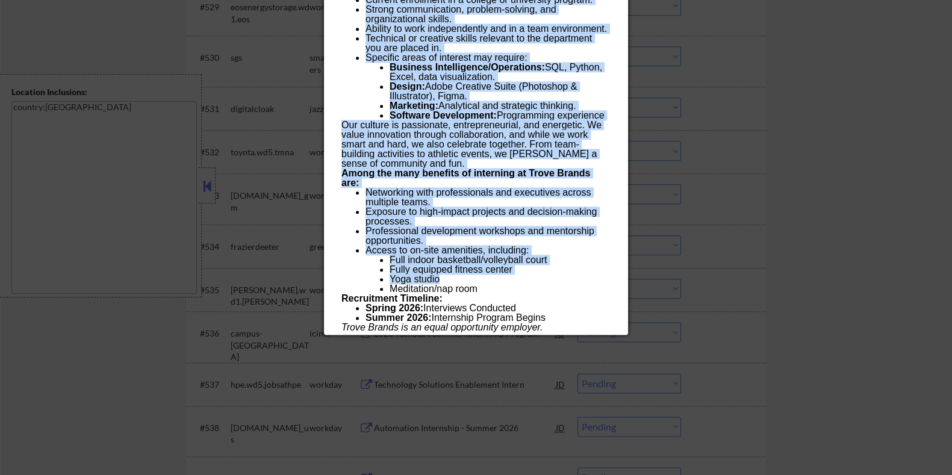
scroll to position [1881, 0]
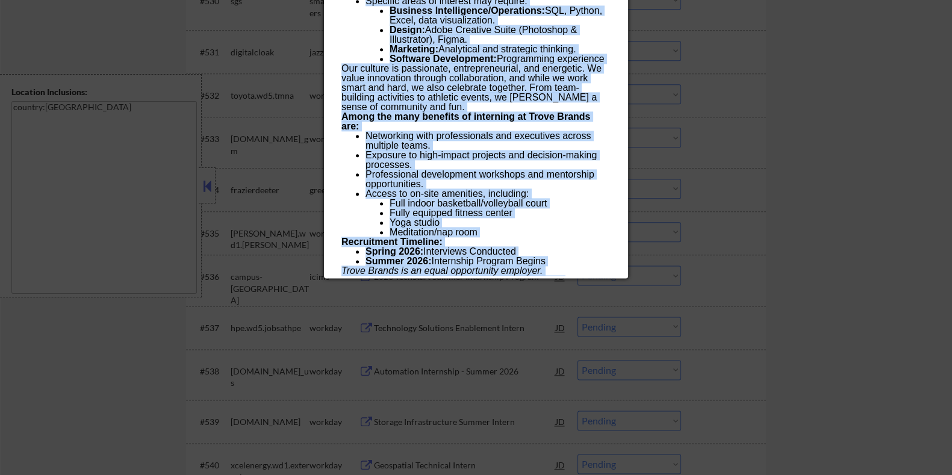
drag, startPoint x: 334, startPoint y: 54, endPoint x: 579, endPoint y: 269, distance: 326.1
copy div "1881 Loremi Dolorsitam Consect adipiscinge Sedd, EI, te IN Utlabore Etdol ✅: Ma…"
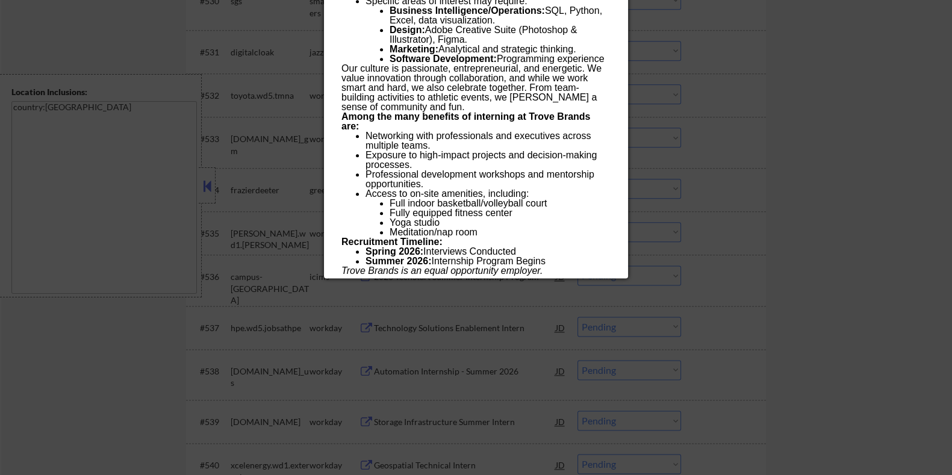
click at [736, 123] on div at bounding box center [476, 237] width 952 height 475
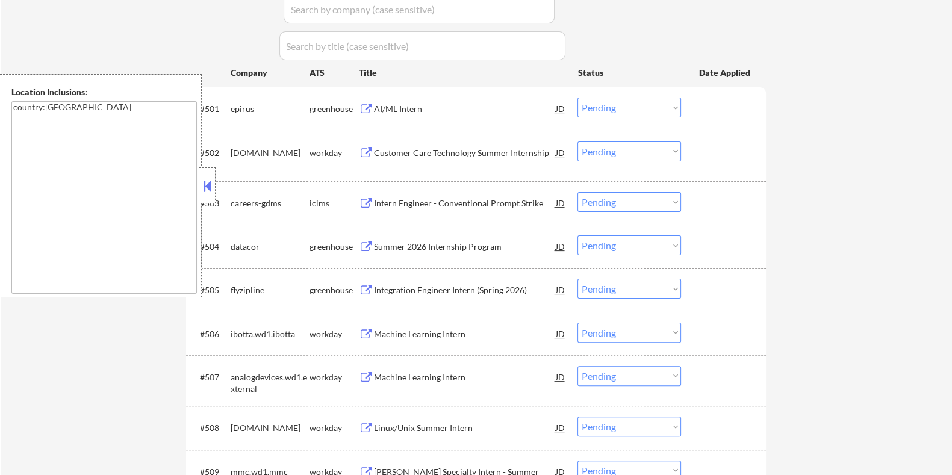
scroll to position [376, 0]
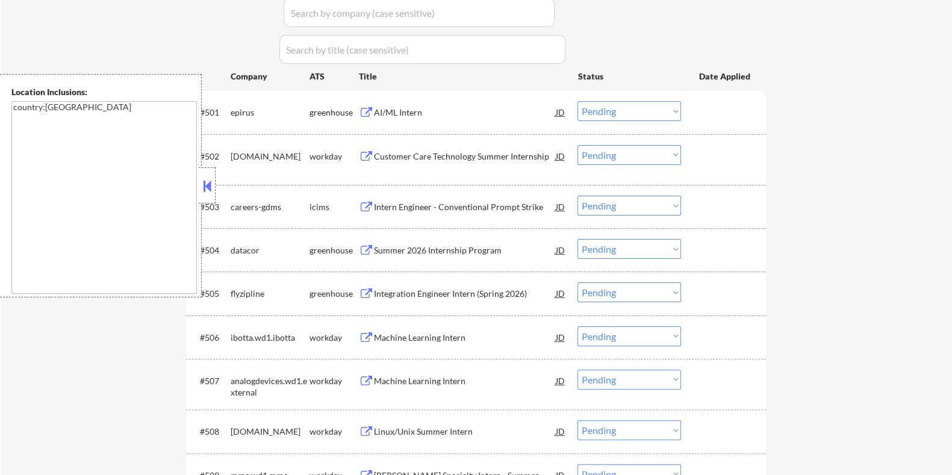
click at [206, 182] on button at bounding box center [207, 186] width 13 height 18
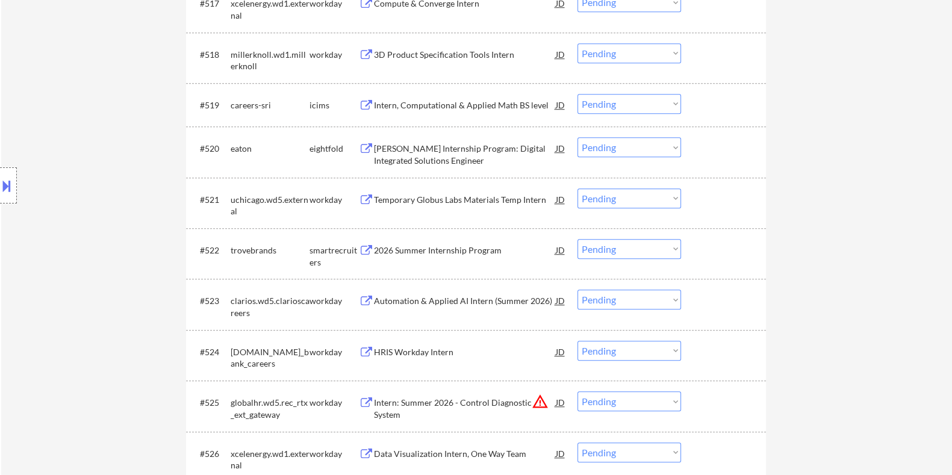
scroll to position [1280, 0]
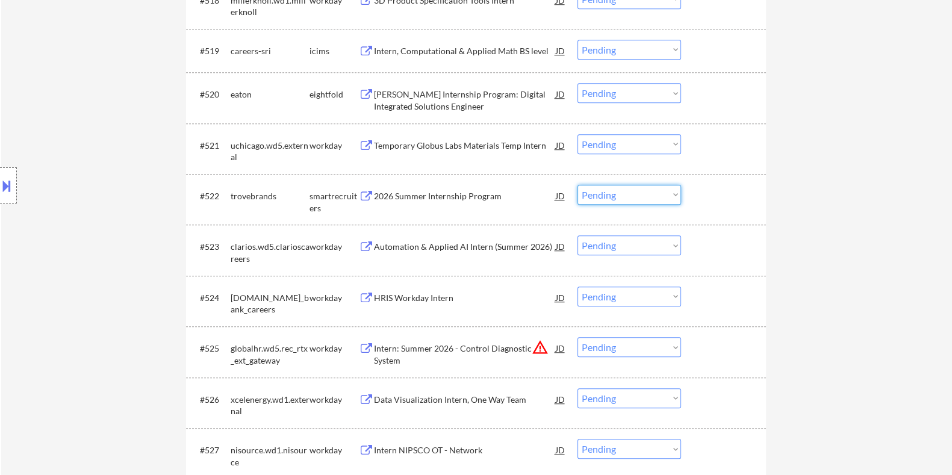
click at [628, 190] on select "Choose an option... Pending Applied Excluded (Questions) Excluded (Expired) Exc…" at bounding box center [630, 195] width 104 height 20
click at [578, 185] on select "Choose an option... Pending Applied Excluded (Questions) Excluded (Expired) Exc…" at bounding box center [630, 195] width 104 height 20
select select ""pending""
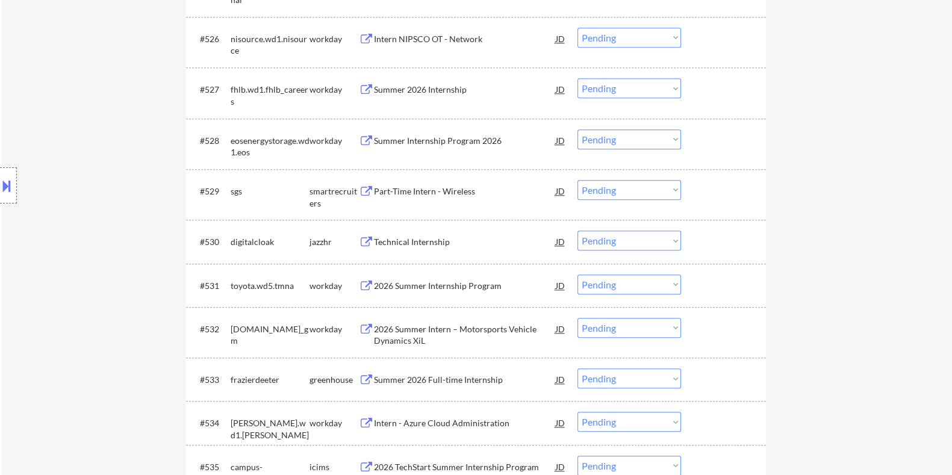
scroll to position [1656, 0]
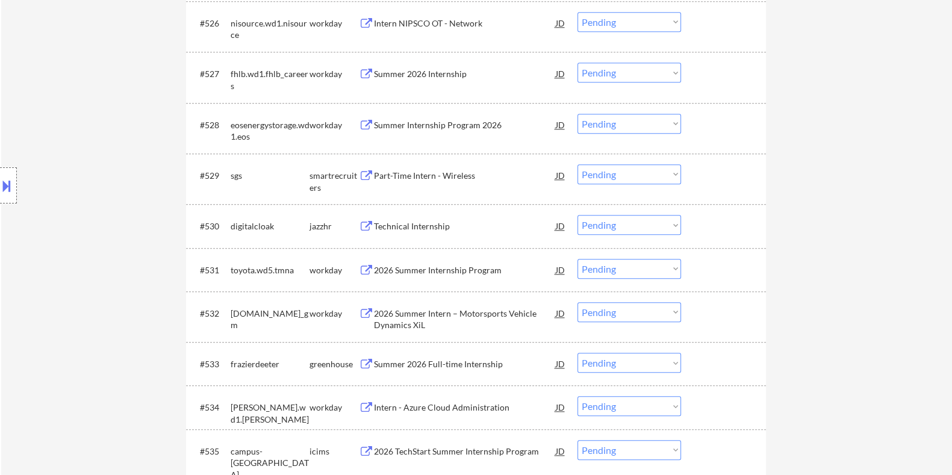
click at [429, 170] on div "Part-Time Intern - Wireless" at bounding box center [464, 176] width 182 height 12
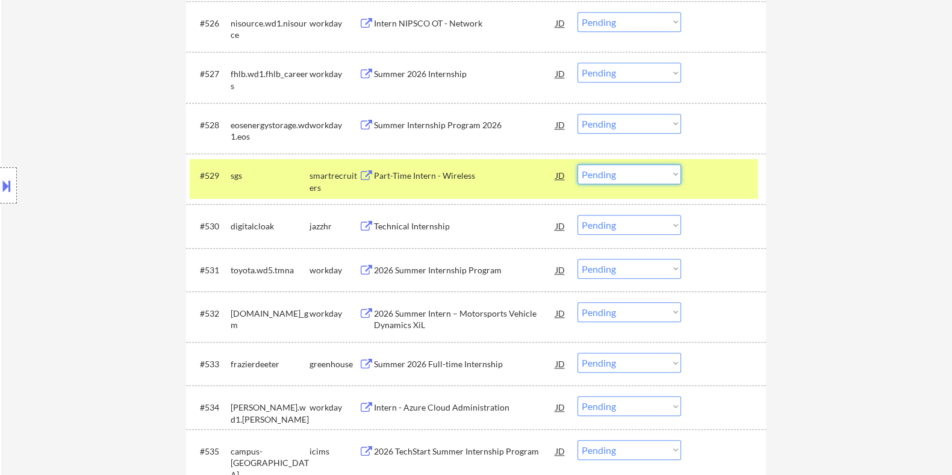
click at [647, 172] on select "Choose an option... Pending Applied Excluded (Questions) Excluded (Expired) Exc…" at bounding box center [630, 174] width 104 height 20
click at [578, 164] on select "Choose an option... Pending Applied Excluded (Questions) Excluded (Expired) Exc…" at bounding box center [630, 174] width 104 height 20
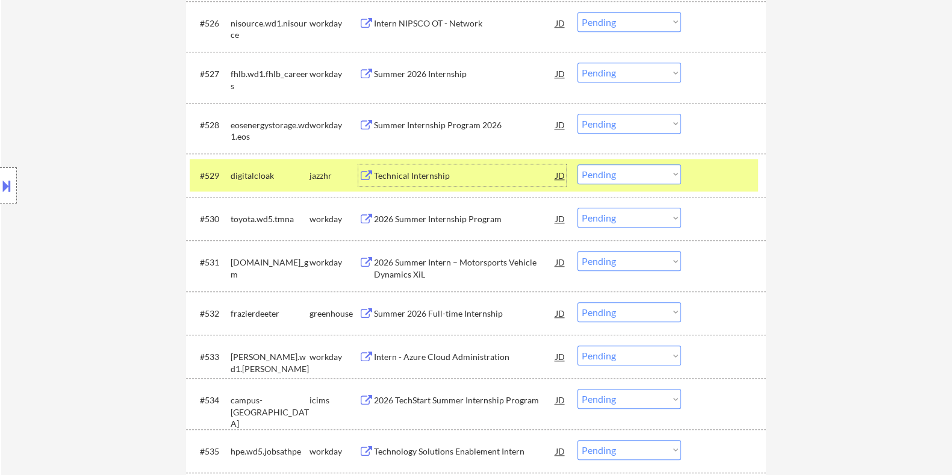
click at [446, 169] on div "Technical Internship" at bounding box center [464, 175] width 182 height 22
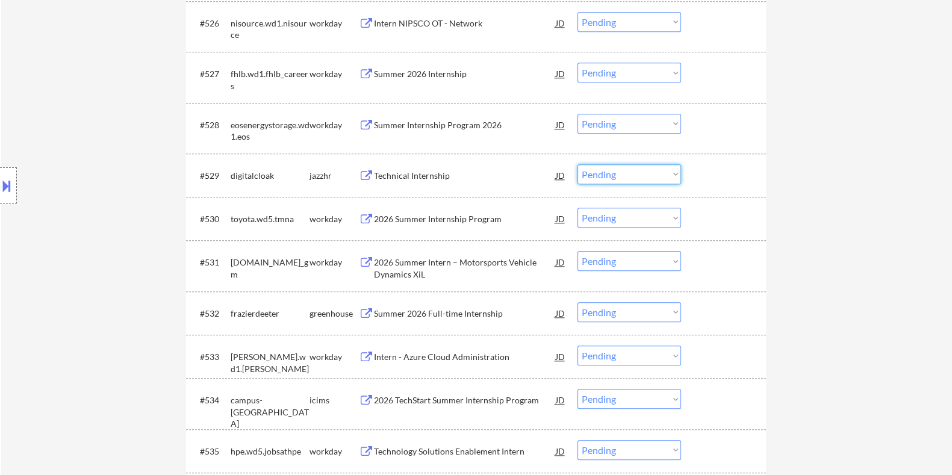
click at [646, 173] on select "Choose an option... Pending Applied Excluded (Questions) Excluded (Expired) Exc…" at bounding box center [630, 174] width 104 height 20
click at [578, 164] on select "Choose an option... Pending Applied Excluded (Questions) Excluded (Expired) Exc…" at bounding box center [630, 174] width 104 height 20
select select ""pending""
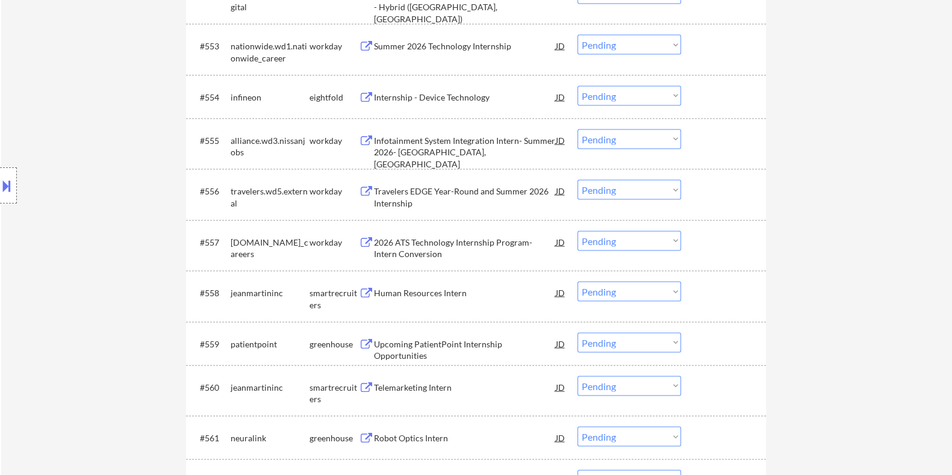
scroll to position [2982, 0]
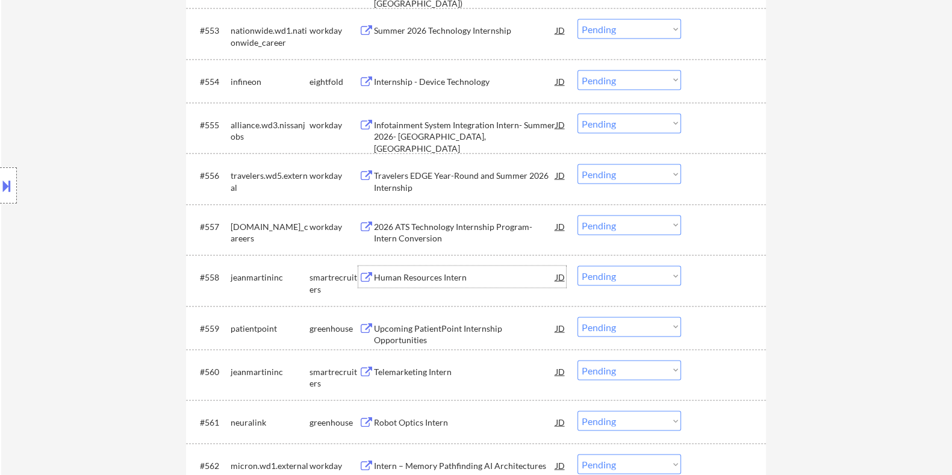
click at [468, 277] on div "Human Resources Intern" at bounding box center [464, 278] width 182 height 12
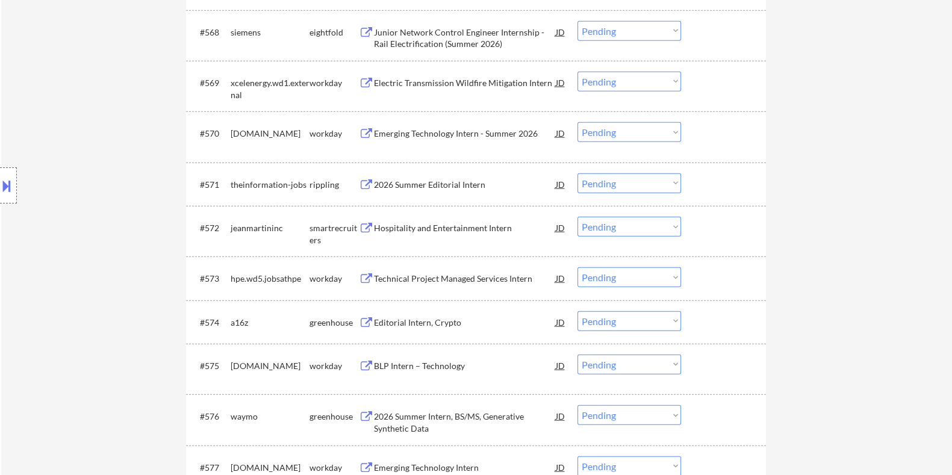
scroll to position [3735, 0]
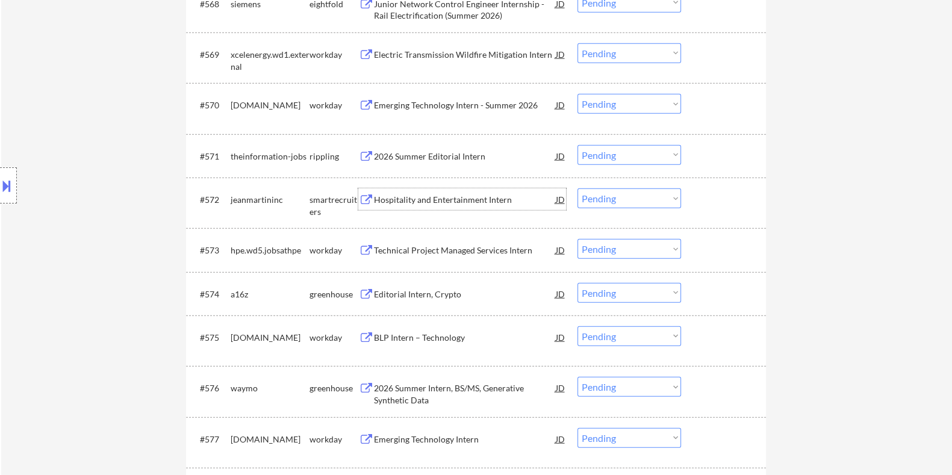
click at [440, 199] on div "Hospitality and Entertainment Intern" at bounding box center [464, 200] width 182 height 12
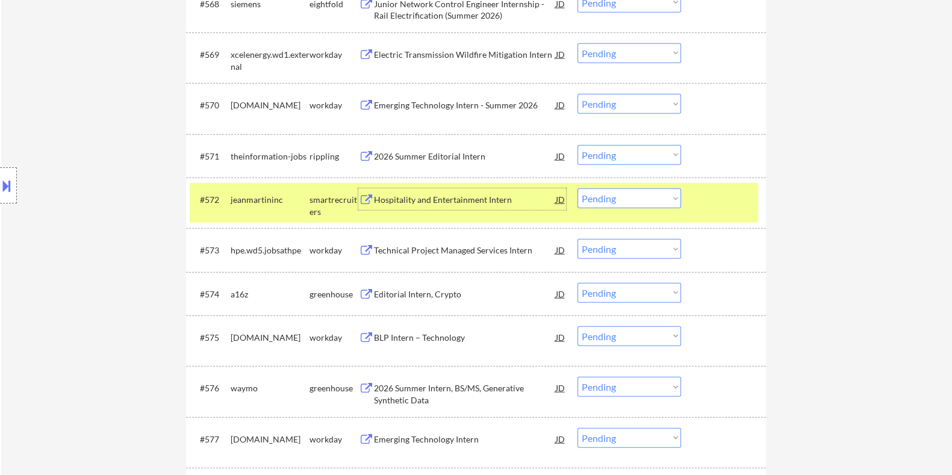
click at [650, 199] on select "Choose an option... Pending Applied Excluded (Questions) Excluded (Expired) Exc…" at bounding box center [630, 199] width 104 height 20
click at [578, 189] on select "Choose an option... Pending Applied Excluded (Questions) Excluded (Expired) Exc…" at bounding box center [630, 199] width 104 height 20
select select ""pending""
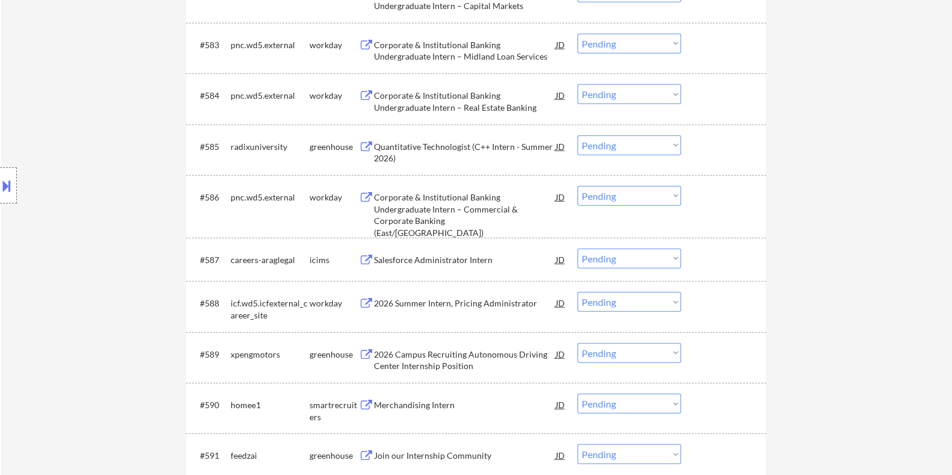
scroll to position [4186, 0]
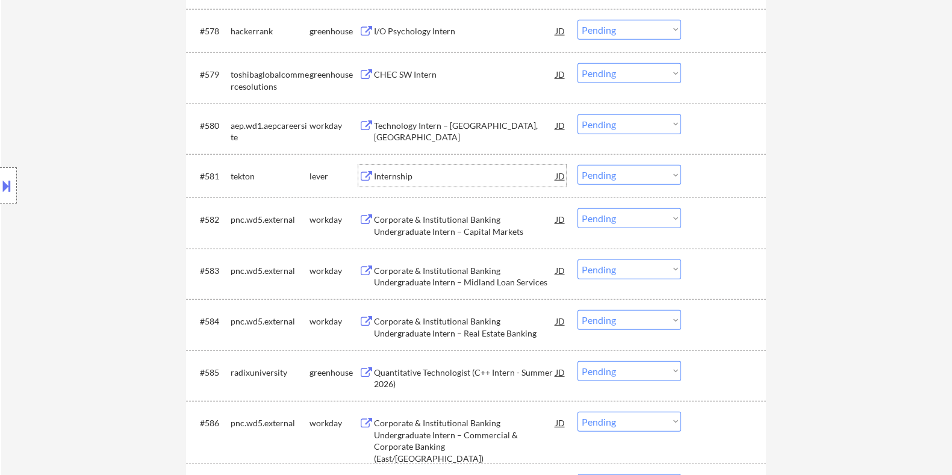
click at [409, 172] on div "Internship" at bounding box center [464, 176] width 182 height 12
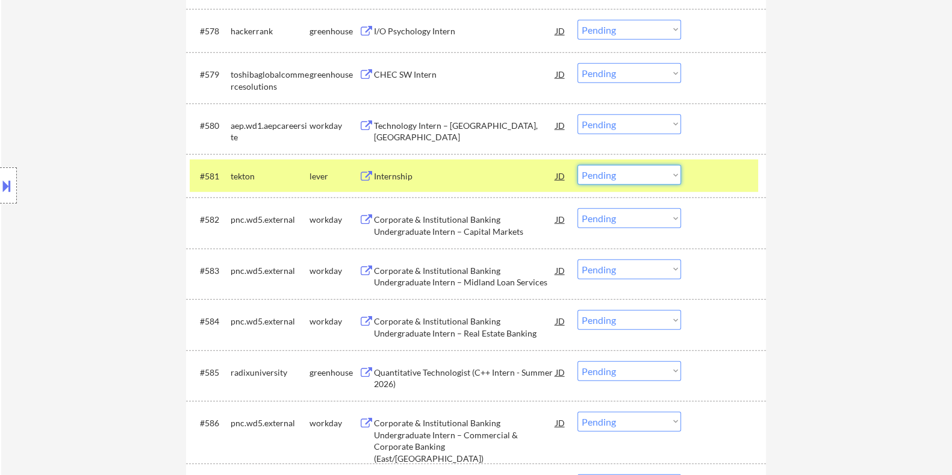
click at [660, 173] on select "Choose an option... Pending Applied Excluded (Questions) Excluded (Expired) Exc…" at bounding box center [630, 175] width 104 height 20
click at [578, 165] on select "Choose an option... Pending Applied Excluded (Questions) Excluded (Expired) Exc…" at bounding box center [630, 175] width 104 height 20
click at [653, 172] on select "Choose an option... Pending Applied Excluded (Questions) Excluded (Expired) Exc…" at bounding box center [630, 175] width 104 height 20
select select ""pending""
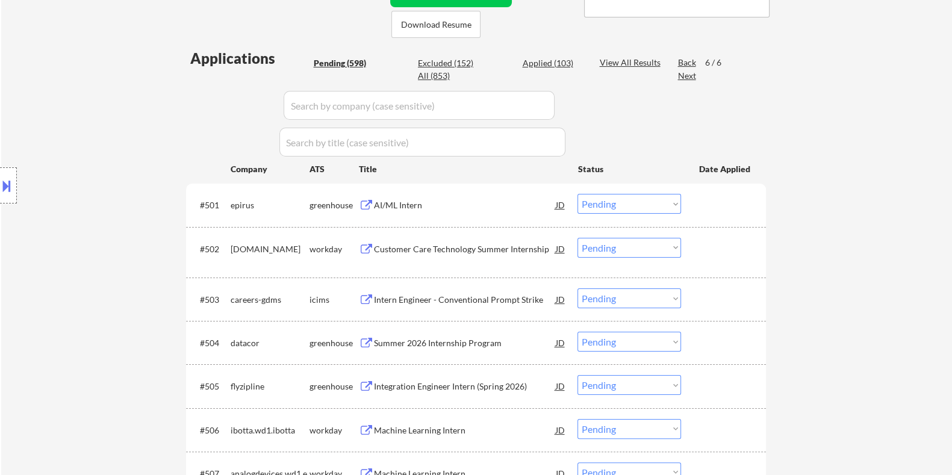
scroll to position [224, 0]
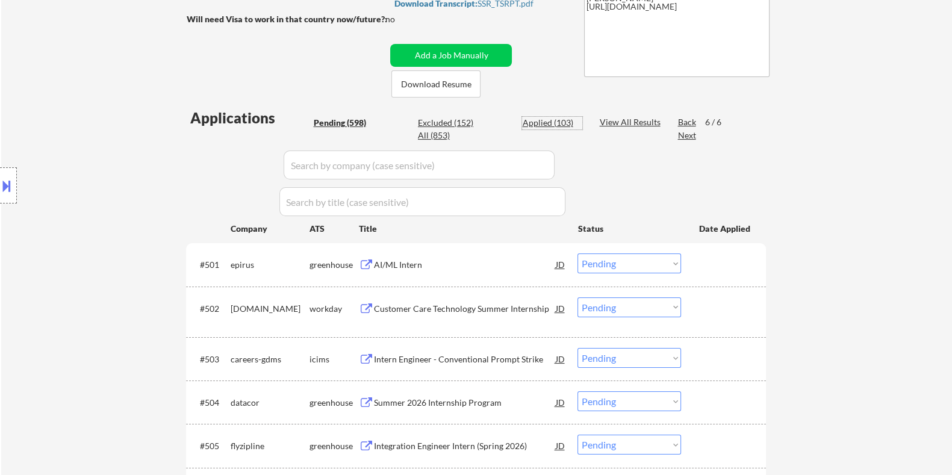
click at [540, 122] on div "Applied (103)" at bounding box center [552, 123] width 60 height 12
select select ""applied""
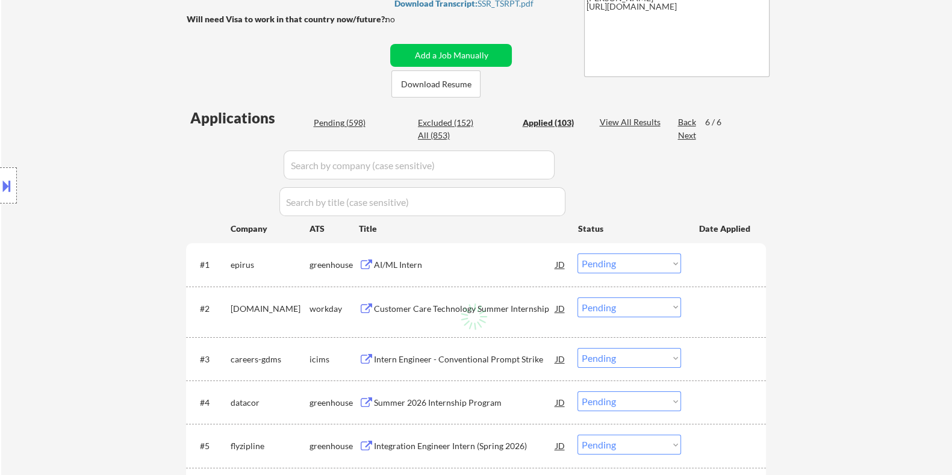
select select ""applied""
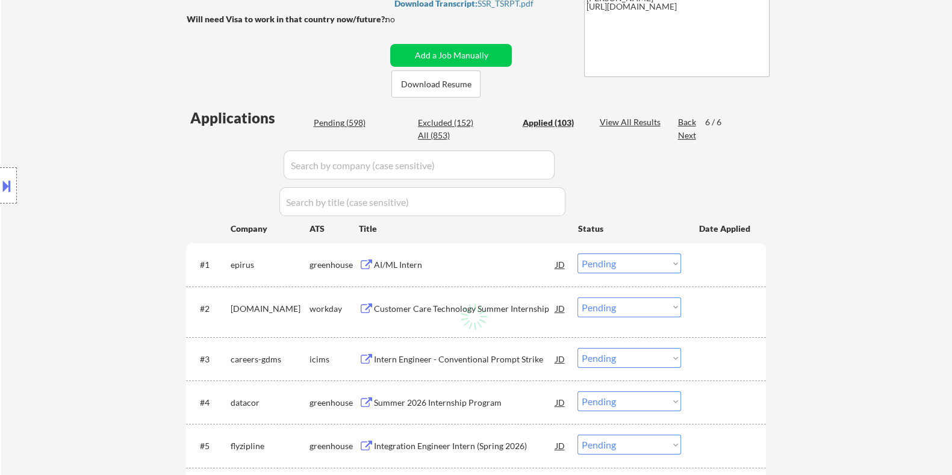
select select ""applied""
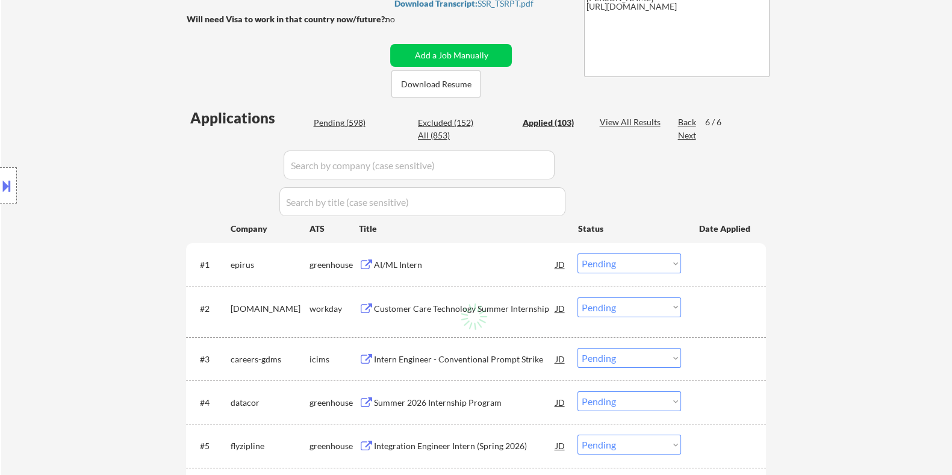
select select ""applied""
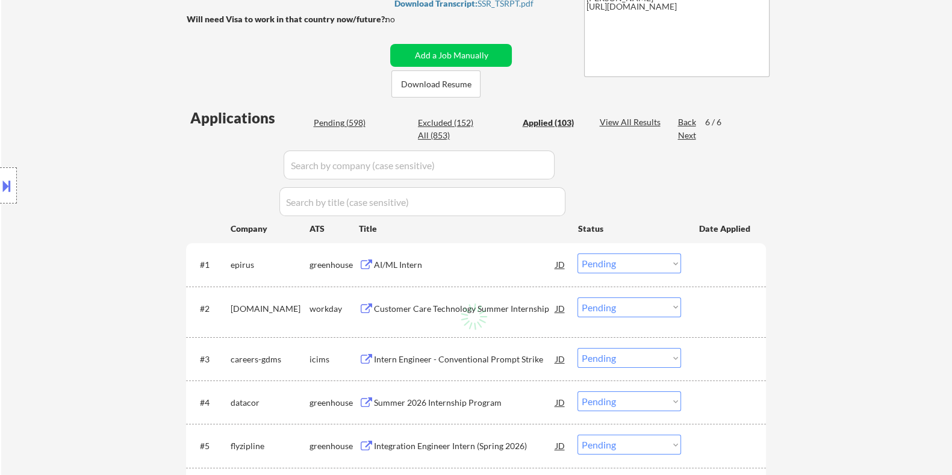
select select ""applied""
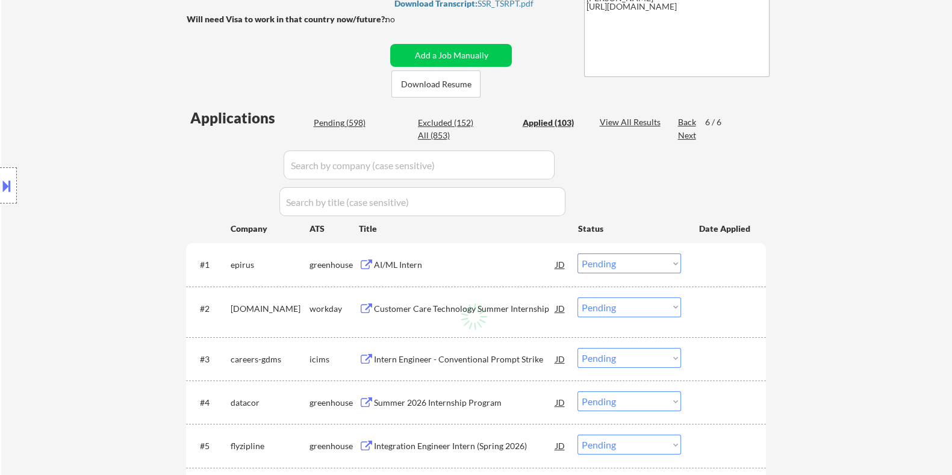
select select ""applied""
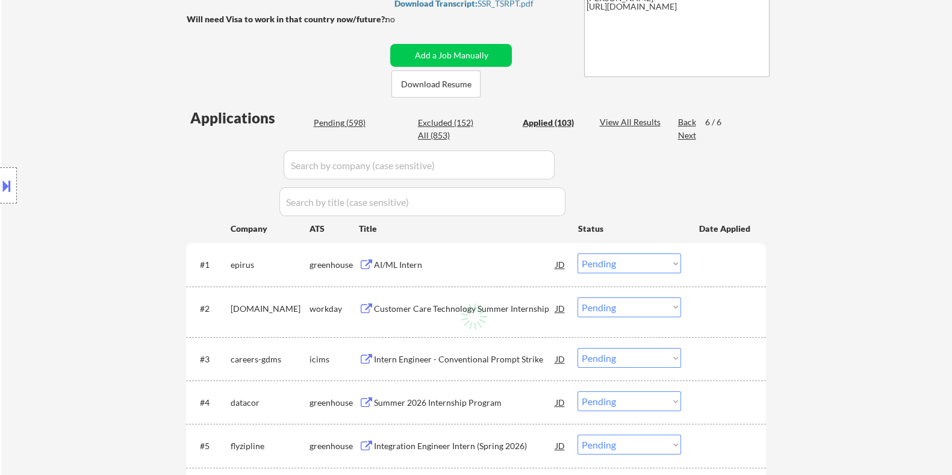
select select ""applied""
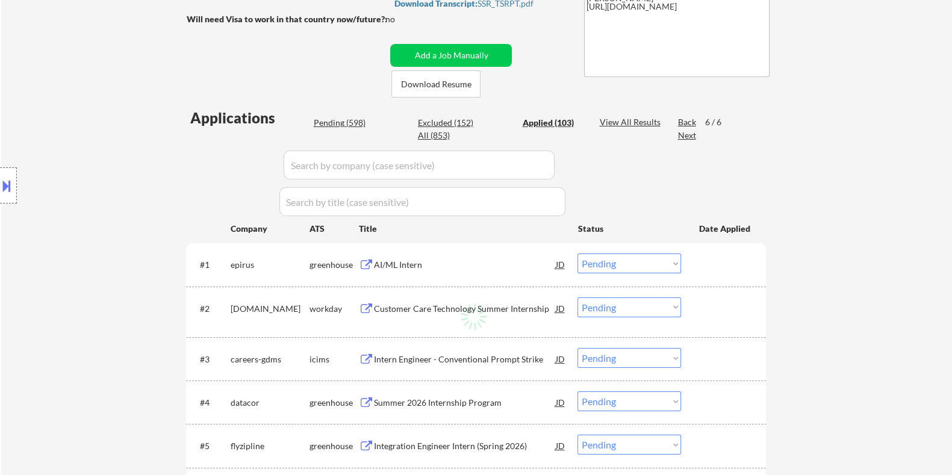
select select ""applied""
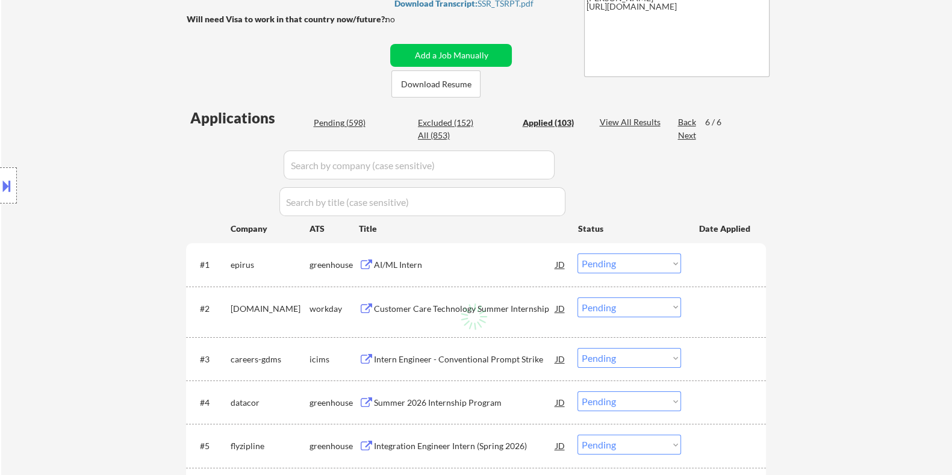
select select ""applied""
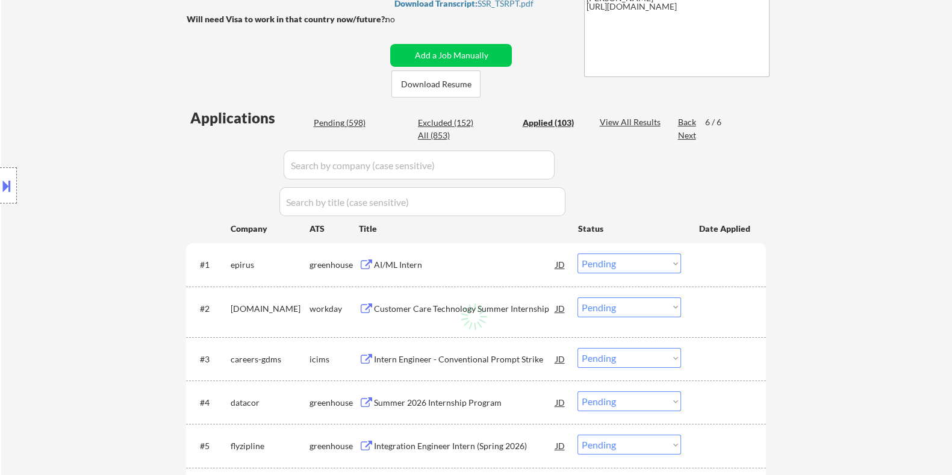
select select ""applied""
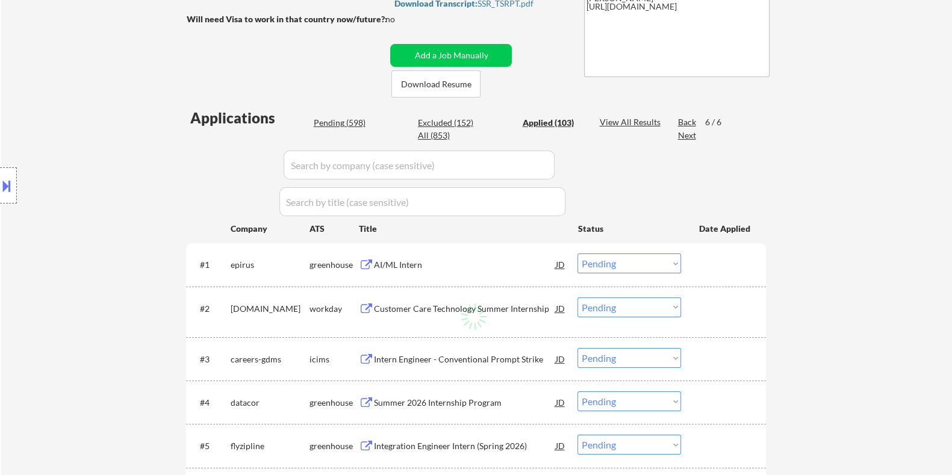
select select ""applied""
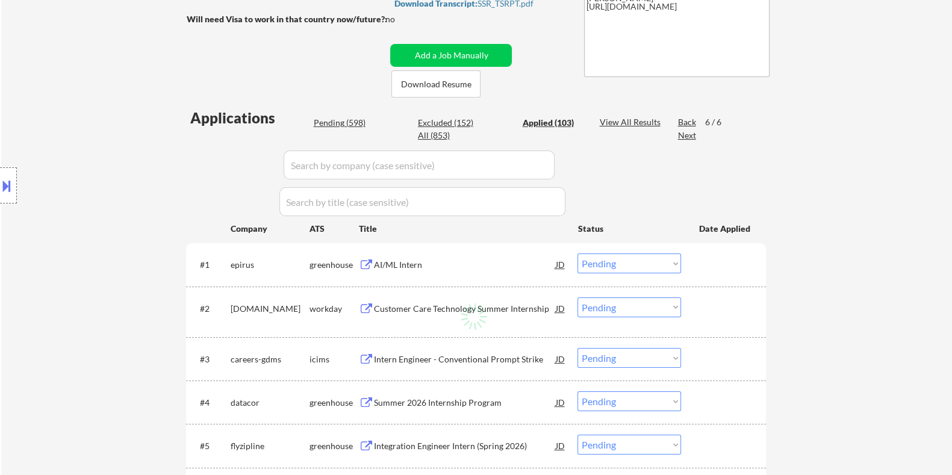
select select ""applied""
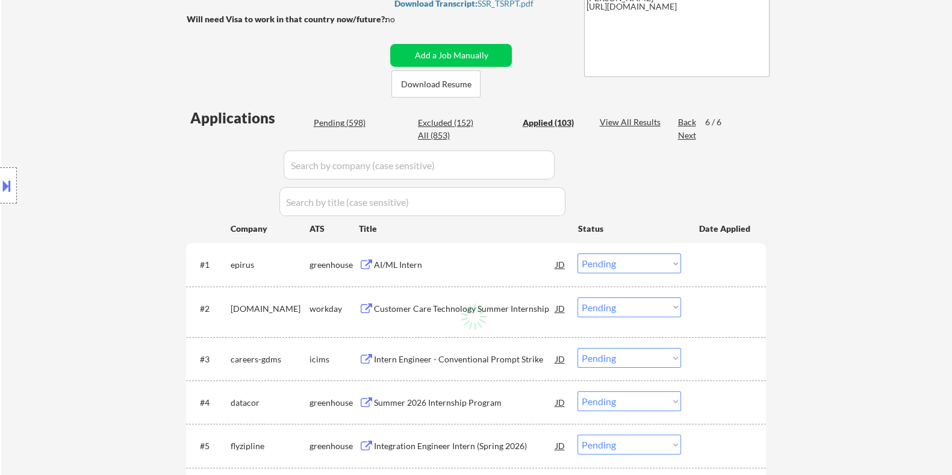
select select ""applied""
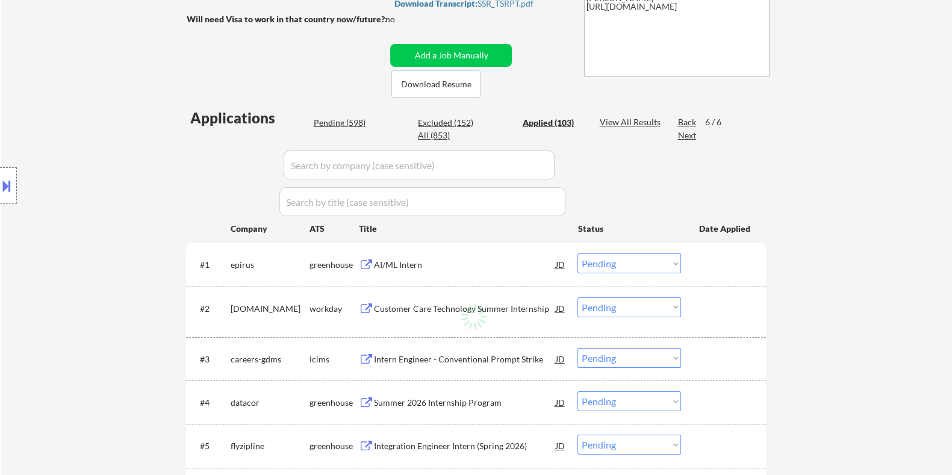
select select ""applied""
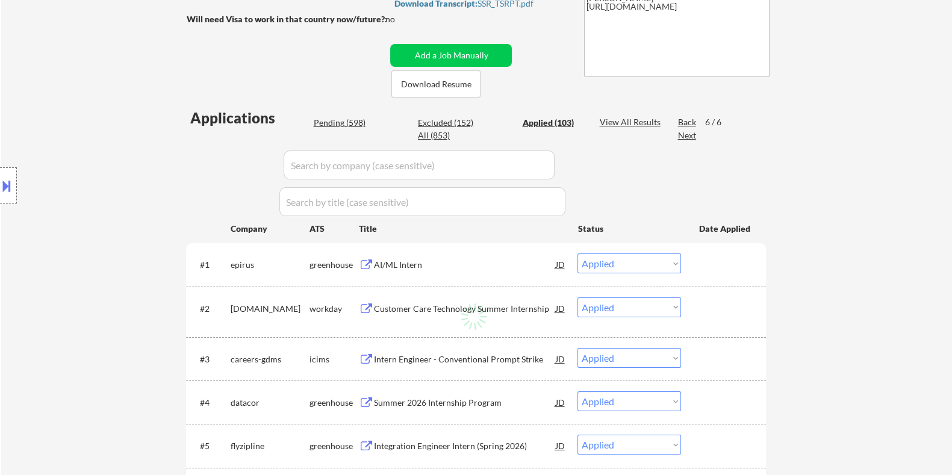
select select ""applied""
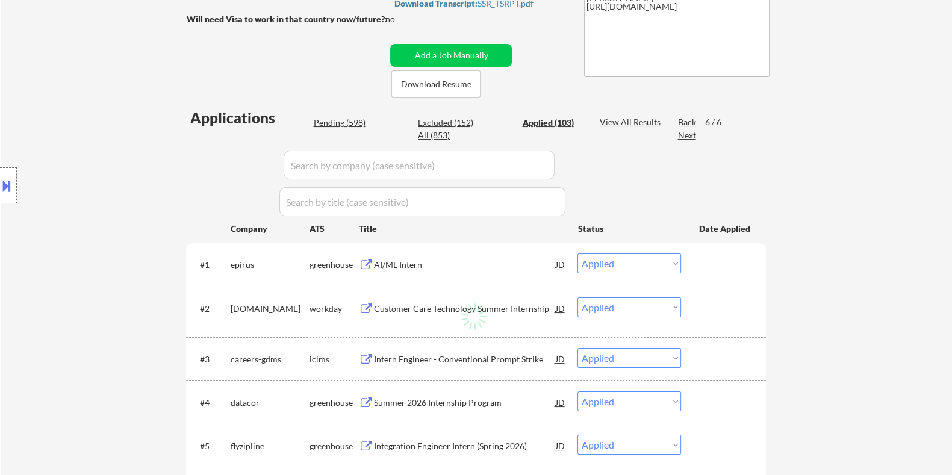
select select ""applied""
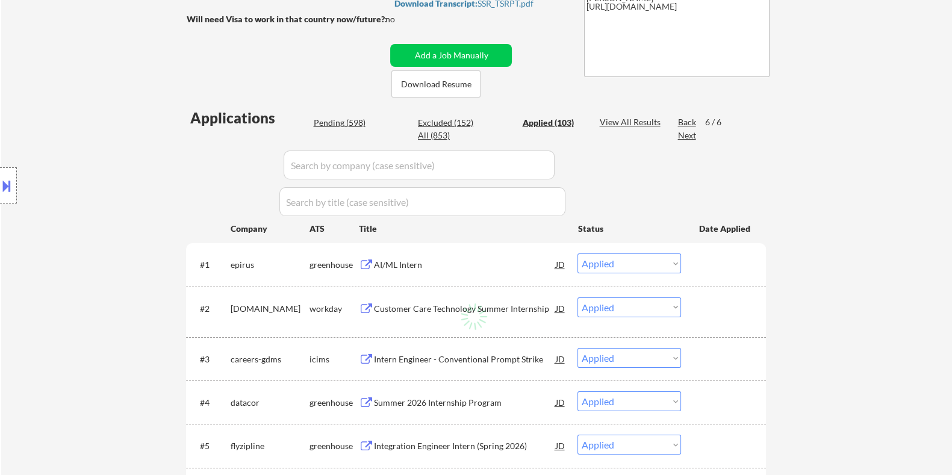
select select ""applied""
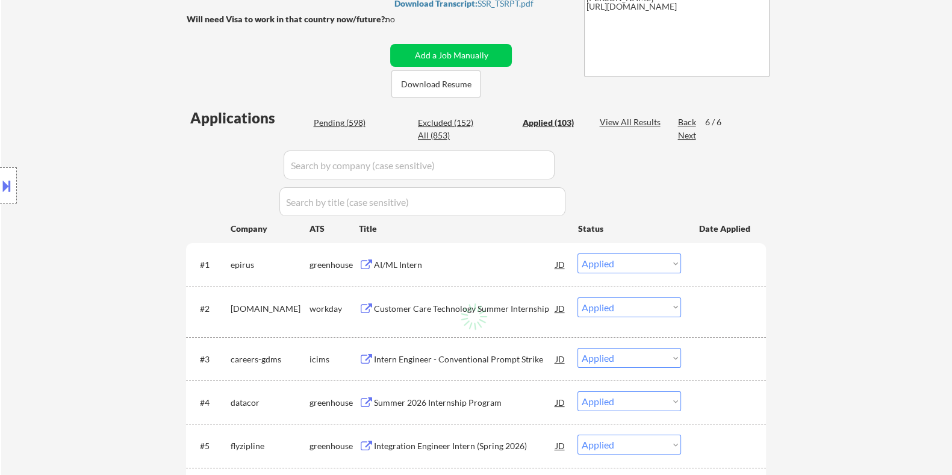
select select ""applied""
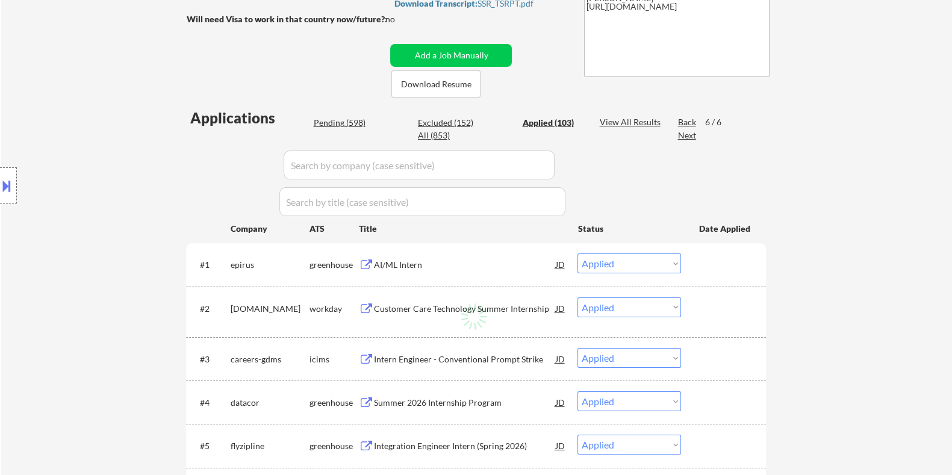
select select ""applied""
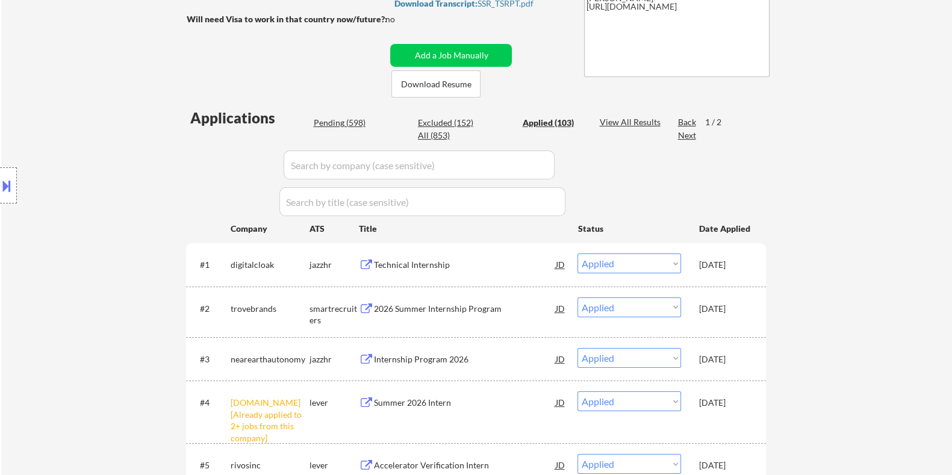
click at [399, 261] on div "Technical Internship" at bounding box center [464, 265] width 182 height 12
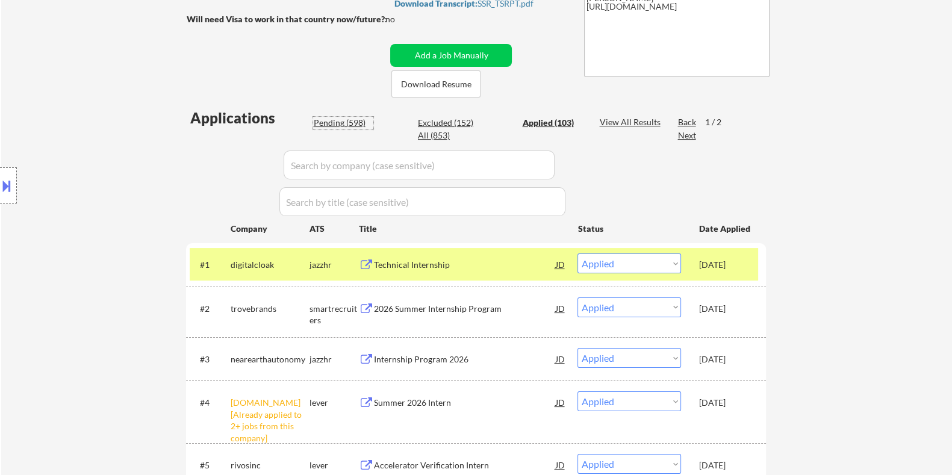
click at [341, 121] on div "Pending (598)" at bounding box center [343, 123] width 60 height 12
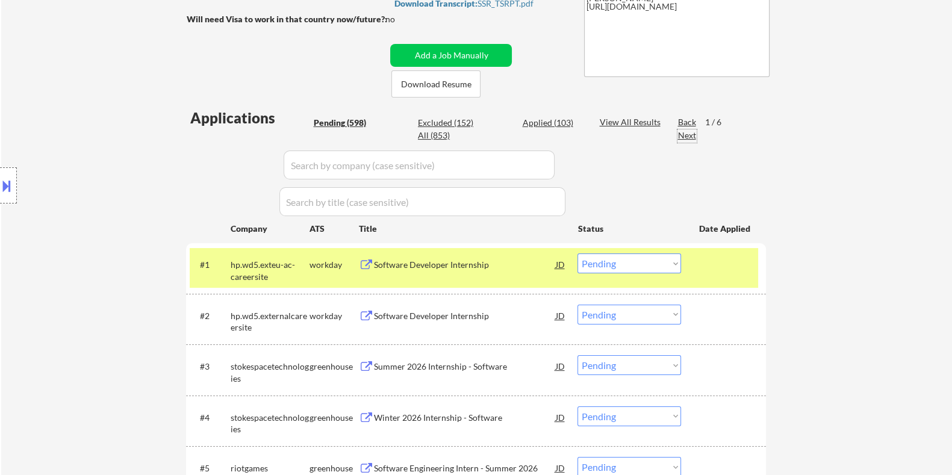
click at [687, 137] on div "Next" at bounding box center [687, 135] width 19 height 12
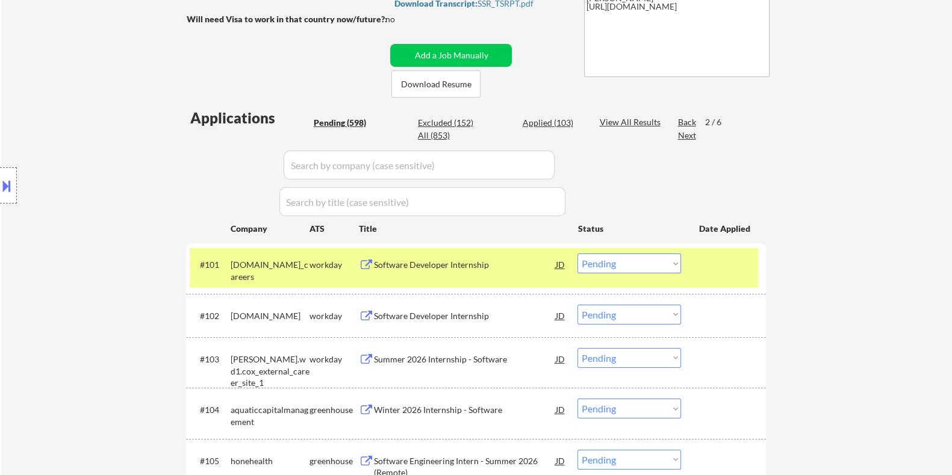
click at [687, 137] on div "Next" at bounding box center [687, 135] width 19 height 12
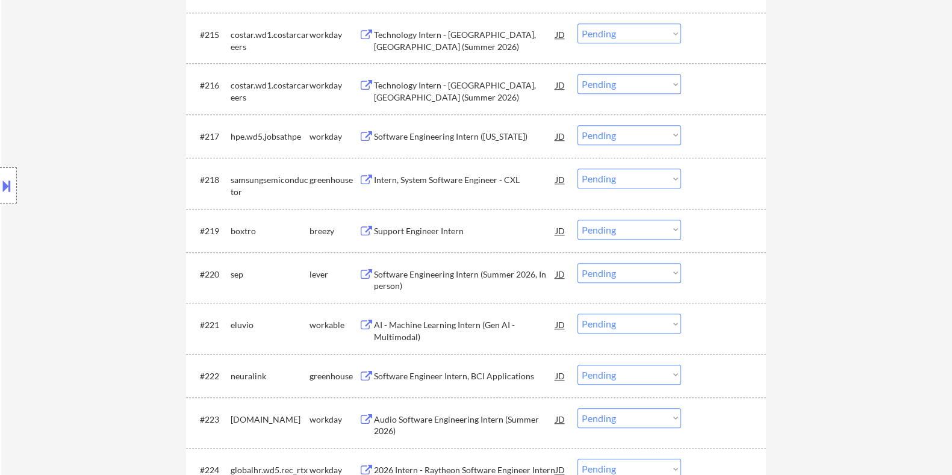
scroll to position [1127, 0]
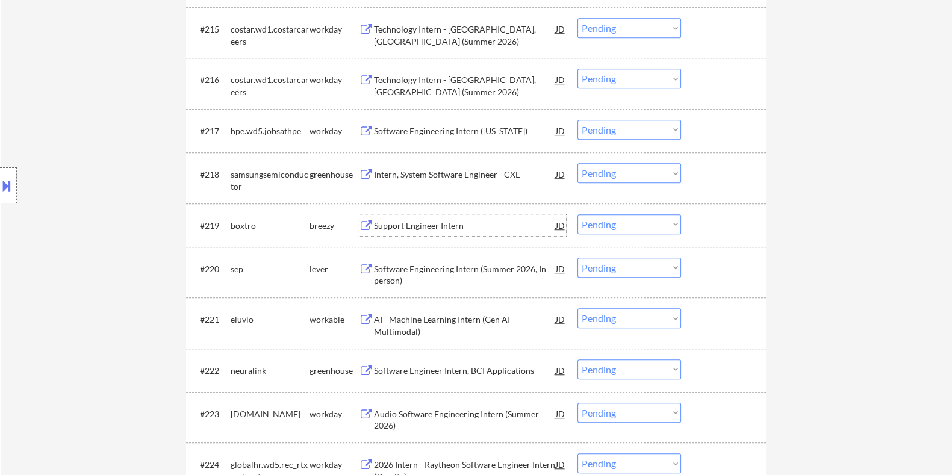
click at [428, 221] on div "Support Engineer Intern" at bounding box center [464, 226] width 182 height 12
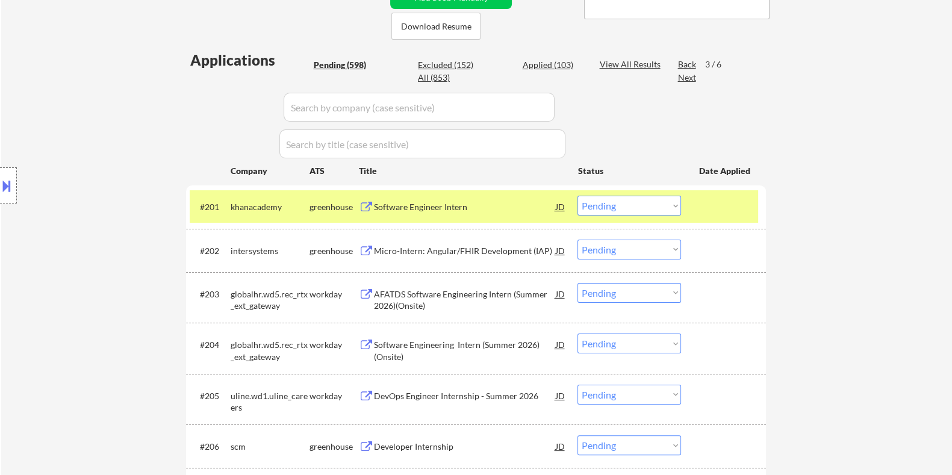
scroll to position [0, 0]
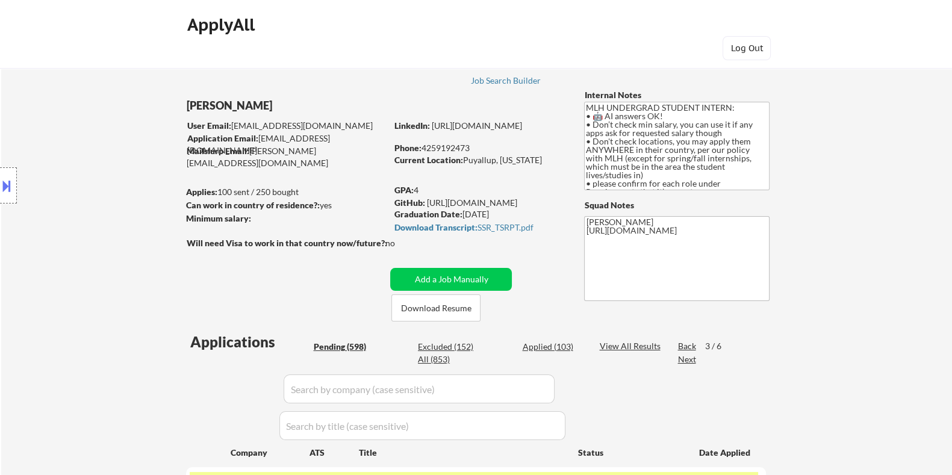
click at [682, 360] on div "Next" at bounding box center [687, 360] width 19 height 12
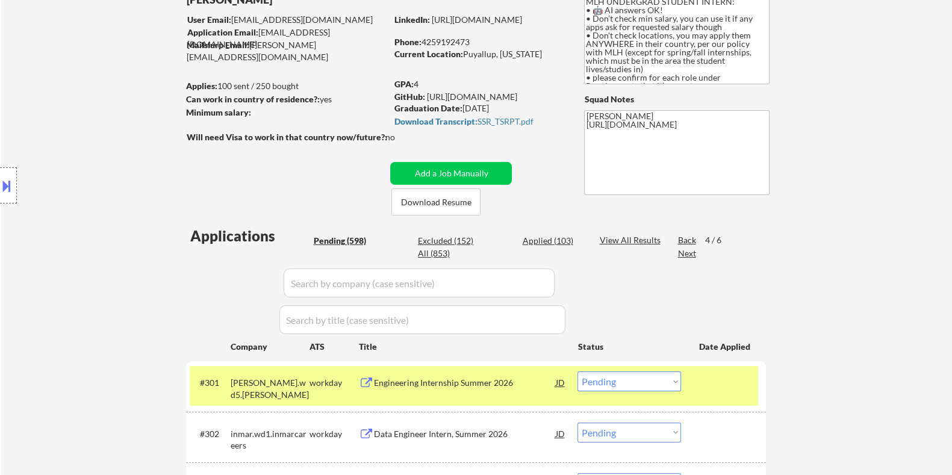
scroll to position [150, 0]
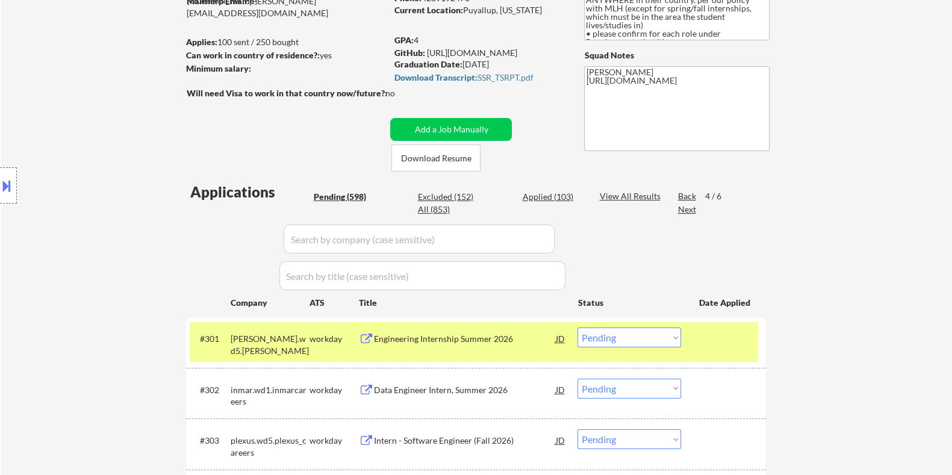
click at [685, 208] on div "Next" at bounding box center [687, 210] width 19 height 12
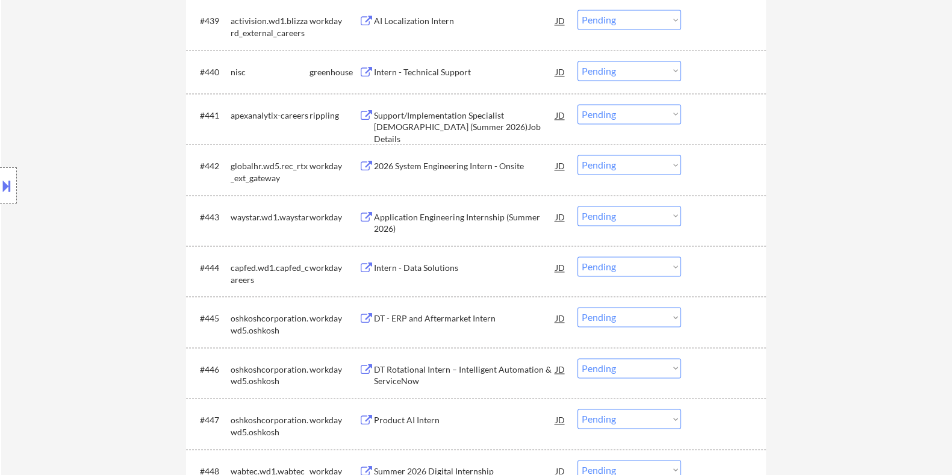
scroll to position [2333, 0]
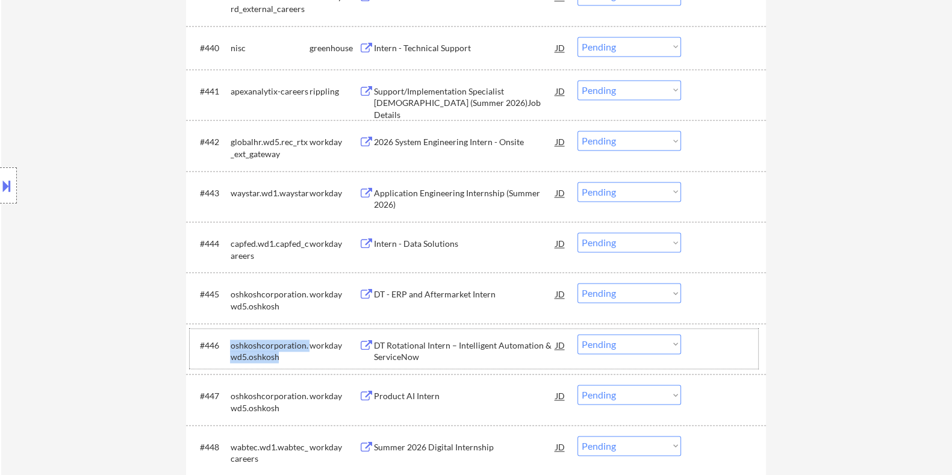
drag, startPoint x: 279, startPoint y: 355, endPoint x: 229, endPoint y: 338, distance: 52.8
click at [229, 338] on div "#446 oshkoshcorporation.wd5.oshkosh workday DT Rotational Intern – Intelligent …" at bounding box center [474, 349] width 569 height 40
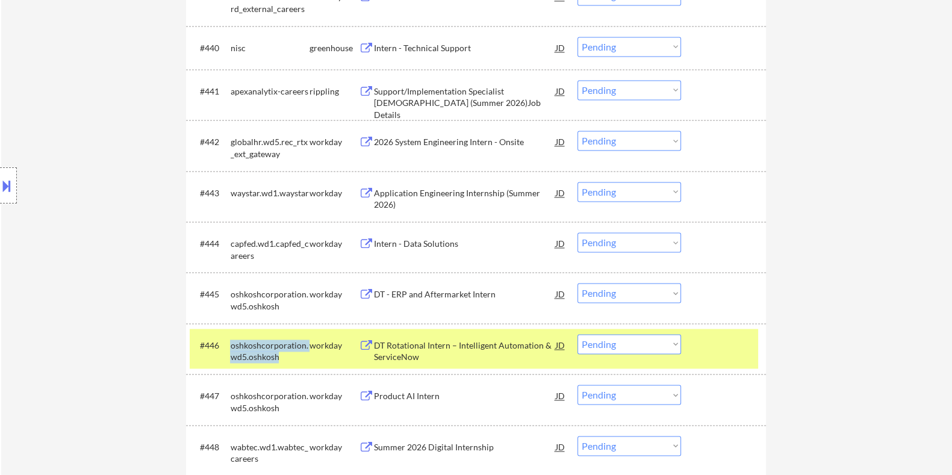
copy div "oshkoshcorporation.wd5.oshkosh"
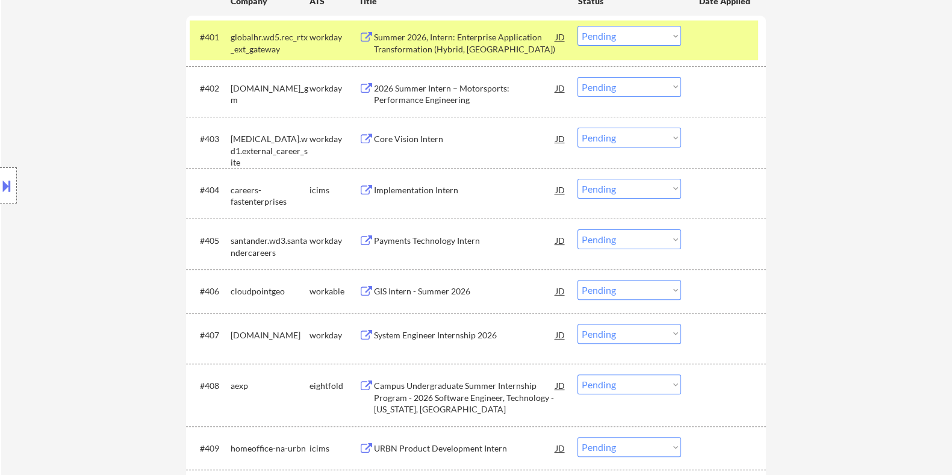
scroll to position [226, 0]
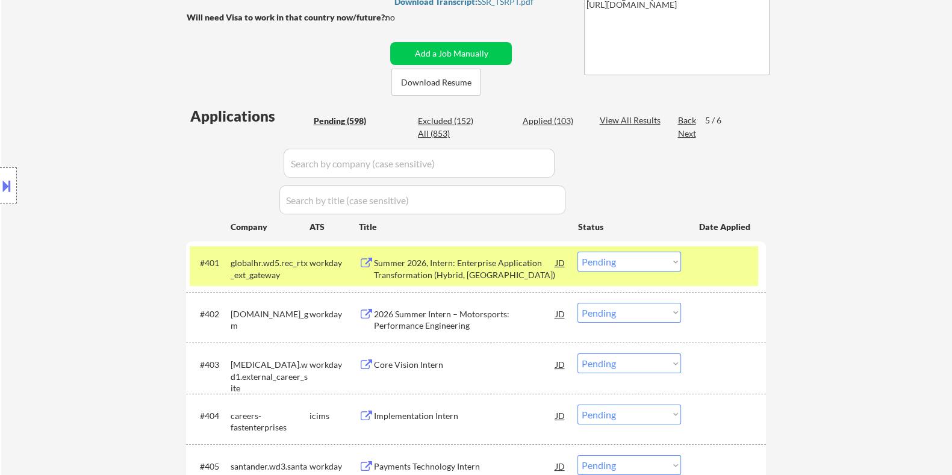
click at [326, 169] on input "input" at bounding box center [419, 163] width 271 height 29
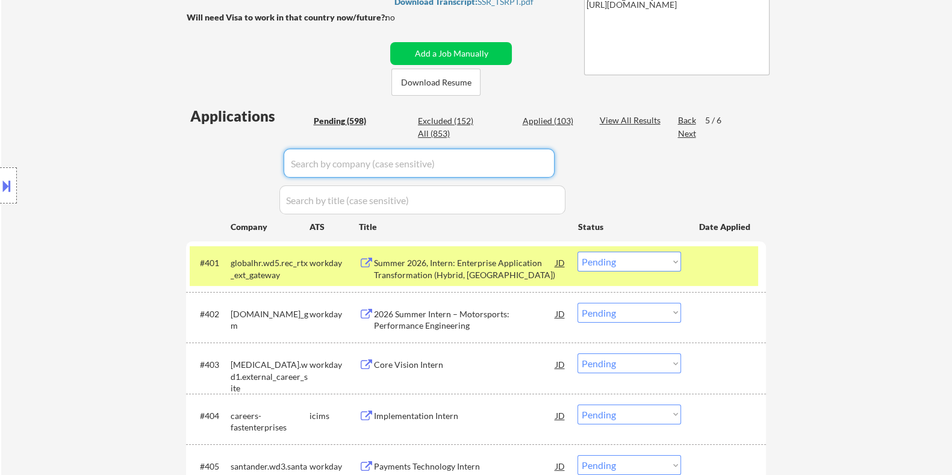
paste input "oshkoshcorporation.wd5.oshkosh"
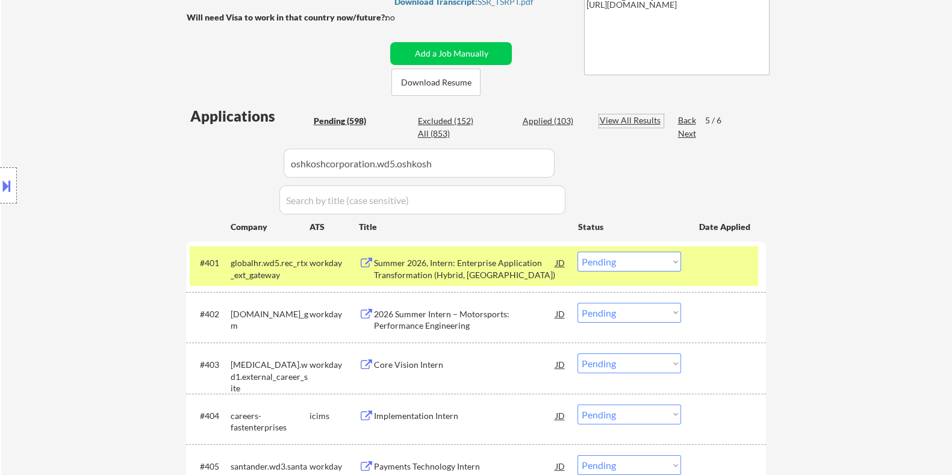
click at [621, 116] on div "View All Results" at bounding box center [631, 120] width 64 height 12
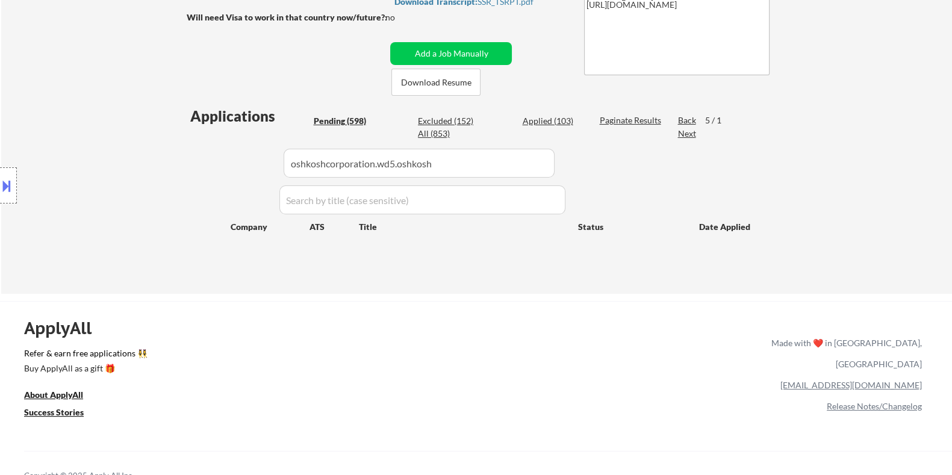
click at [328, 116] on div "Pending (598)" at bounding box center [343, 121] width 60 height 12
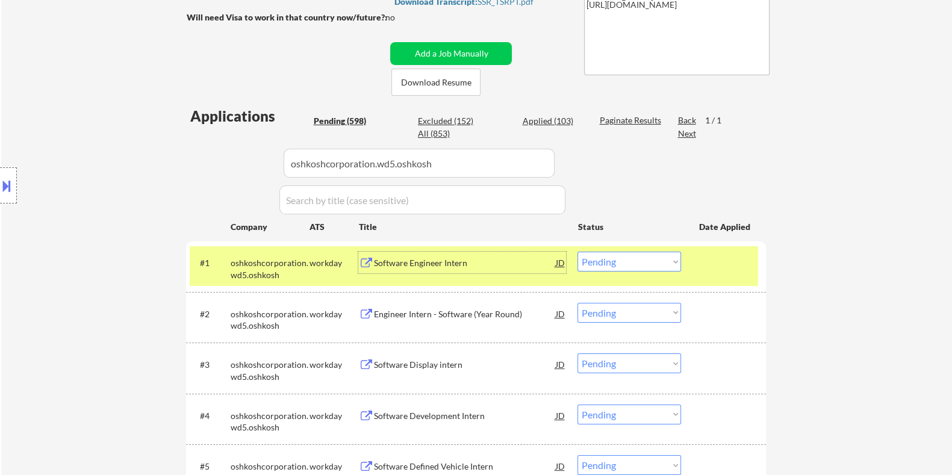
click at [451, 257] on div "Software Engineer Intern" at bounding box center [464, 263] width 182 height 12
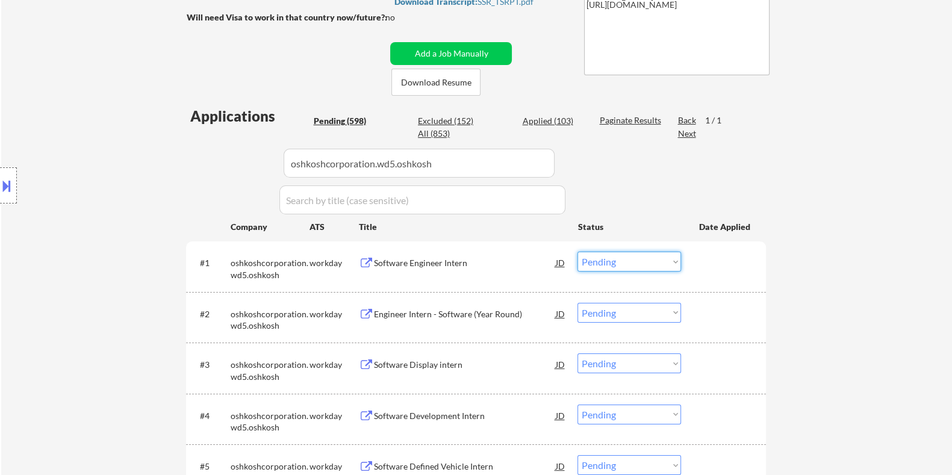
click at [632, 263] on select "Choose an option... Pending Applied Excluded (Questions) Excluded (Expired) Exc…" at bounding box center [630, 262] width 104 height 20
click at [578, 252] on select "Choose an option... Pending Applied Excluded (Questions) Excluded (Expired) Exc…" at bounding box center [630, 262] width 104 height 20
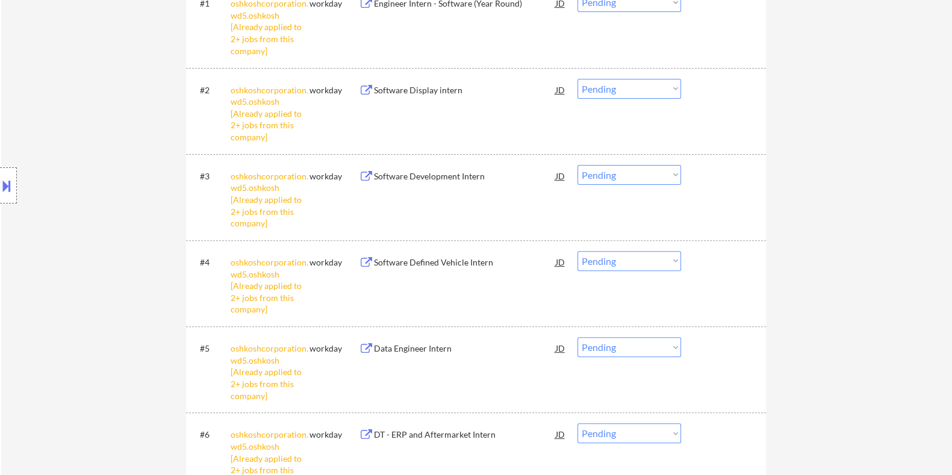
scroll to position [376, 0]
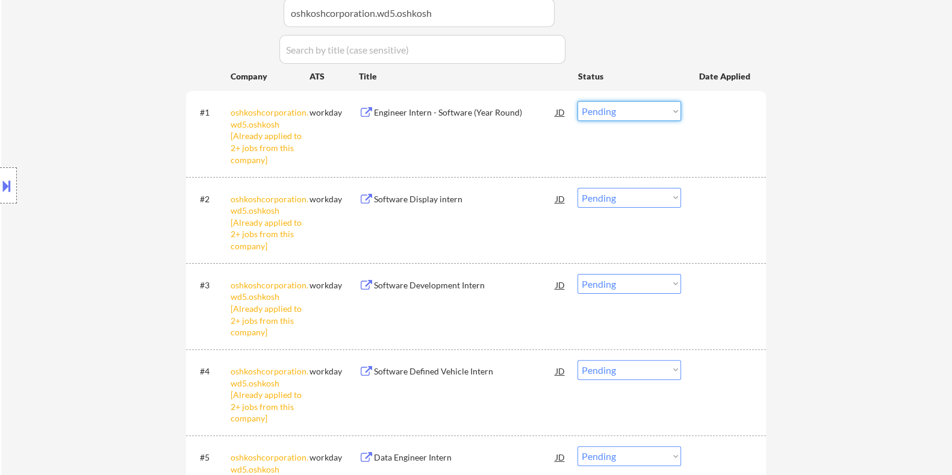
click at [629, 113] on select "Choose an option... Pending Applied Excluded (Questions) Excluded (Expired) Exc…" at bounding box center [630, 111] width 104 height 20
click at [578, 101] on select "Choose an option... Pending Applied Excluded (Questions) Excluded (Expired) Exc…" at bounding box center [630, 111] width 104 height 20
click at [647, 199] on select "Choose an option... Pending Applied Excluded (Questions) Excluded (Expired) Exc…" at bounding box center [630, 198] width 104 height 20
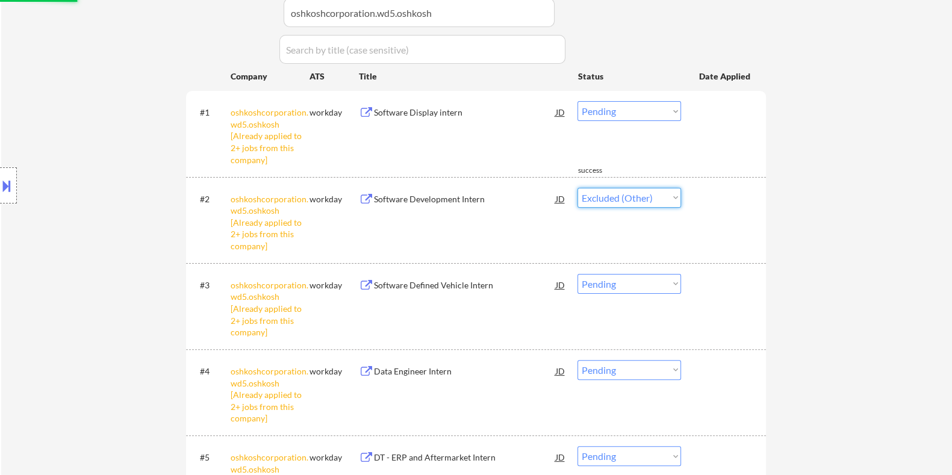
click at [578, 188] on select "Choose an option... Pending Applied Excluded (Questions) Excluded (Expired) Exc…" at bounding box center [630, 198] width 104 height 20
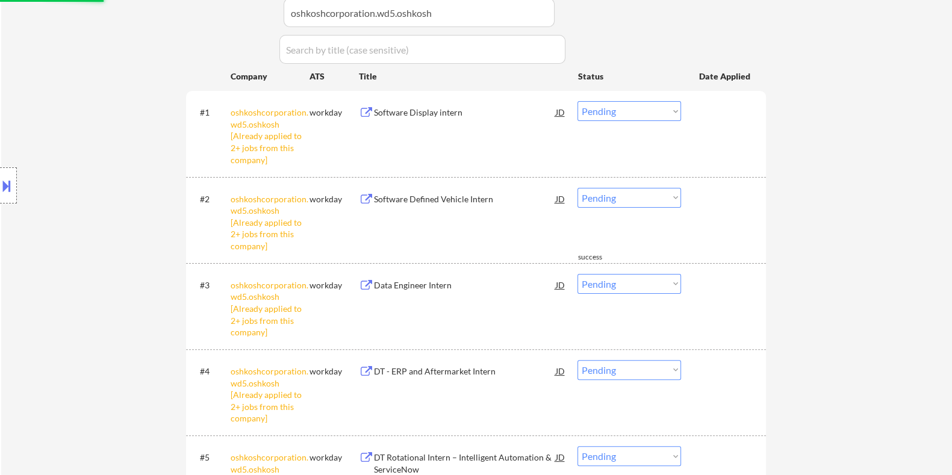
click at [644, 114] on select "Choose an option... Pending Applied Excluded (Questions) Excluded (Expired) Exc…" at bounding box center [630, 111] width 104 height 20
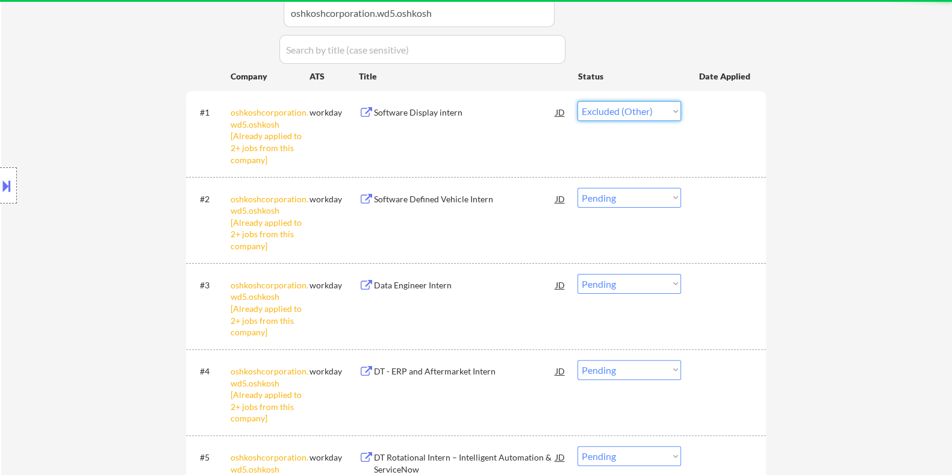
click at [578, 101] on select "Choose an option... Pending Applied Excluded (Questions) Excluded (Expired) Exc…" at bounding box center [630, 111] width 104 height 20
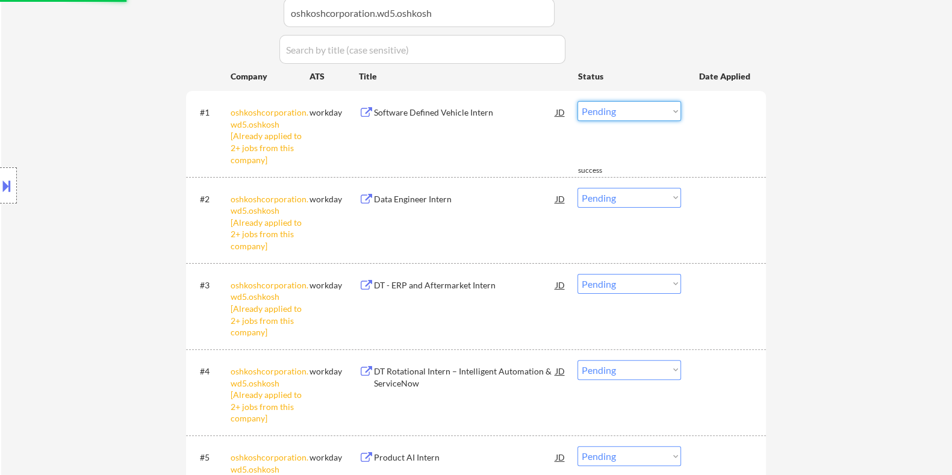
click at [641, 112] on select "Choose an option... Pending Applied Excluded (Questions) Excluded (Expired) Exc…" at bounding box center [630, 111] width 104 height 20
click at [578, 101] on select "Choose an option... Pending Applied Excluded (Questions) Excluded (Expired) Exc…" at bounding box center [630, 111] width 104 height 20
click at [638, 199] on select "Choose an option... Pending Applied Excluded (Questions) Excluded (Expired) Exc…" at bounding box center [630, 198] width 104 height 20
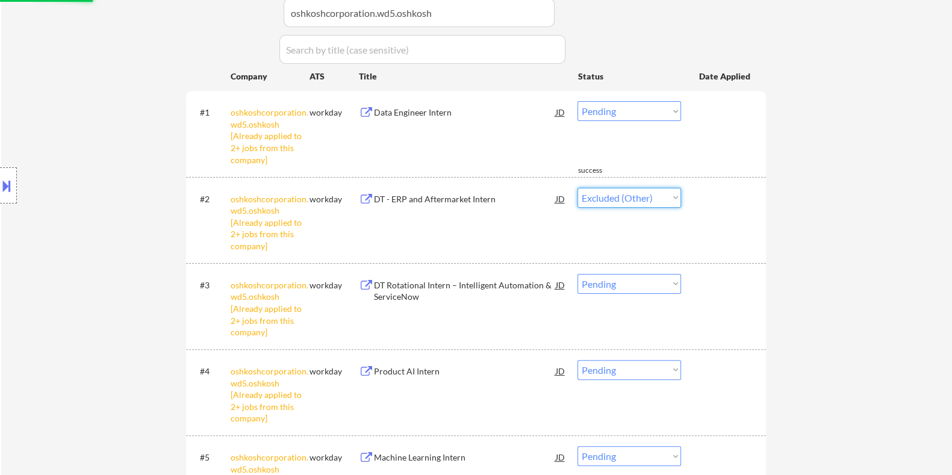
click at [578, 188] on select "Choose an option... Pending Applied Excluded (Questions) Excluded (Expired) Exc…" at bounding box center [630, 198] width 104 height 20
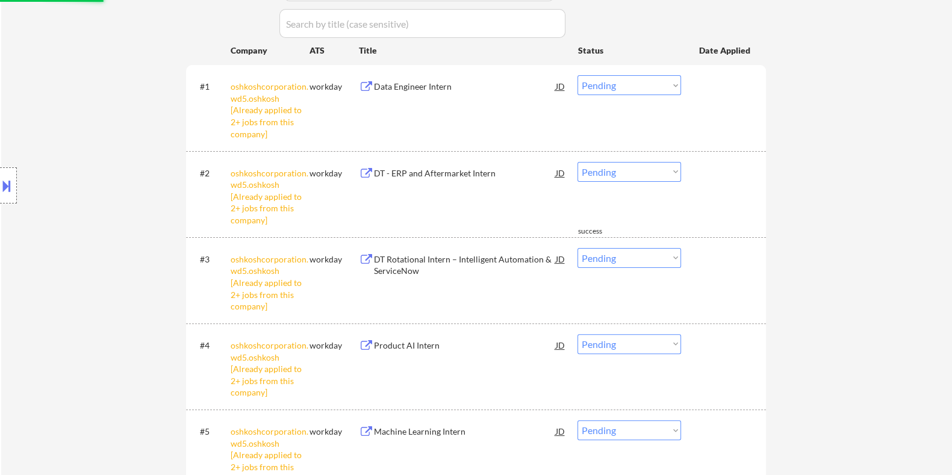
scroll to position [452, 0]
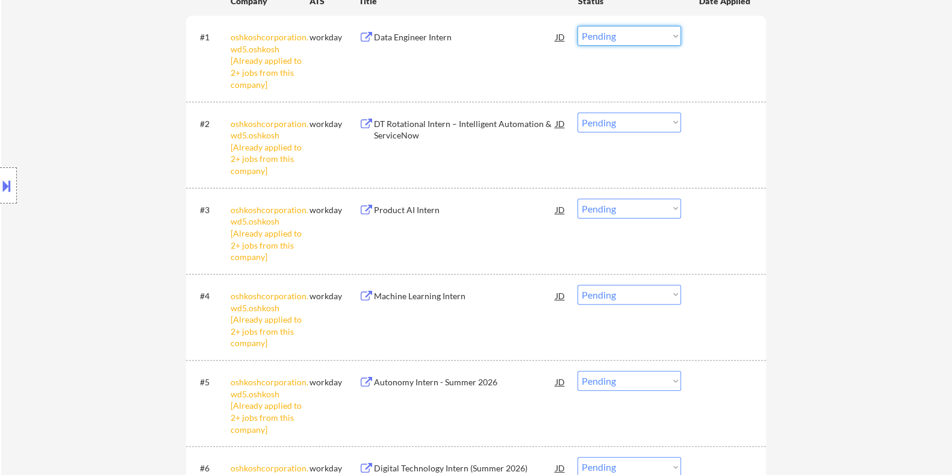
click at [641, 34] on select "Choose an option... Pending Applied Excluded (Questions) Excluded (Expired) Exc…" at bounding box center [630, 36] width 104 height 20
click at [578, 26] on select "Choose an option... Pending Applied Excluded (Questions) Excluded (Expired) Exc…" at bounding box center [630, 36] width 104 height 20
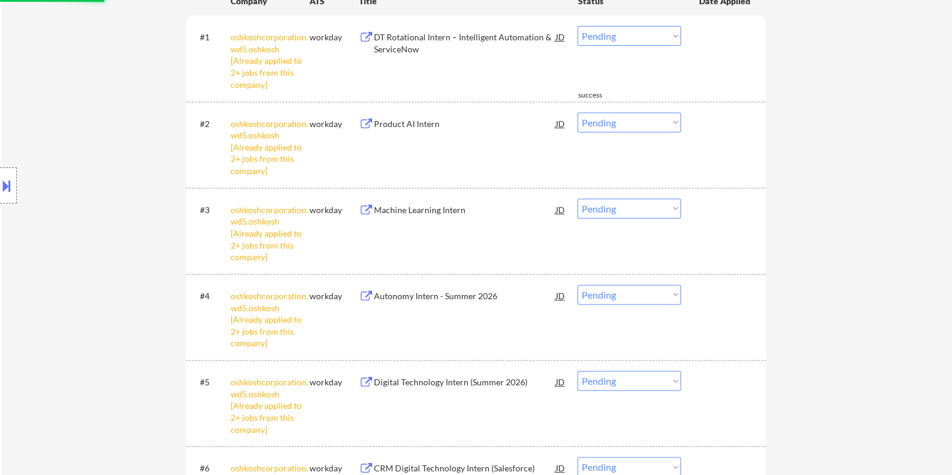
click at [646, 33] on select "Choose an option... Pending Applied Excluded (Questions) Excluded (Expired) Exc…" at bounding box center [630, 36] width 104 height 20
click at [578, 26] on select "Choose an option... Pending Applied Excluded (Questions) Excluded (Expired) Exc…" at bounding box center [630, 36] width 104 height 20
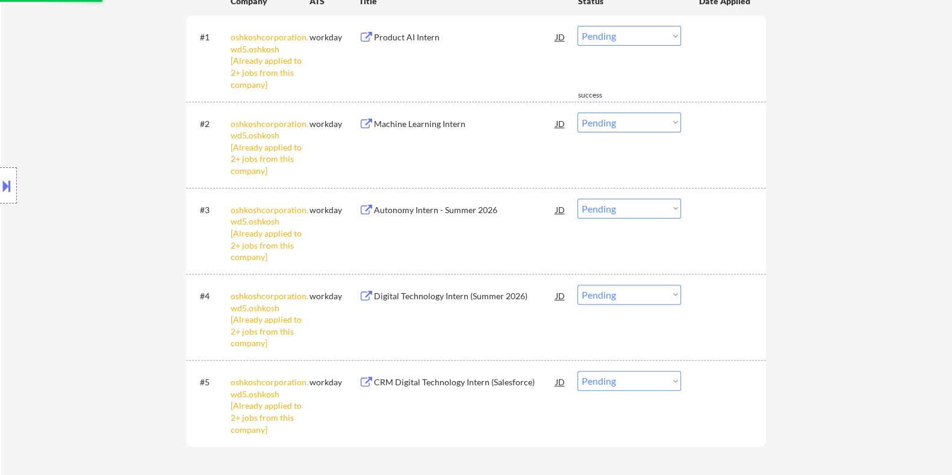
click at [650, 122] on select "Choose an option... Pending Applied Excluded (Questions) Excluded (Expired) Exc…" at bounding box center [630, 123] width 104 height 20
click at [578, 113] on select "Choose an option... Pending Applied Excluded (Questions) Excluded (Expired) Exc…" at bounding box center [630, 123] width 104 height 20
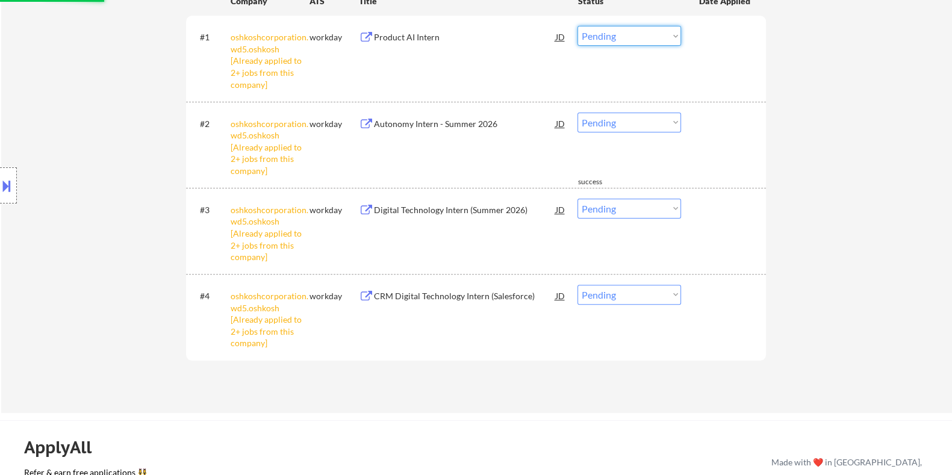
click at [638, 35] on select "Choose an option... Pending Applied Excluded (Questions) Excluded (Expired) Exc…" at bounding box center [630, 36] width 104 height 20
click at [578, 26] on select "Choose an option... Pending Applied Excluded (Questions) Excluded (Expired) Exc…" at bounding box center [630, 36] width 104 height 20
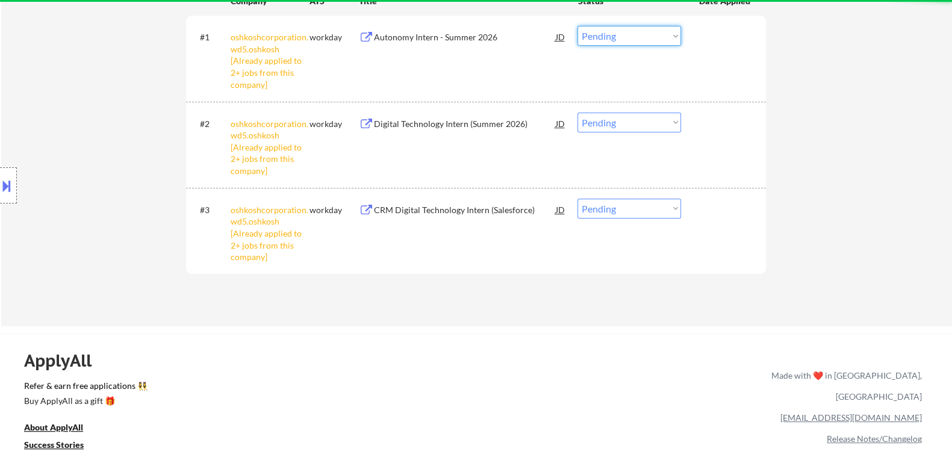
click at [644, 36] on select "Choose an option... Pending Applied Excluded (Questions) Excluded (Expired) Exc…" at bounding box center [630, 36] width 104 height 20
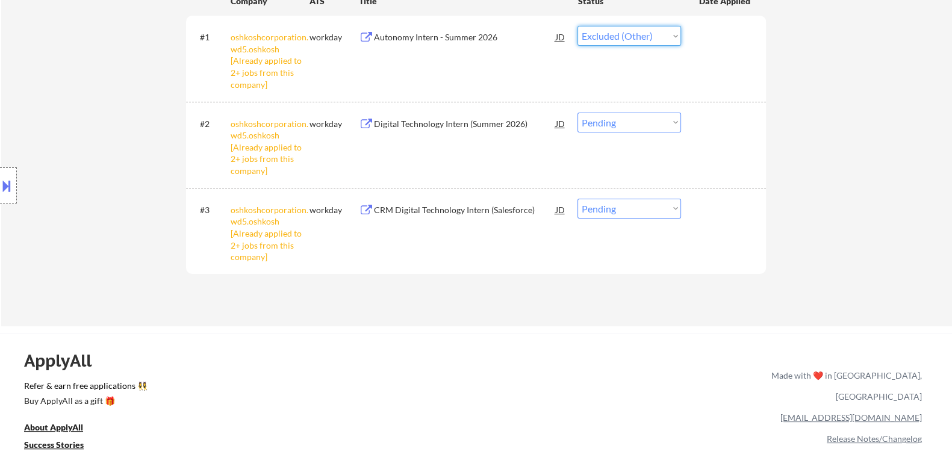
click at [578, 26] on select "Choose an option... Pending Applied Excluded (Questions) Excluded (Expired) Exc…" at bounding box center [630, 36] width 104 height 20
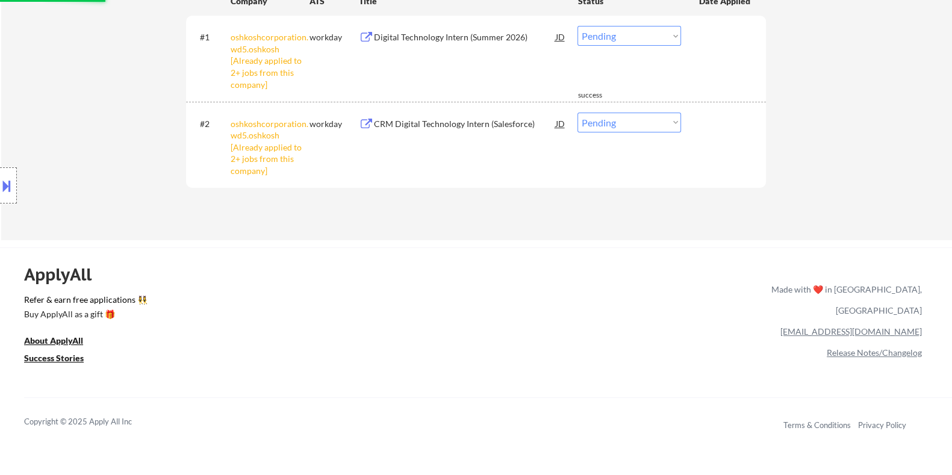
click at [653, 35] on select "Choose an option... Pending Applied Excluded (Questions) Excluded (Expired) Exc…" at bounding box center [630, 36] width 104 height 20
click at [578, 26] on select "Choose an option... Pending Applied Excluded (Questions) Excluded (Expired) Exc…" at bounding box center [630, 36] width 104 height 20
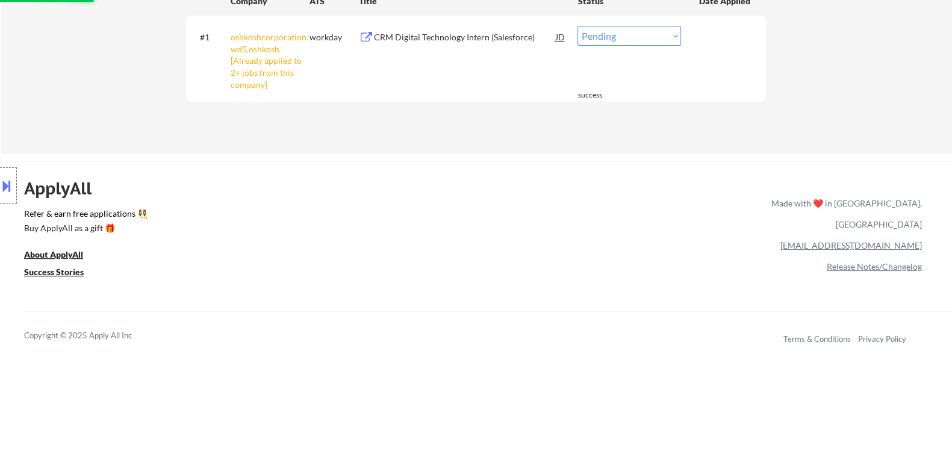
click at [639, 31] on select "Choose an option... Pending Applied Excluded (Questions) Excluded (Expired) Exc…" at bounding box center [630, 36] width 104 height 20
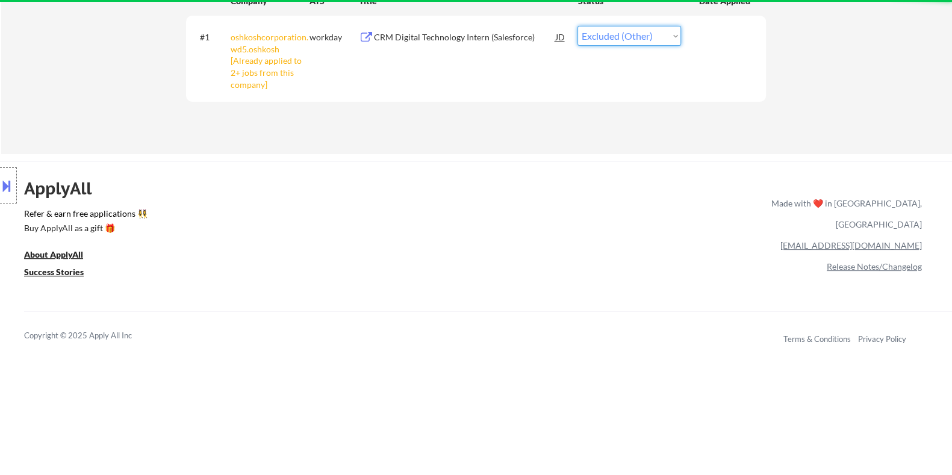
click at [578, 26] on select "Choose an option... Pending Applied Excluded (Questions) Excluded (Expired) Exc…" at bounding box center [630, 36] width 104 height 20
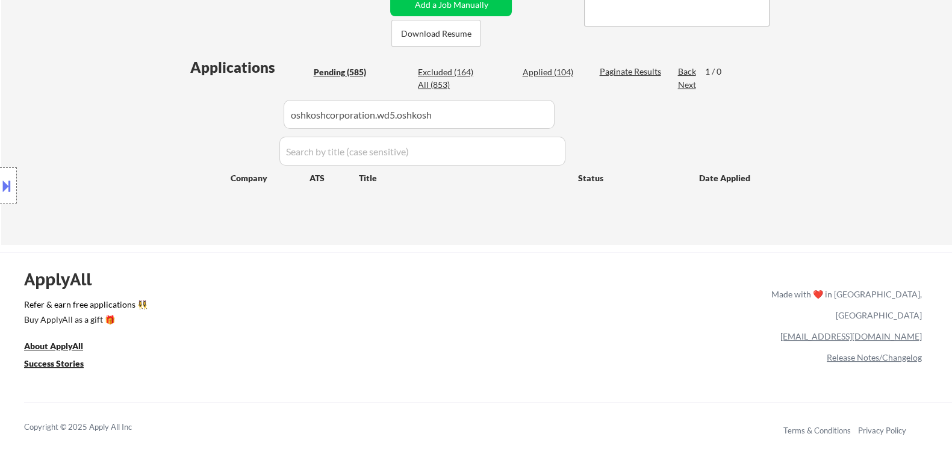
scroll to position [226, 0]
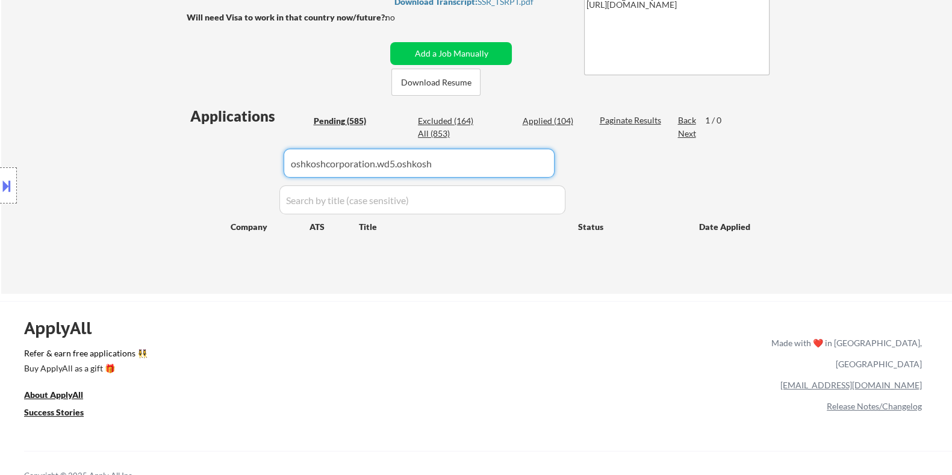
drag, startPoint x: 450, startPoint y: 161, endPoint x: 190, endPoint y: 158, distance: 260.8
click at [190, 158] on body "← Return to /applysquad Mailslurp Inbox Job Search Builder [PERSON_NAME] User E…" at bounding box center [476, 11] width 952 height 475
click at [327, 119] on div "Pending (585)" at bounding box center [343, 121] width 60 height 12
click at [355, 121] on div "Pending (585)" at bounding box center [343, 121] width 60 height 12
click at [352, 119] on div "Pending (585)" at bounding box center [343, 121] width 60 height 12
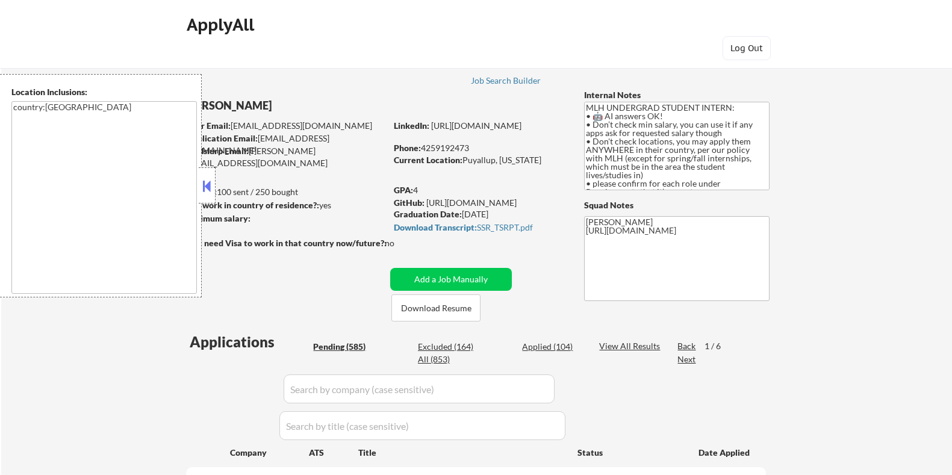
select select ""pending""
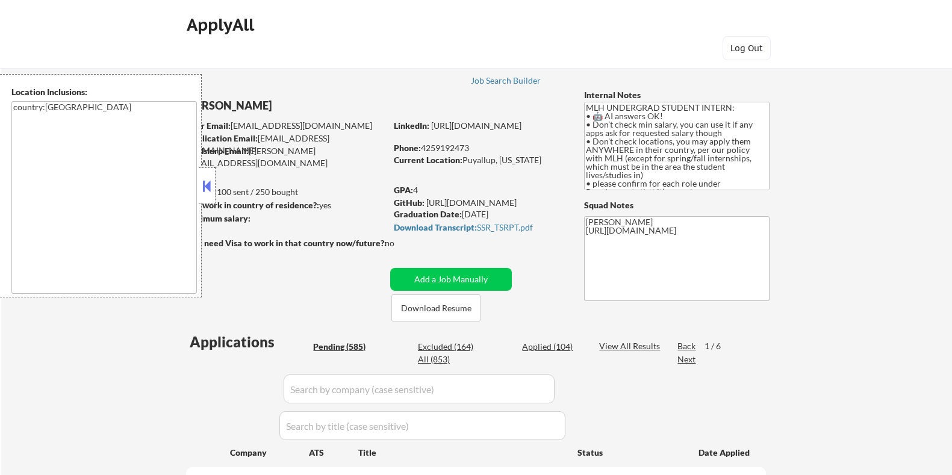
select select ""pending""
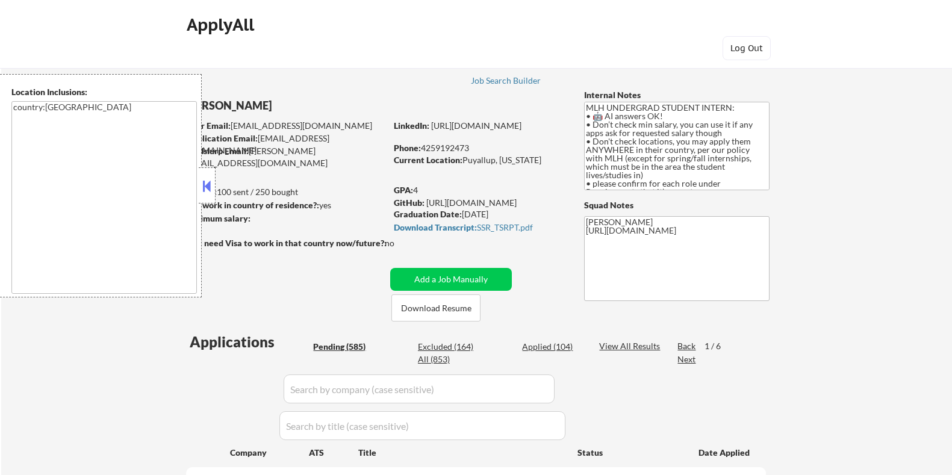
select select ""pending""
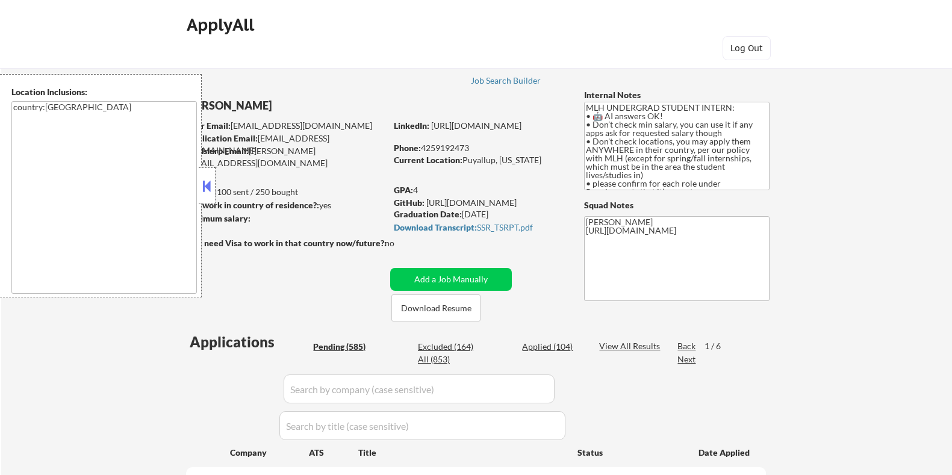
select select ""pending""
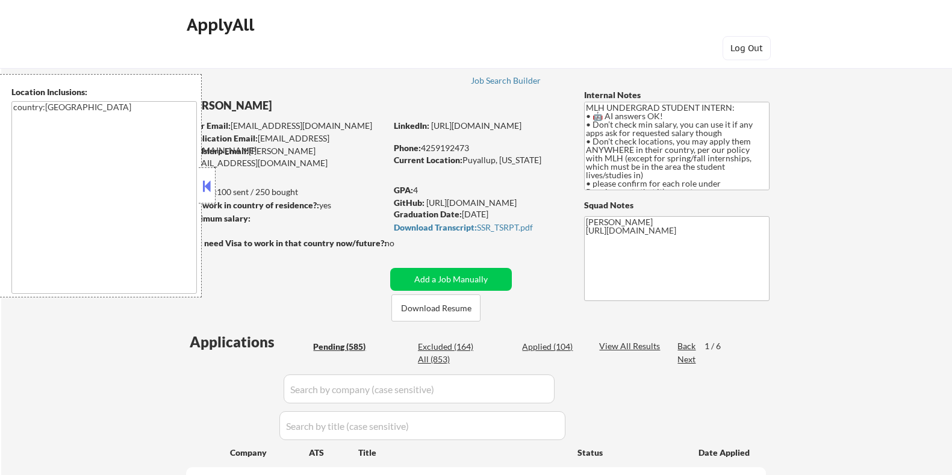
select select ""pending""
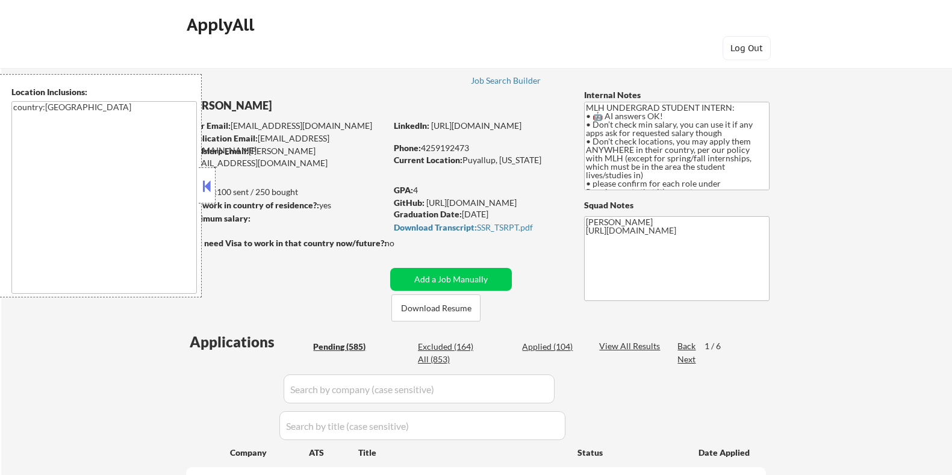
select select ""pending""
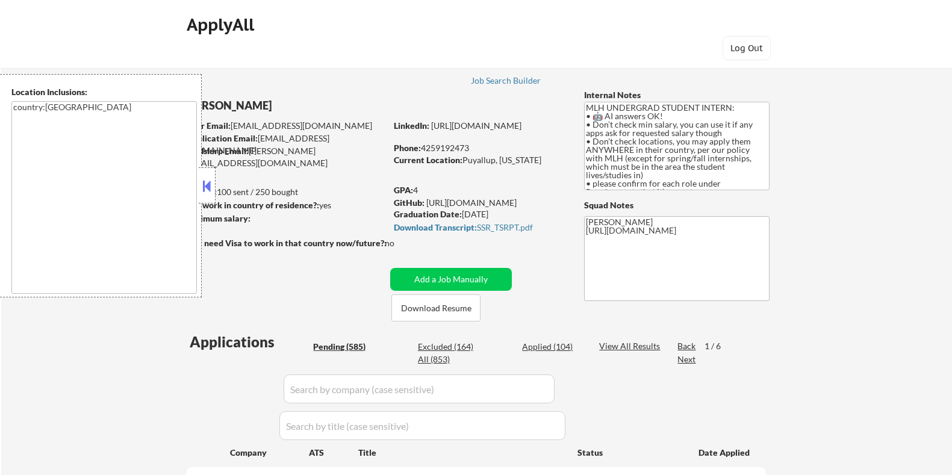
select select ""pending""
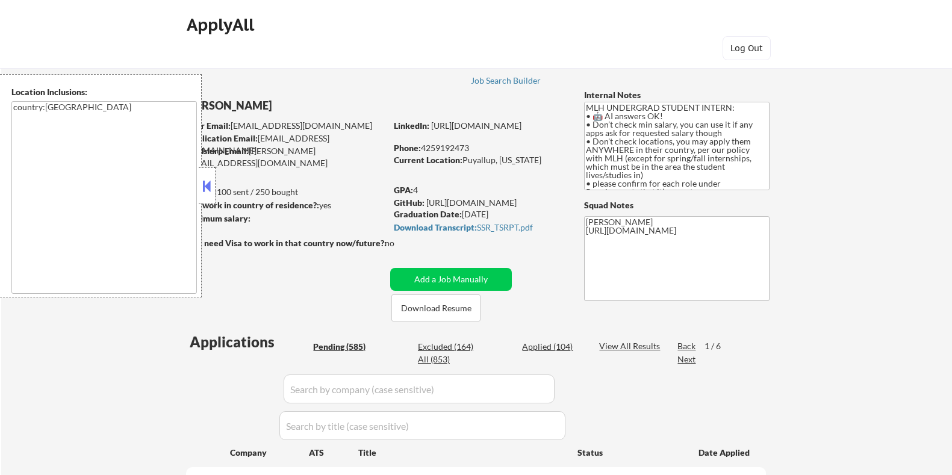
select select ""pending""
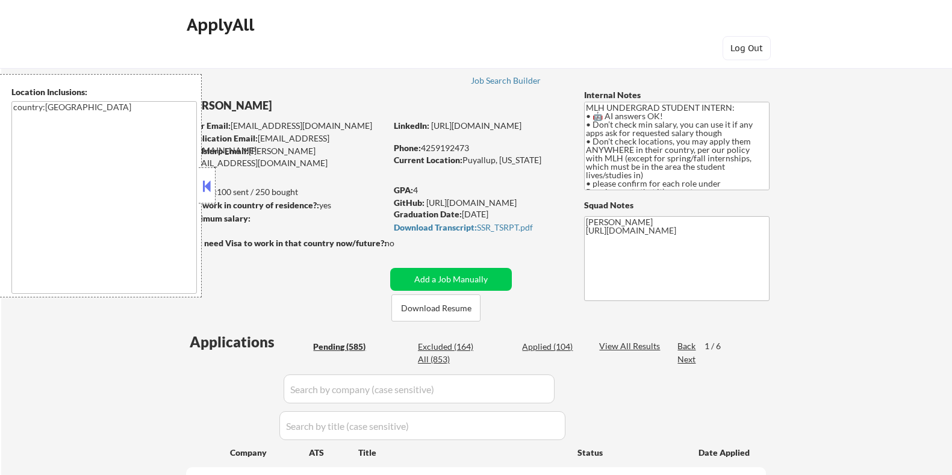
select select ""pending""
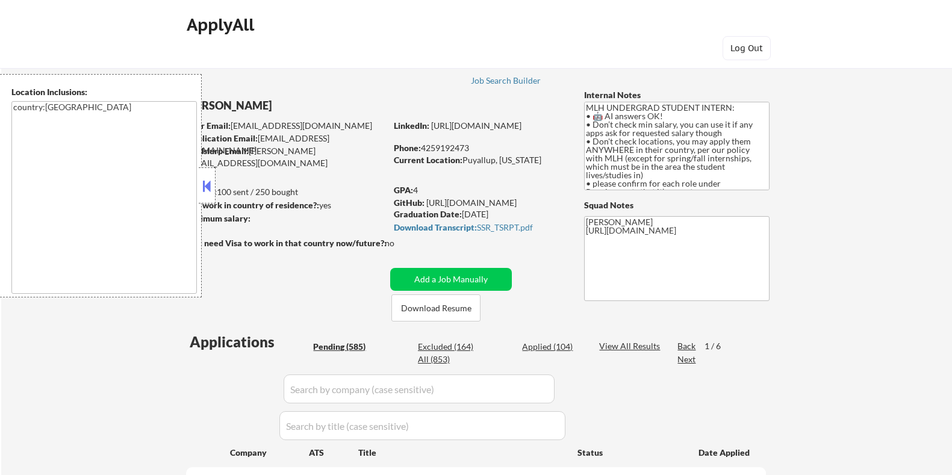
select select ""pending""
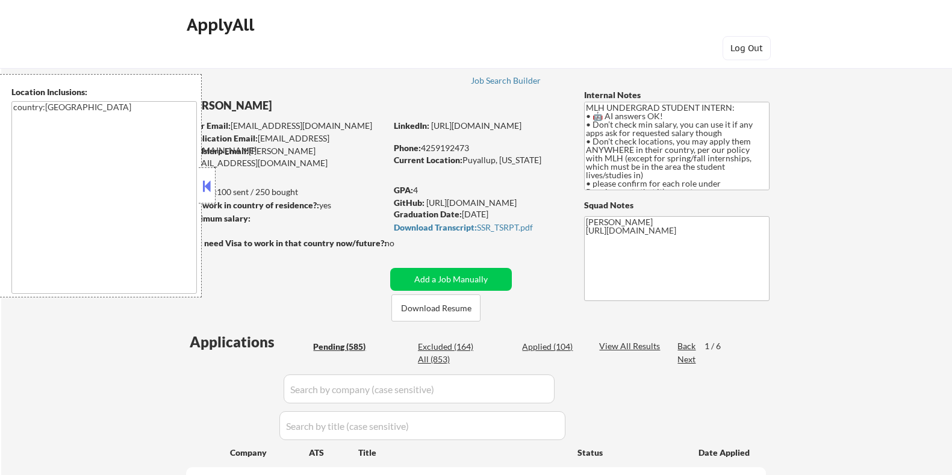
select select ""pending""
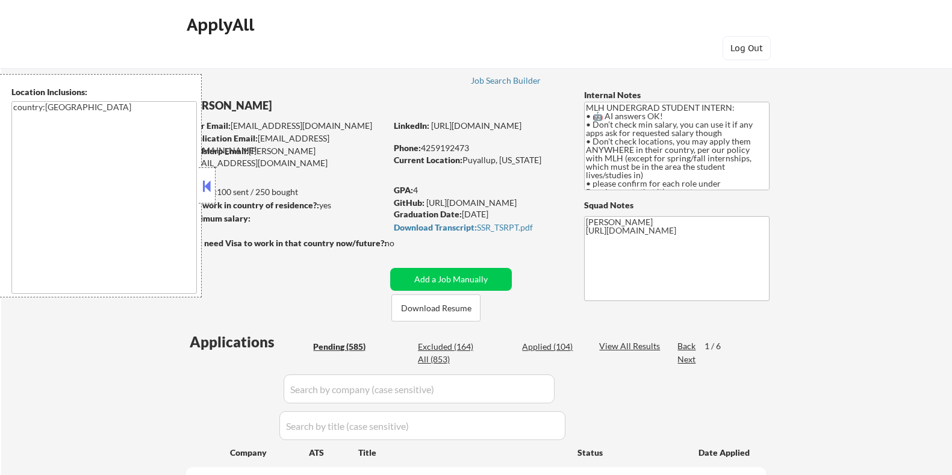
select select ""pending""
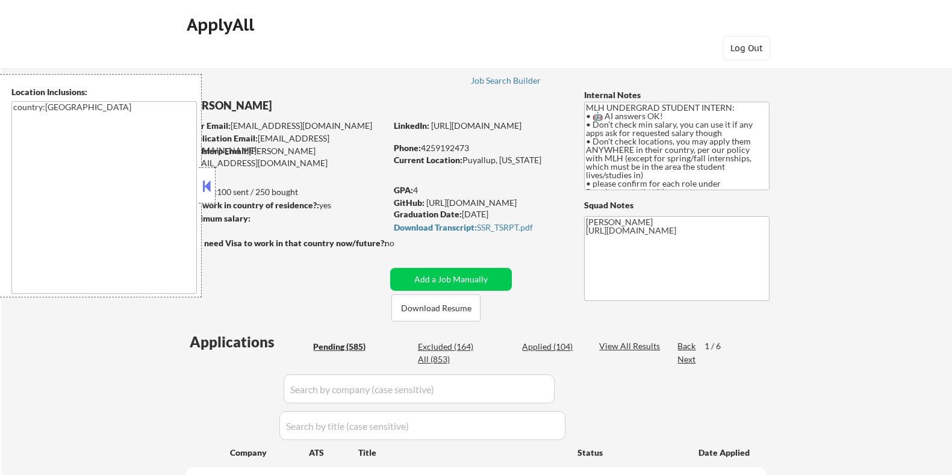
select select ""pending""
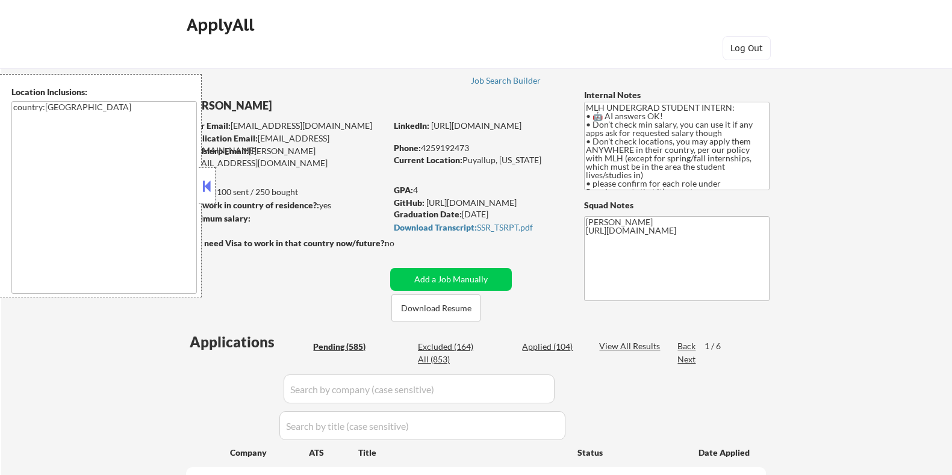
select select ""pending""
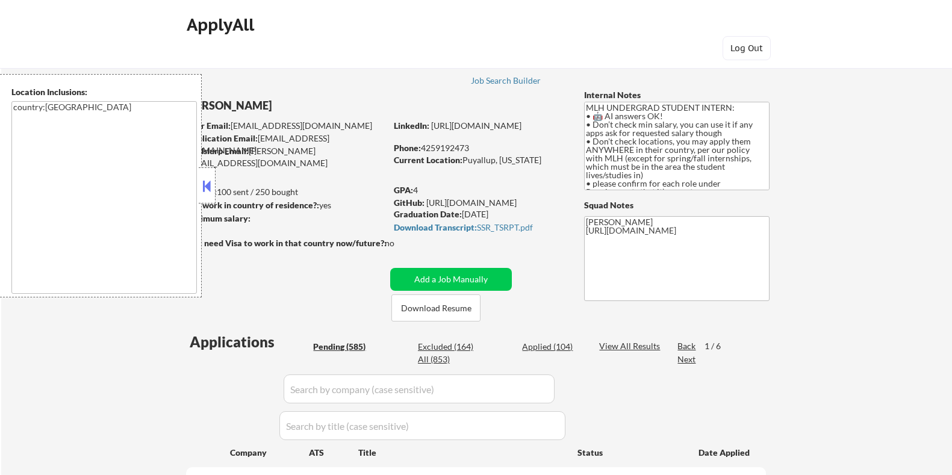
select select ""pending""
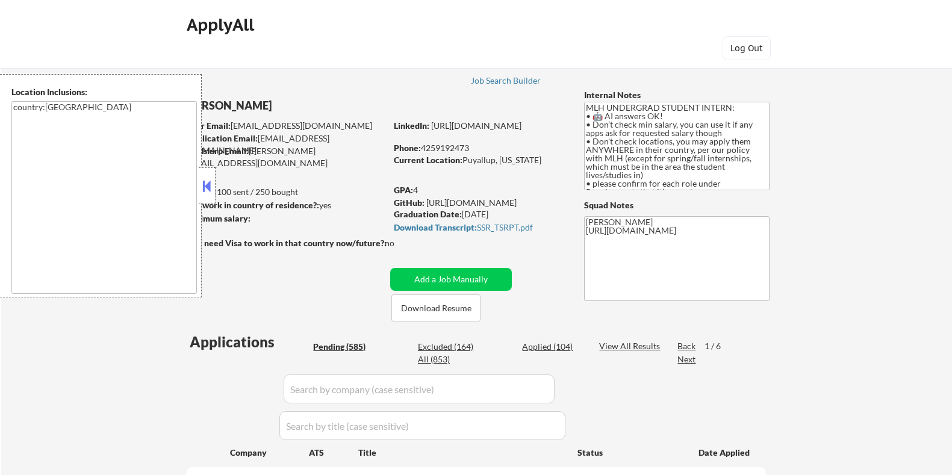
select select ""pending""
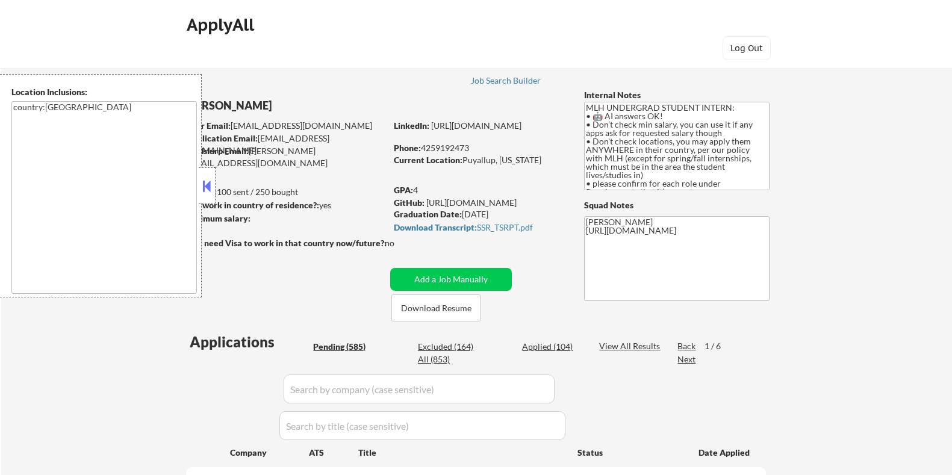
select select ""pending""
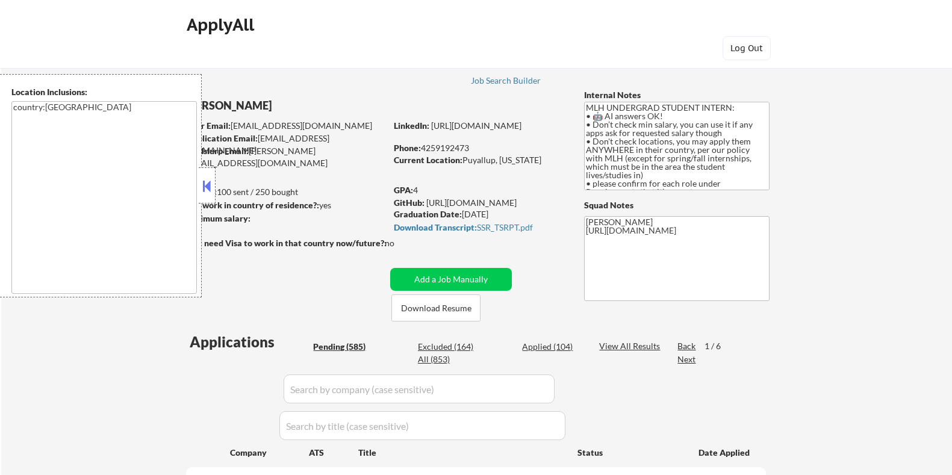
select select ""pending""
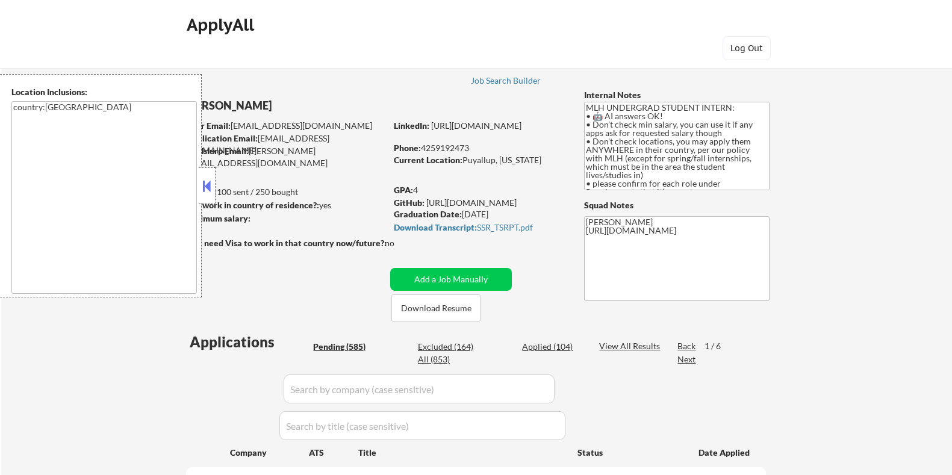
select select ""pending""
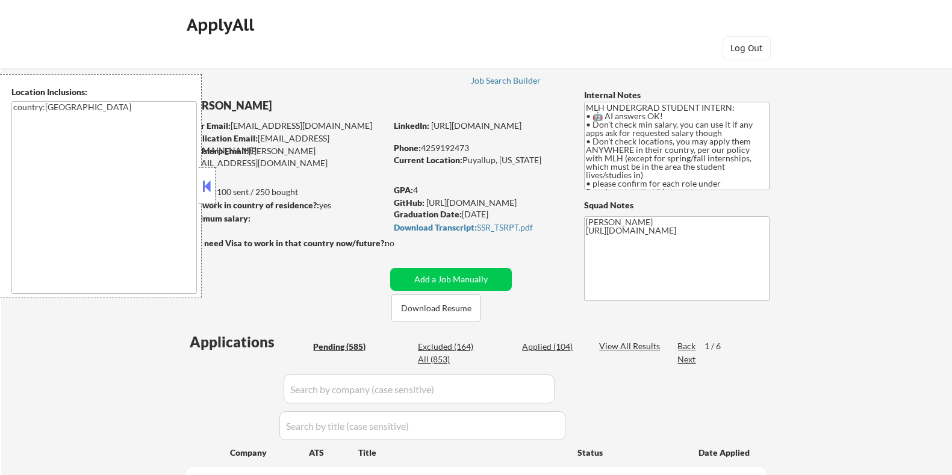
select select ""pending""
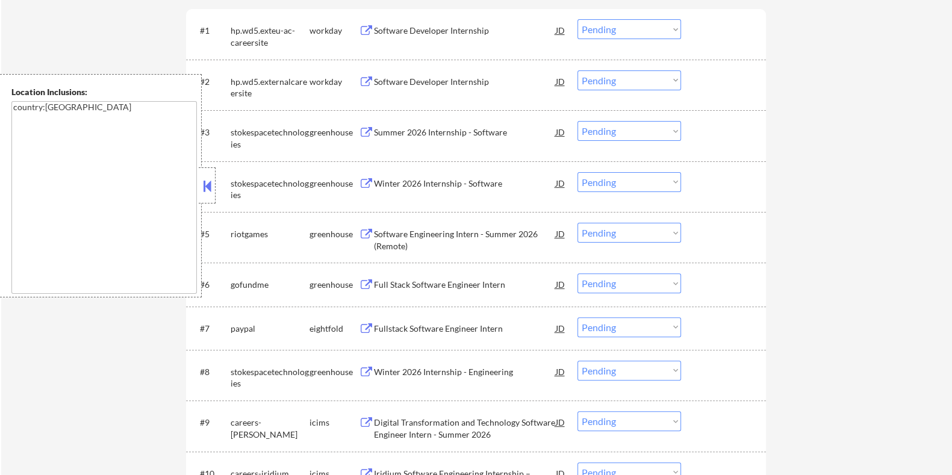
scroll to position [376, 0]
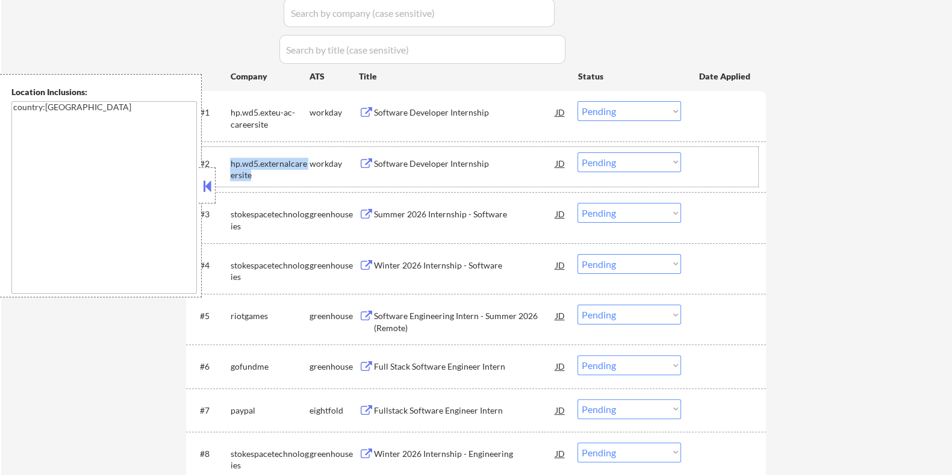
drag, startPoint x: 252, startPoint y: 172, endPoint x: 229, endPoint y: 161, distance: 25.6
click at [229, 161] on div "#2 hp.wd5.externalcareersite workday Software Developer Internship JD Choose an…" at bounding box center [474, 167] width 569 height 40
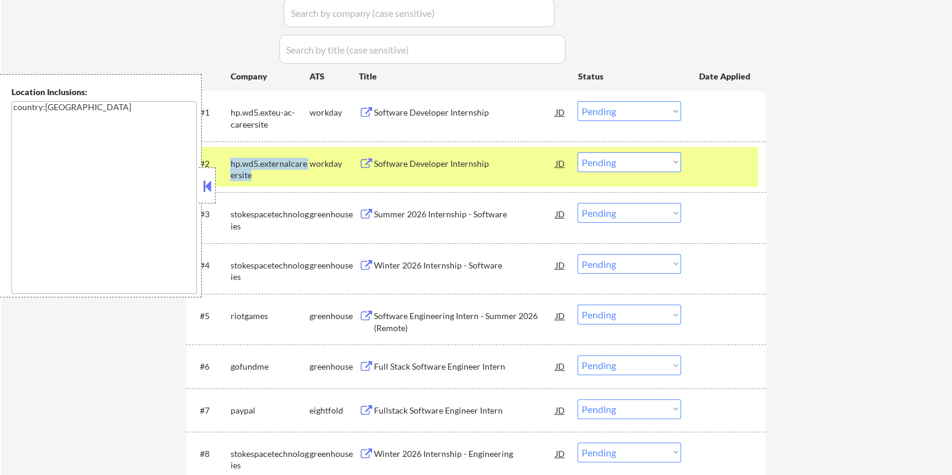
copy div "hp.wd5.externalcareersite"
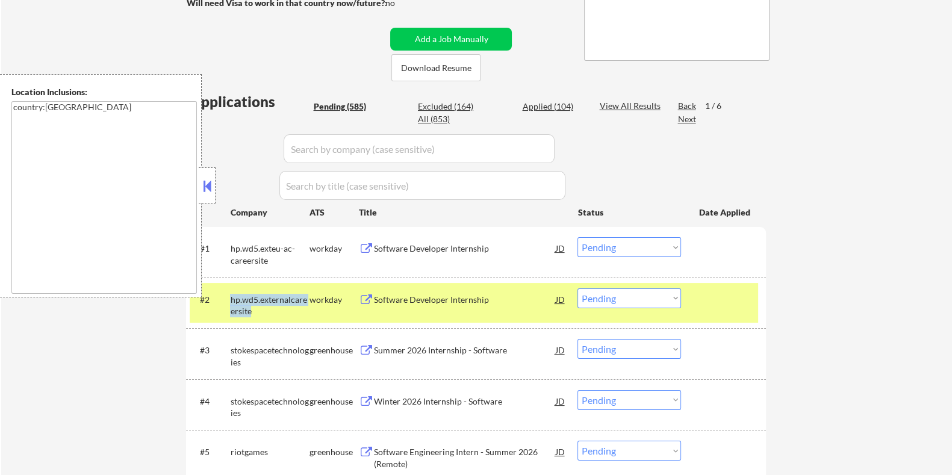
scroll to position [226, 0]
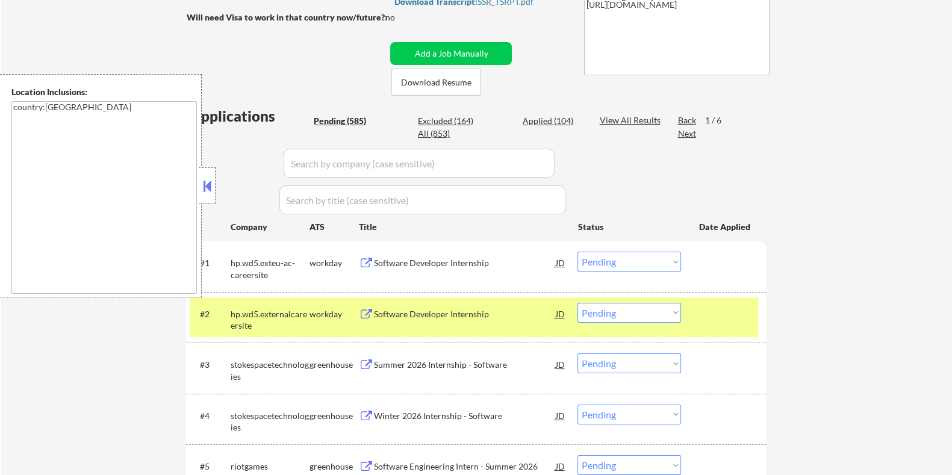
click at [323, 166] on input "input" at bounding box center [419, 163] width 271 height 29
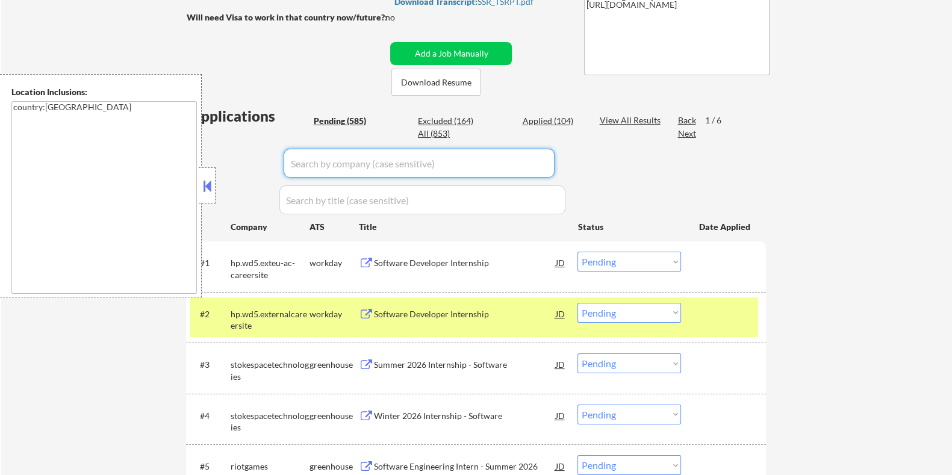
paste input "hp.wd5.externalcareersite"
type input "hp.wd5.externalcareersite"
click at [620, 117] on div "View All Results" at bounding box center [631, 120] width 64 height 12
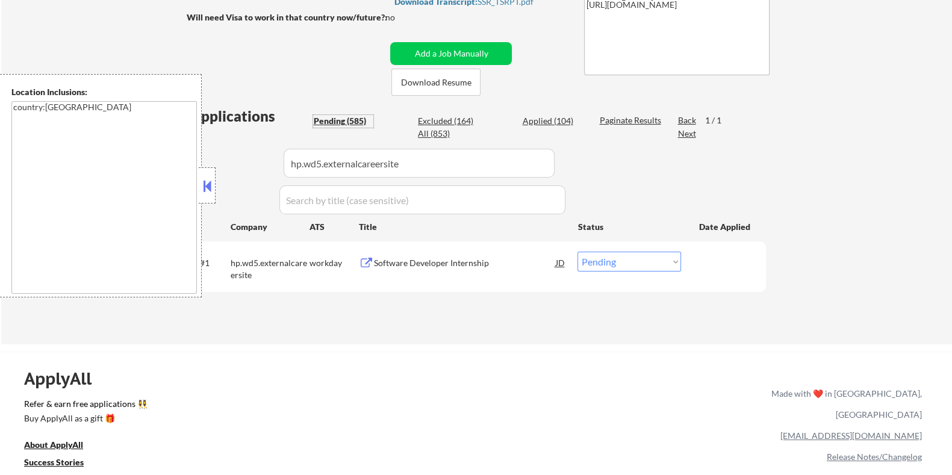
click at [352, 115] on div "Pending (585)" at bounding box center [343, 121] width 60 height 12
click at [419, 261] on div "Software Developer Internship" at bounding box center [464, 263] width 182 height 12
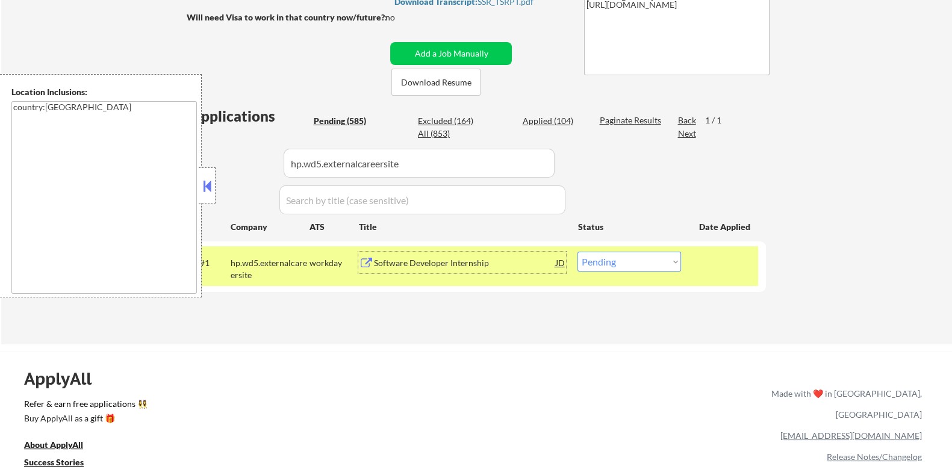
click at [675, 266] on select "Choose an option... Pending Applied Excluded (Questions) Excluded (Expired) Exc…" at bounding box center [630, 262] width 104 height 20
select select ""applied""
click at [578, 252] on select "Choose an option... Pending Applied Excluded (Questions) Excluded (Expired) Exc…" at bounding box center [630, 262] width 104 height 20
